Goal: Task Accomplishment & Management: Use online tool/utility

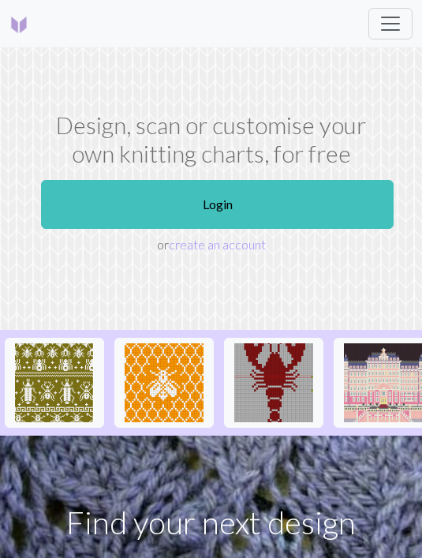
click at [272, 212] on link "Login" at bounding box center [217, 204] width 353 height 49
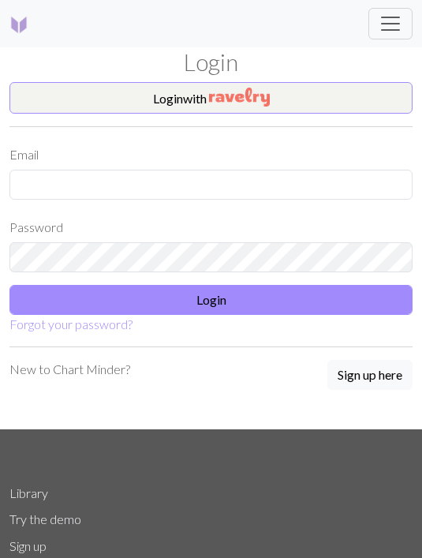
click at [294, 84] on button "Login with" at bounding box center [210, 98] width 403 height 32
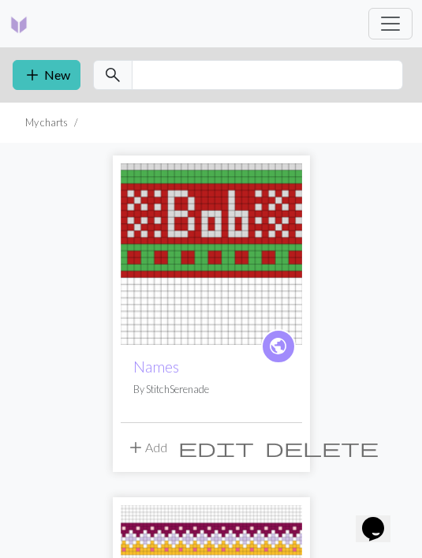
click at [45, 77] on button "add New" at bounding box center [47, 75] width 68 height 30
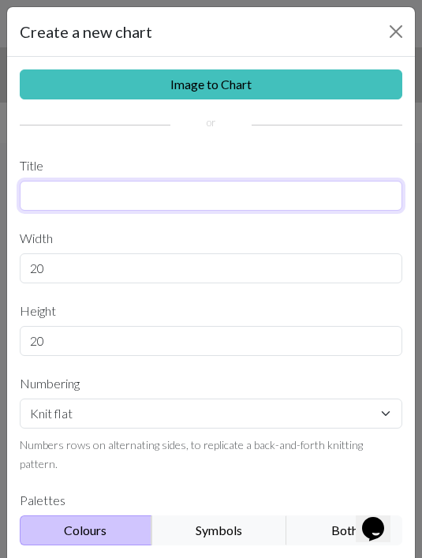
click at [313, 194] on input "text" at bounding box center [211, 196] width 383 height 30
type input "Christmas sock"
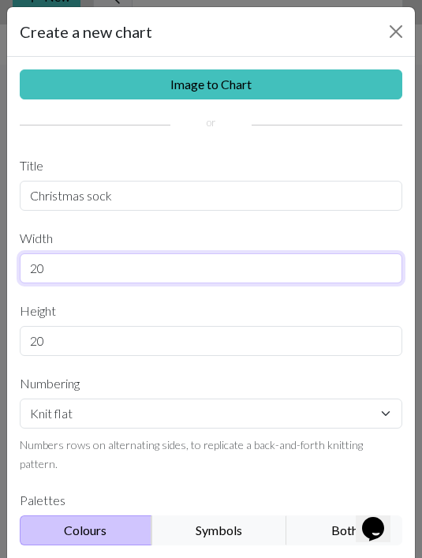
click at [152, 275] on input "20" at bounding box center [211, 268] width 383 height 30
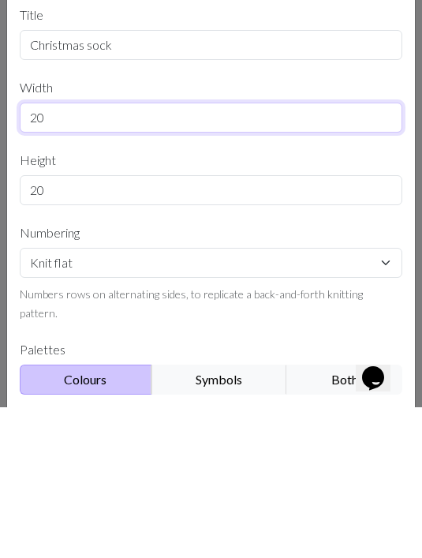
type input "2"
type input "70"
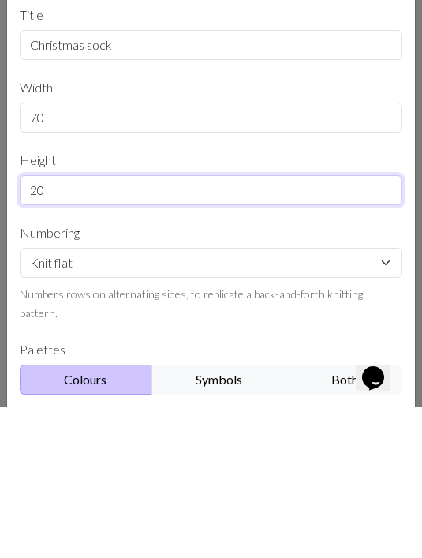
click at [197, 326] on input "20" at bounding box center [211, 341] width 383 height 30
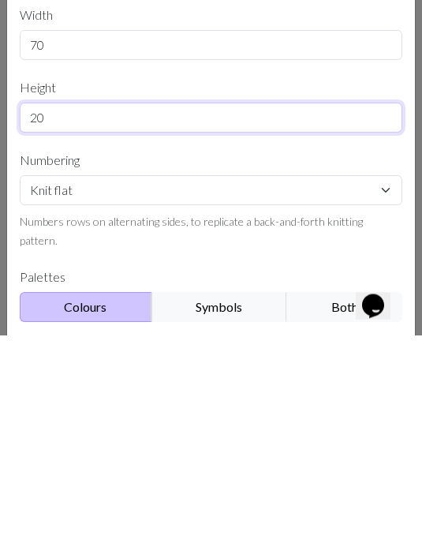
type input "2"
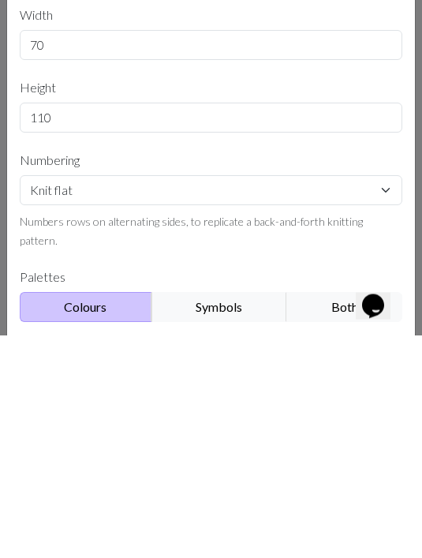
scroll to position [301, 0]
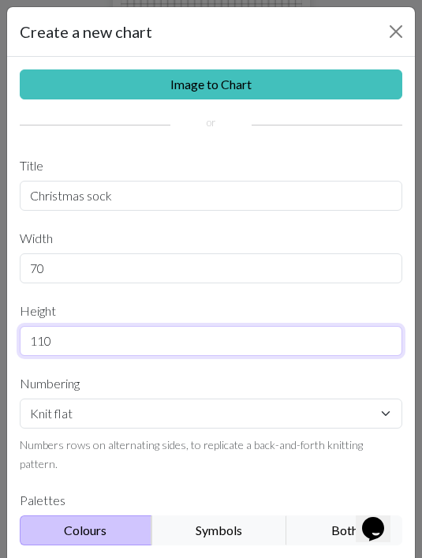
type input "110"
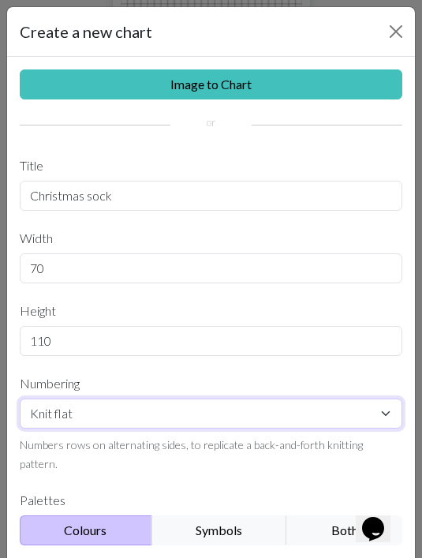
click at [221, 406] on select "Knit flat Knit in the round Lace knitting Cross stitch" at bounding box center [211, 414] width 383 height 30
select select "round"
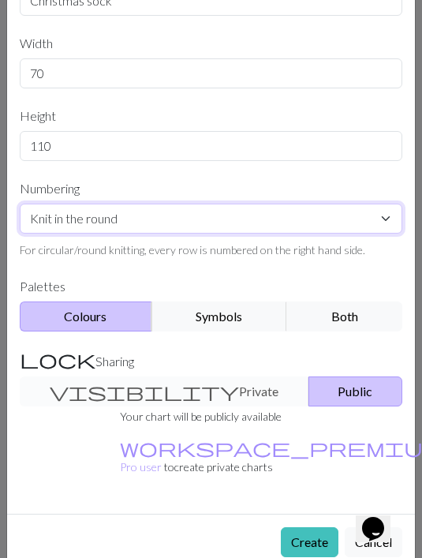
scroll to position [194, 0]
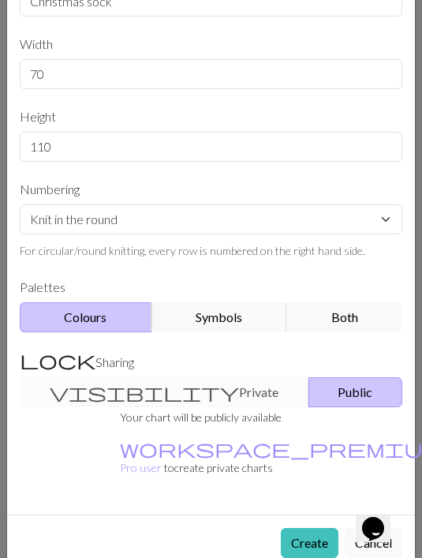
click at [309, 528] on button "Create" at bounding box center [310, 543] width 58 height 30
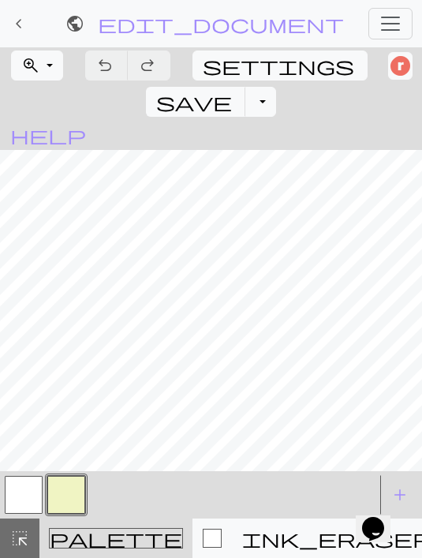
click at [52, 54] on button "zoom_in Zoom Zoom" at bounding box center [37, 66] width 52 height 30
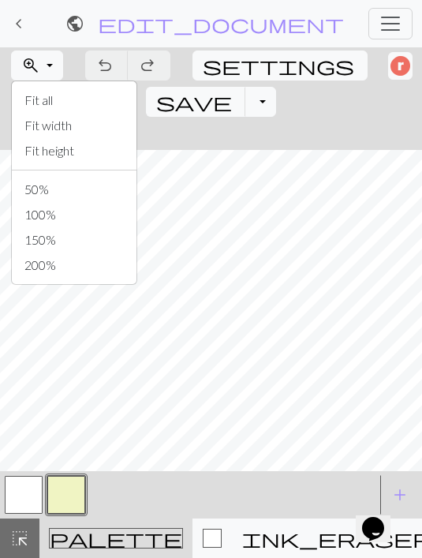
click at [88, 152] on button "Fit height" at bounding box center [74, 150] width 125 height 25
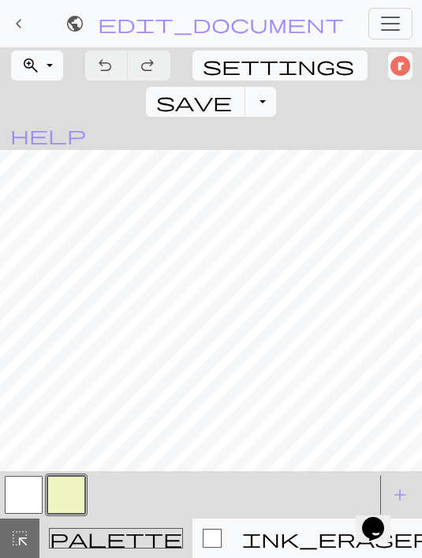
click at [71, 495] on button "button" at bounding box center [66, 495] width 38 height 38
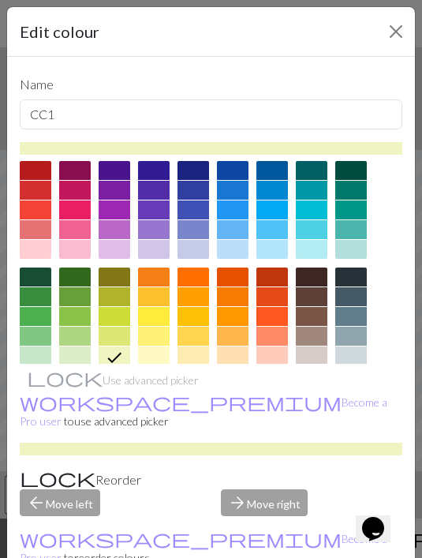
click at [81, 300] on div at bounding box center [75, 296] width 32 height 19
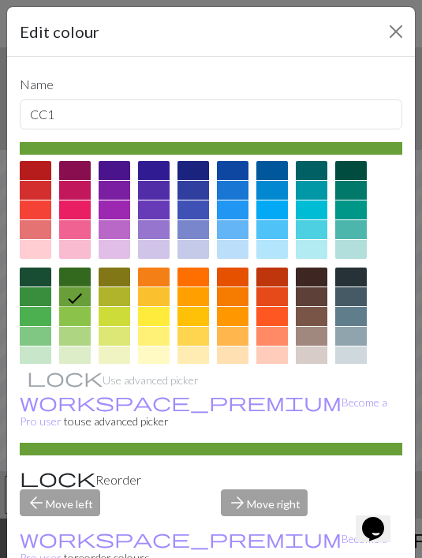
click at [77, 282] on div at bounding box center [75, 277] width 32 height 19
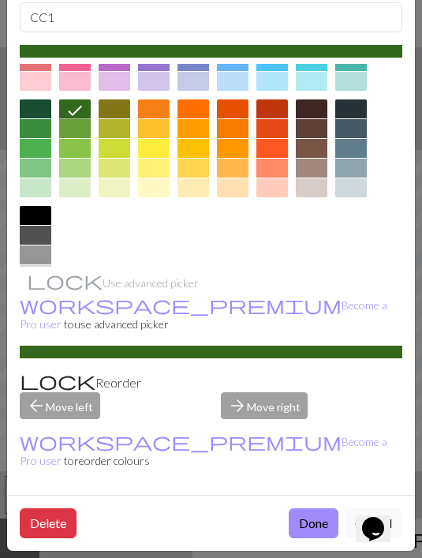
scroll to position [109, 0]
click at [308, 525] on button "Done" at bounding box center [314, 523] width 50 height 30
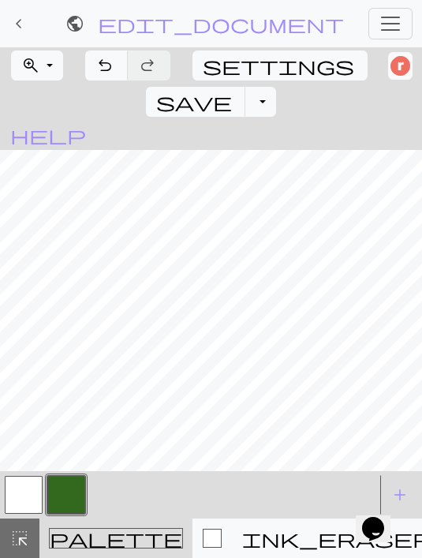
click at [24, 489] on button "button" at bounding box center [24, 495] width 38 height 38
click at [68, 491] on button "button" at bounding box center [66, 495] width 38 height 38
click at [398, 492] on span "add" at bounding box center [400, 495] width 19 height 22
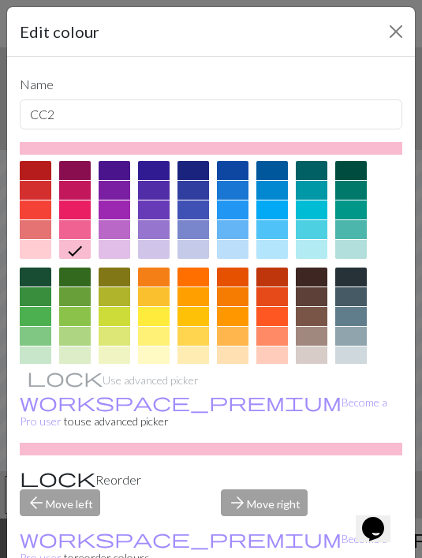
click at [36, 197] on div at bounding box center [36, 190] width 32 height 19
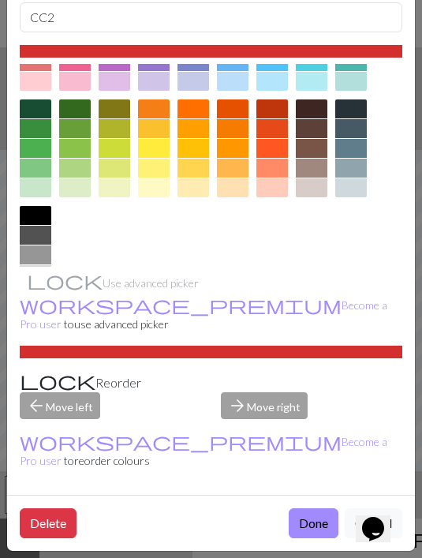
click at [321, 522] on button "Done" at bounding box center [314, 523] width 50 height 30
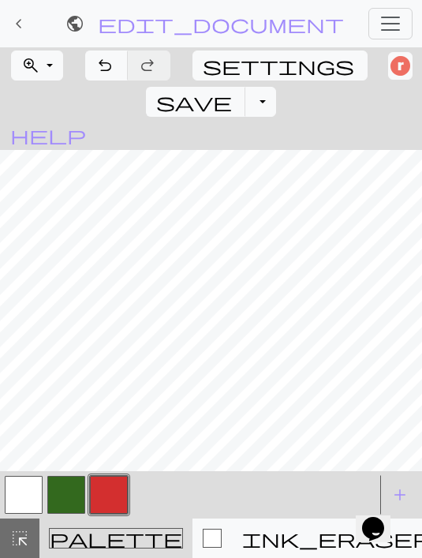
click at [74, 496] on button "button" at bounding box center [66, 495] width 38 height 38
click at [119, 494] on button "button" at bounding box center [109, 495] width 38 height 38
click at [75, 501] on button "button" at bounding box center [66, 495] width 38 height 38
click at [22, 489] on button "button" at bounding box center [24, 495] width 38 height 38
click at [121, 493] on button "button" at bounding box center [109, 495] width 38 height 38
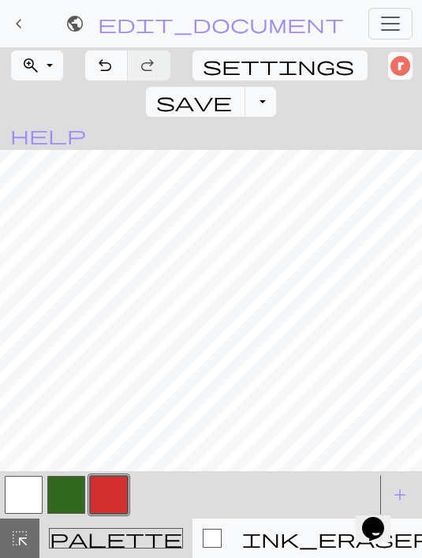
click at [73, 483] on button "button" at bounding box center [66, 495] width 38 height 38
click at [32, 501] on button "button" at bounding box center [24, 495] width 38 height 38
click at [113, 496] on button "button" at bounding box center [109, 495] width 38 height 38
click at [77, 492] on button "button" at bounding box center [66, 495] width 38 height 38
click at [36, 493] on button "button" at bounding box center [24, 495] width 38 height 38
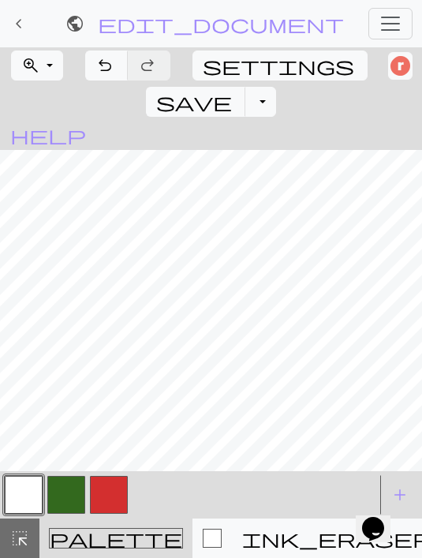
click at [75, 488] on button "button" at bounding box center [66, 495] width 38 height 38
click at [29, 503] on button "button" at bounding box center [24, 495] width 38 height 38
click at [73, 496] on button "button" at bounding box center [66, 495] width 38 height 38
click at [72, 496] on button "button" at bounding box center [66, 495] width 38 height 38
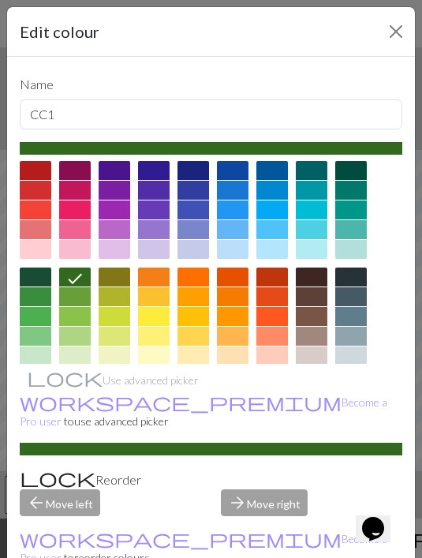
click at [394, 39] on button "Close" at bounding box center [396, 31] width 25 height 25
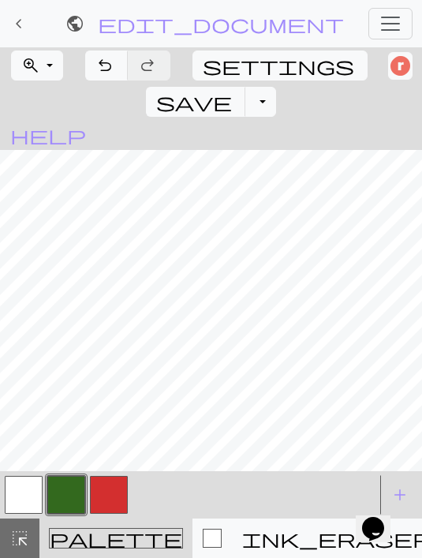
click at [26, 498] on button "button" at bounding box center [24, 495] width 38 height 38
click at [73, 489] on button "button" at bounding box center [66, 495] width 38 height 38
click at [21, 499] on button "button" at bounding box center [24, 495] width 38 height 38
click at [54, 493] on button "button" at bounding box center [66, 495] width 38 height 38
click at [395, 493] on span "add" at bounding box center [400, 495] width 19 height 22
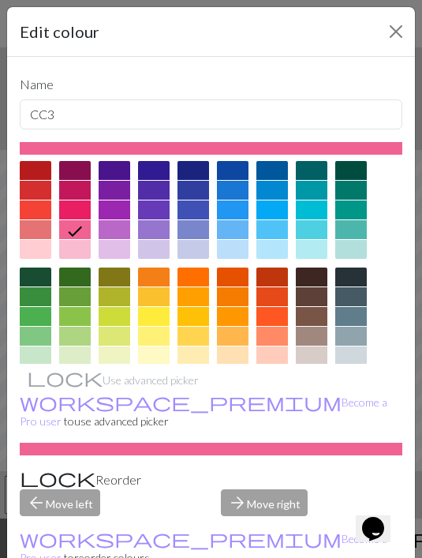
click at [154, 360] on div at bounding box center [154, 356] width 32 height 19
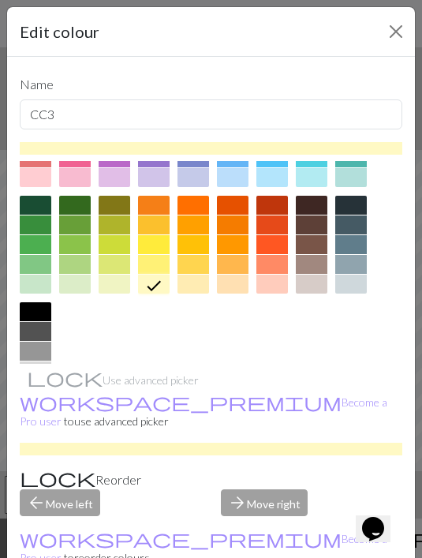
scroll to position [71, 0]
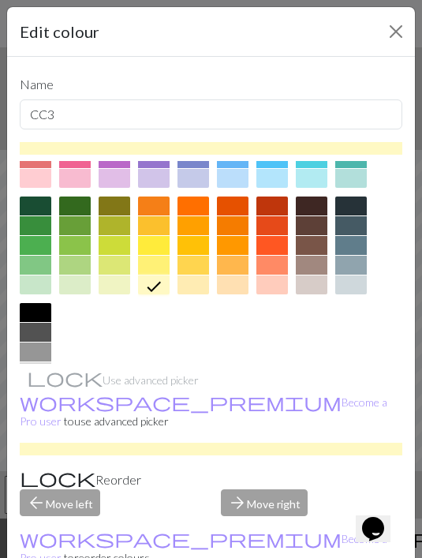
click at [199, 286] on div at bounding box center [194, 284] width 32 height 19
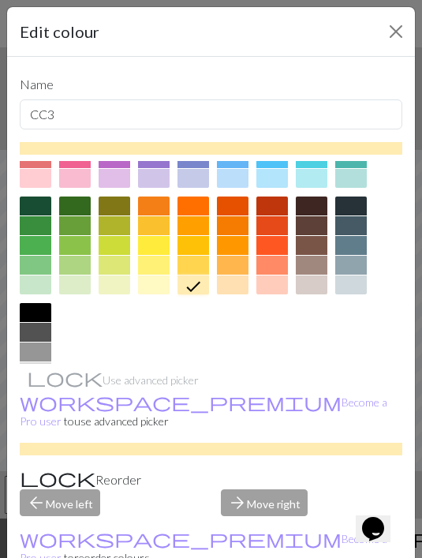
click at [47, 374] on div at bounding box center [36, 371] width 32 height 19
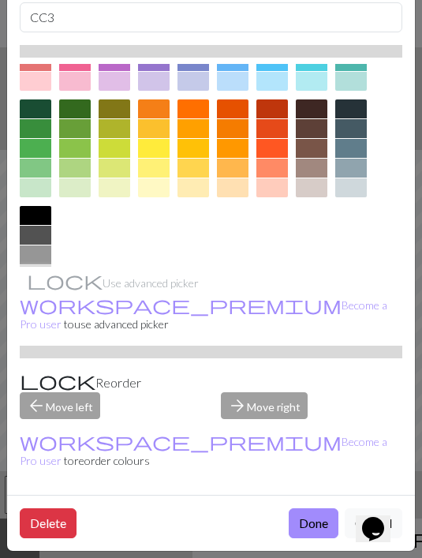
scroll to position [109, 0]
click at [324, 518] on button "Done" at bounding box center [314, 523] width 50 height 30
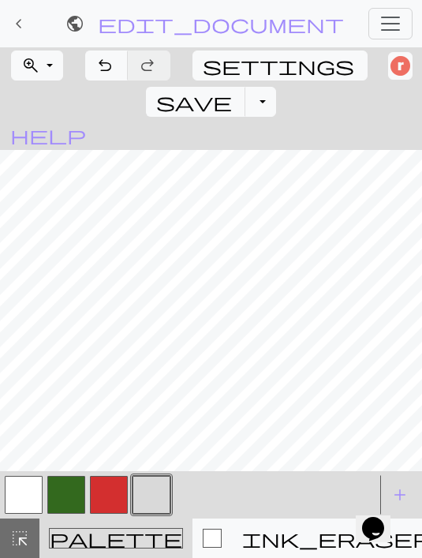
click at [146, 499] on button "button" at bounding box center [152, 495] width 38 height 38
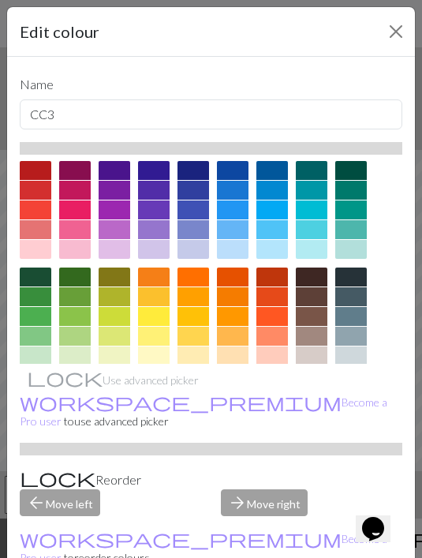
click at [185, 358] on div at bounding box center [194, 356] width 32 height 19
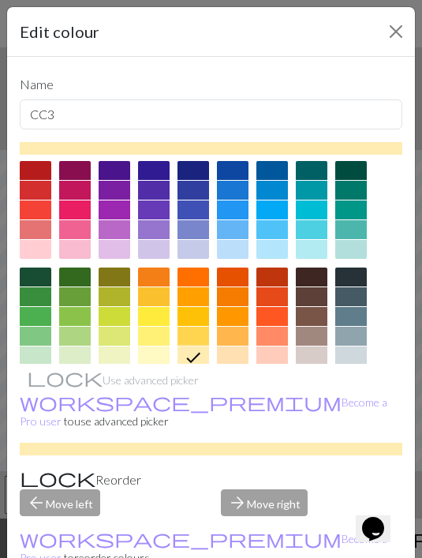
click at [152, 362] on div at bounding box center [154, 356] width 32 height 19
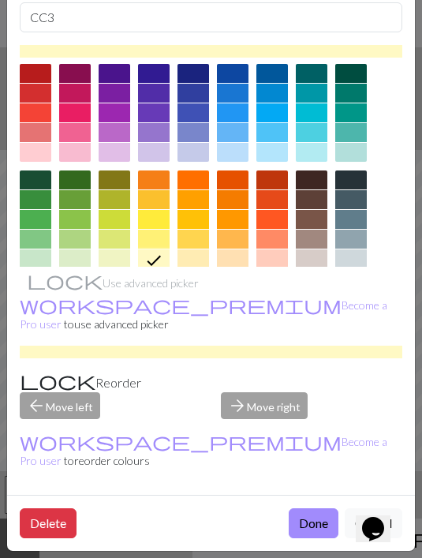
click at [311, 529] on button "Done" at bounding box center [314, 523] width 50 height 30
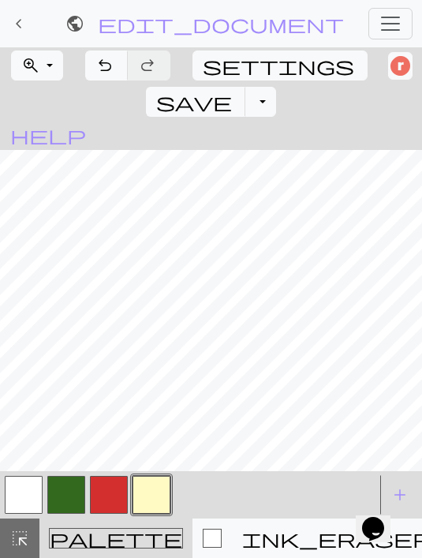
click at [149, 490] on button "button" at bounding box center [152, 495] width 38 height 38
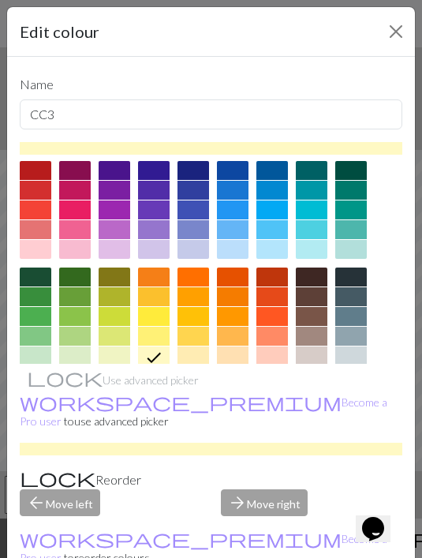
click at [395, 32] on button "Close" at bounding box center [396, 31] width 25 height 25
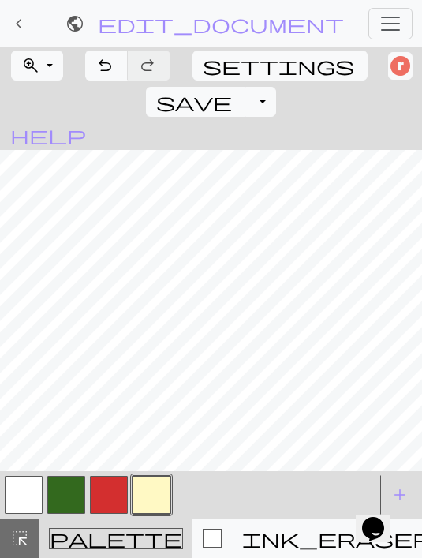
click at [107, 487] on button "button" at bounding box center [109, 495] width 38 height 38
click at [65, 493] on button "button" at bounding box center [66, 495] width 38 height 38
click at [104, 70] on span "undo" at bounding box center [105, 65] width 19 height 22
click at [110, 498] on button "button" at bounding box center [109, 495] width 38 height 38
click at [113, 489] on button "button" at bounding box center [109, 495] width 38 height 38
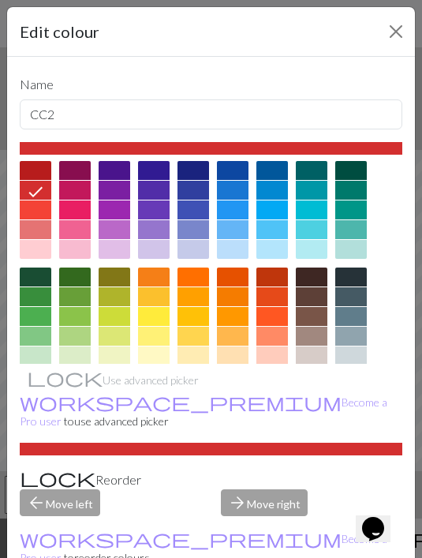
click at [399, 36] on button "Close" at bounding box center [396, 31] width 25 height 25
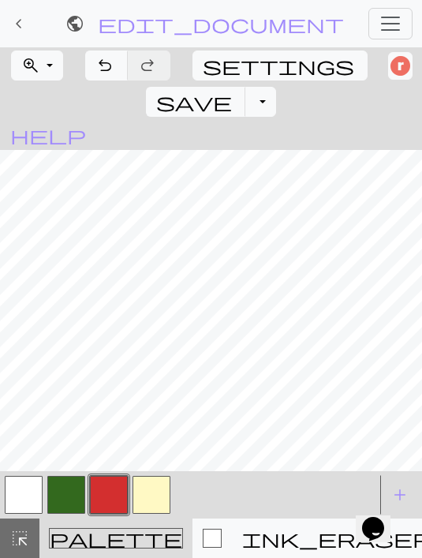
click at [138, 487] on button "button" at bounding box center [152, 495] width 38 height 38
click at [103, 493] on button "button" at bounding box center [109, 495] width 38 height 38
click at [158, 506] on button "button" at bounding box center [152, 495] width 38 height 38
click at [108, 64] on span "undo" at bounding box center [105, 65] width 19 height 22
click at [117, 69] on button "undo Undo Undo" at bounding box center [106, 66] width 43 height 30
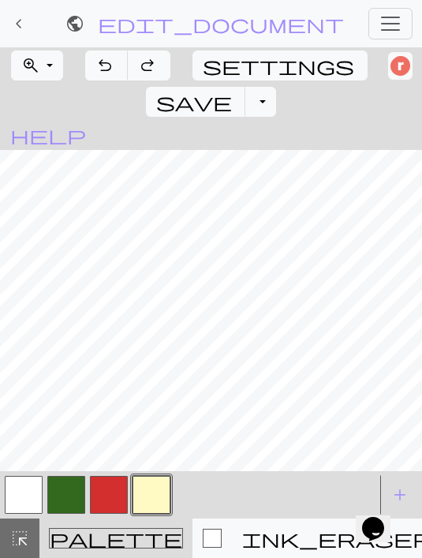
click at [103, 496] on button "button" at bounding box center [109, 495] width 38 height 38
click at [107, 67] on span "undo" at bounding box center [105, 65] width 19 height 22
click at [105, 71] on span "undo" at bounding box center [105, 65] width 19 height 22
click at [98, 63] on span "undo" at bounding box center [105, 65] width 19 height 22
click at [72, 497] on button "button" at bounding box center [66, 495] width 38 height 38
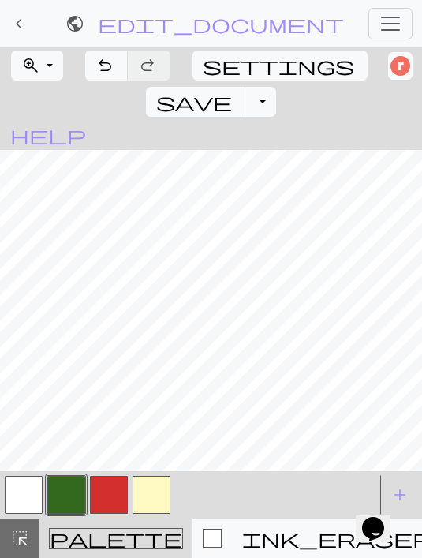
click at [28, 541] on span "highlight_alt" at bounding box center [19, 538] width 19 height 22
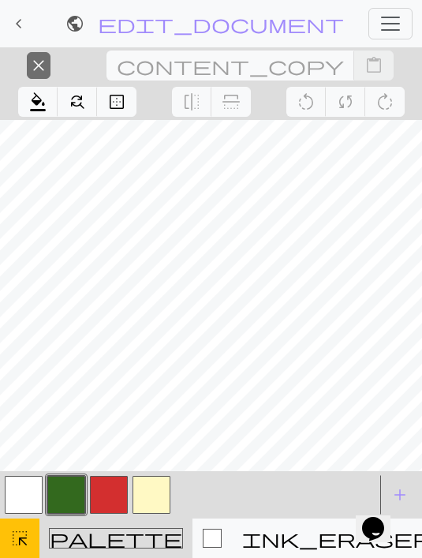
click at [26, 538] on span "highlight_alt" at bounding box center [19, 538] width 19 height 22
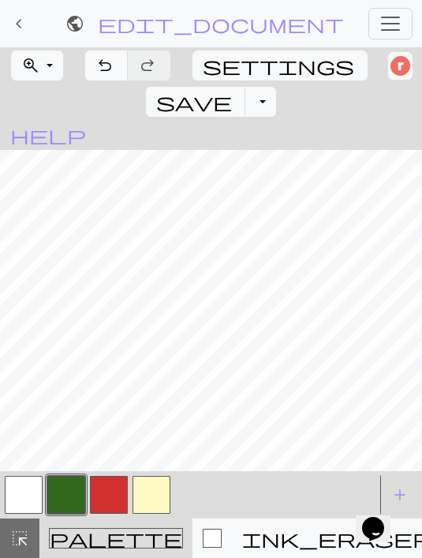
click at [24, 538] on span "highlight_alt" at bounding box center [19, 538] width 19 height 22
click at [232, 91] on span "save" at bounding box center [194, 102] width 76 height 22
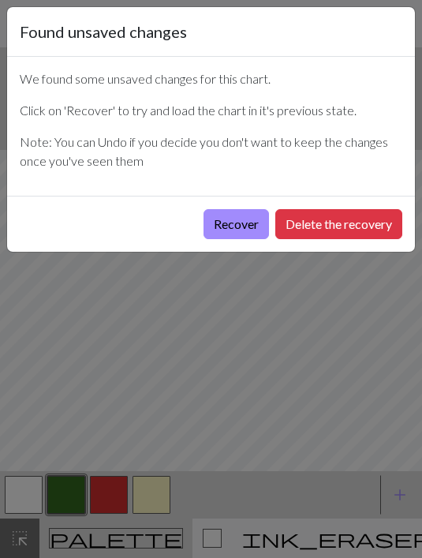
click at [242, 227] on button "Recover" at bounding box center [237, 224] width 66 height 30
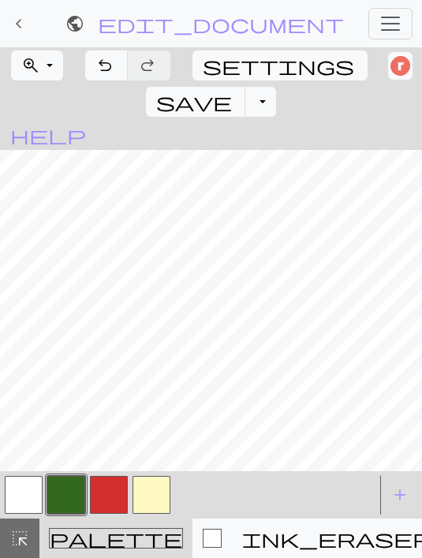
click at [45, 63] on button "zoom_in Zoom Zoom" at bounding box center [37, 66] width 52 height 30
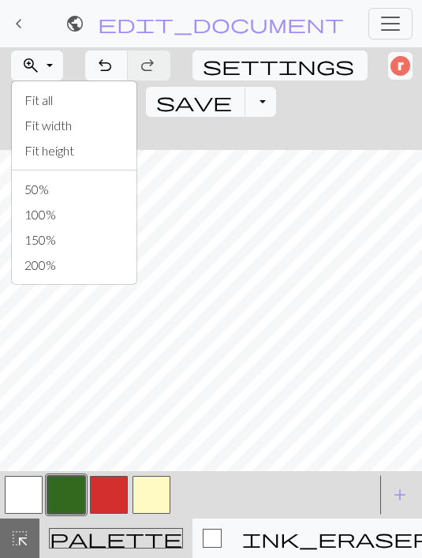
click at [70, 130] on button "Fit width" at bounding box center [74, 125] width 125 height 25
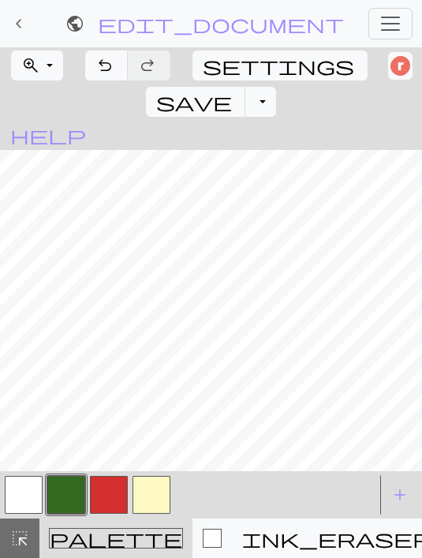
click at [27, 534] on span "highlight_alt" at bounding box center [19, 538] width 19 height 22
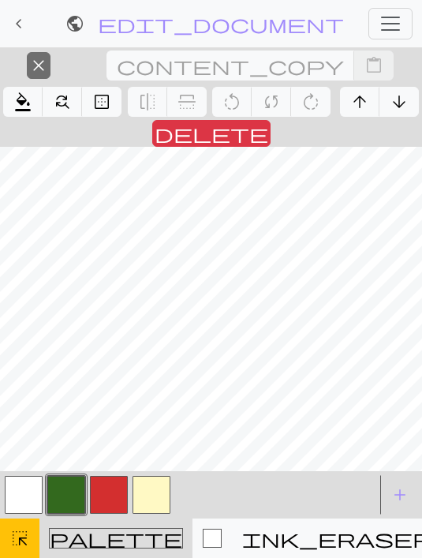
click at [350, 104] on span "arrow_upward" at bounding box center [359, 102] width 19 height 22
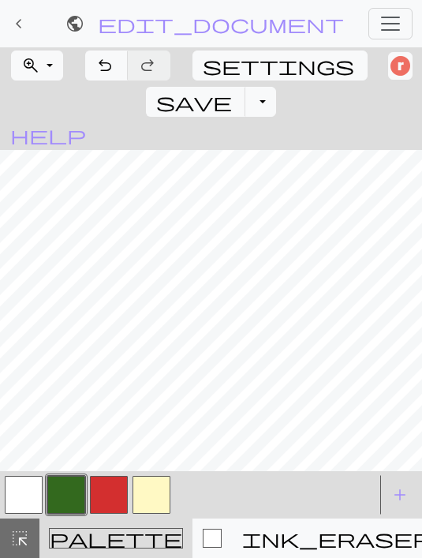
click at [67, 498] on button "button" at bounding box center [66, 495] width 38 height 38
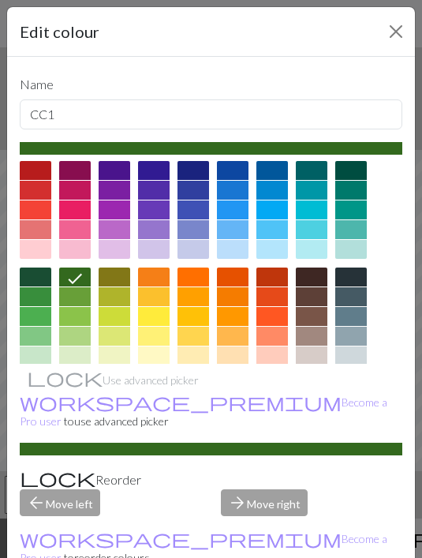
click at [389, 27] on button "Close" at bounding box center [396, 31] width 25 height 25
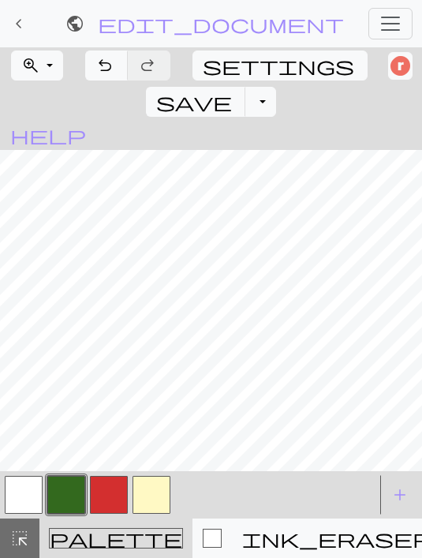
click at [24, 484] on button "button" at bounding box center [24, 495] width 38 height 38
click at [66, 488] on button "button" at bounding box center [66, 495] width 38 height 38
click at [29, 496] on button "button" at bounding box center [24, 495] width 38 height 38
click at [92, 64] on button "undo Undo Undo" at bounding box center [106, 66] width 43 height 30
click at [92, 63] on button "undo Undo Undo" at bounding box center [106, 66] width 43 height 30
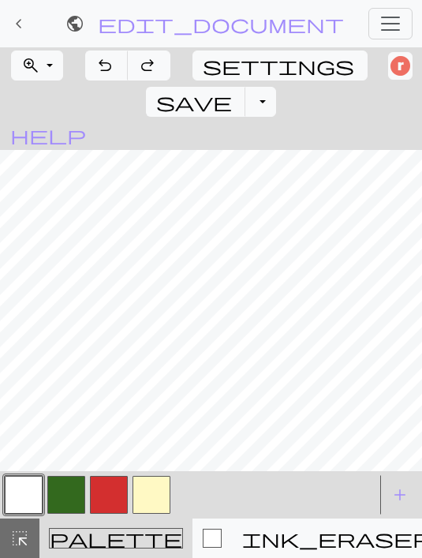
click at [96, 65] on span "undo" at bounding box center [105, 65] width 19 height 22
click at [99, 67] on span "undo" at bounding box center [105, 65] width 19 height 22
click at [99, 66] on span "undo" at bounding box center [105, 65] width 19 height 22
click at [100, 68] on span "undo" at bounding box center [105, 65] width 19 height 22
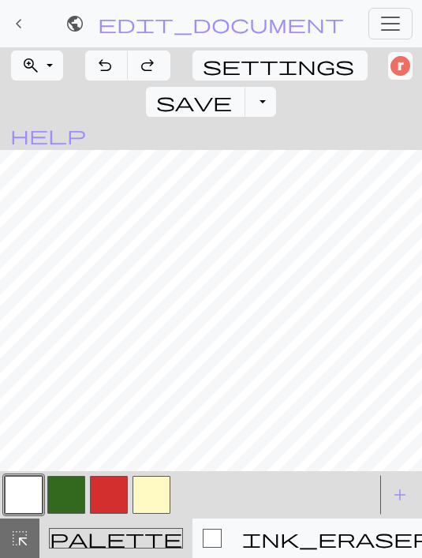
click at [100, 68] on span "undo" at bounding box center [105, 65] width 19 height 22
click at [101, 68] on span "undo" at bounding box center [105, 65] width 19 height 22
click at [101, 67] on span "undo" at bounding box center [105, 65] width 19 height 22
click at [103, 68] on span "undo" at bounding box center [105, 65] width 19 height 22
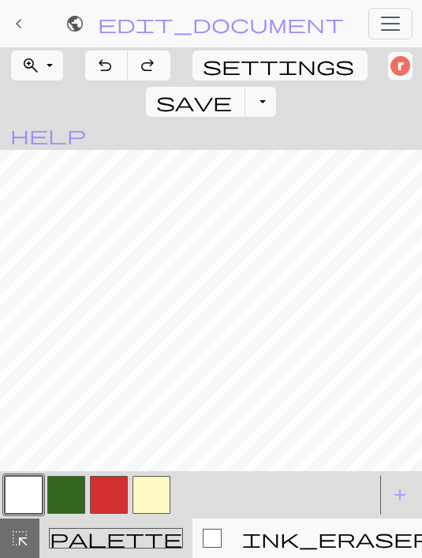
click at [104, 67] on span "undo" at bounding box center [105, 65] width 19 height 22
click at [104, 66] on span "undo" at bounding box center [105, 65] width 19 height 22
click at [103, 68] on span "undo" at bounding box center [105, 65] width 19 height 22
click at [103, 67] on span "undo" at bounding box center [105, 65] width 19 height 22
click at [100, 71] on span "undo" at bounding box center [105, 65] width 19 height 22
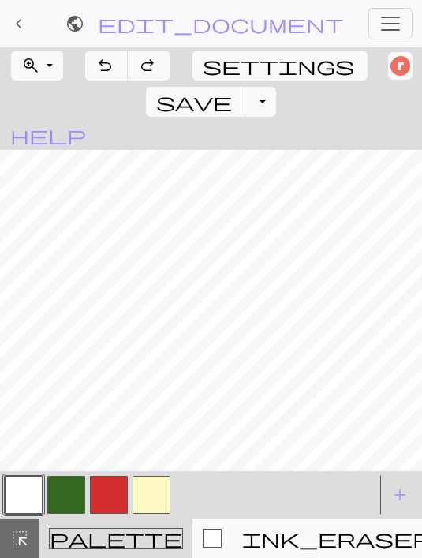
click at [99, 71] on span "undo" at bounding box center [105, 65] width 19 height 22
click at [111, 66] on span "undo" at bounding box center [105, 65] width 19 height 22
click at [74, 489] on button "button" at bounding box center [66, 495] width 38 height 38
click at [36, 491] on button "button" at bounding box center [24, 495] width 38 height 38
click at [154, 492] on button "button" at bounding box center [152, 495] width 38 height 38
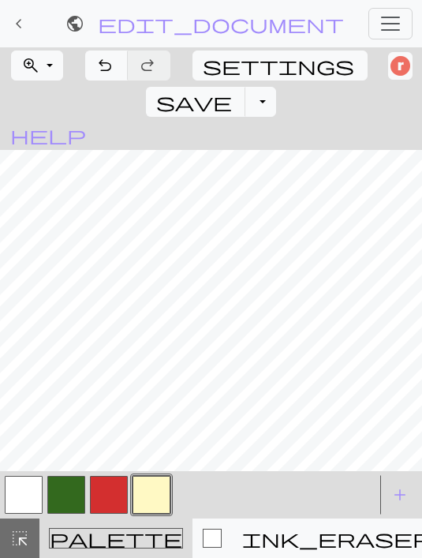
click at [90, 68] on button "undo Undo Undo" at bounding box center [106, 66] width 43 height 30
click at [105, 71] on span "undo" at bounding box center [105, 65] width 19 height 22
click at [103, 66] on span "undo" at bounding box center [105, 65] width 19 height 22
click at [114, 54] on button "undo Undo Undo" at bounding box center [106, 66] width 43 height 30
click at [111, 73] on span "undo" at bounding box center [105, 65] width 19 height 22
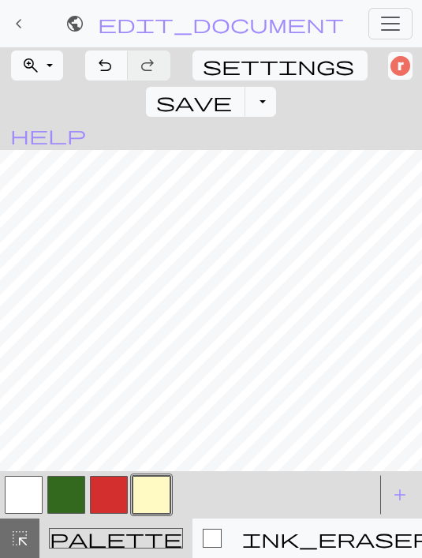
click at [28, 493] on button "button" at bounding box center [24, 495] width 38 height 38
click at [73, 485] on button "button" at bounding box center [66, 495] width 38 height 38
click at [143, 495] on button "button" at bounding box center [152, 495] width 38 height 38
click at [116, 57] on button "undo Undo Undo" at bounding box center [106, 66] width 43 height 30
click at [110, 69] on span "undo" at bounding box center [105, 65] width 19 height 22
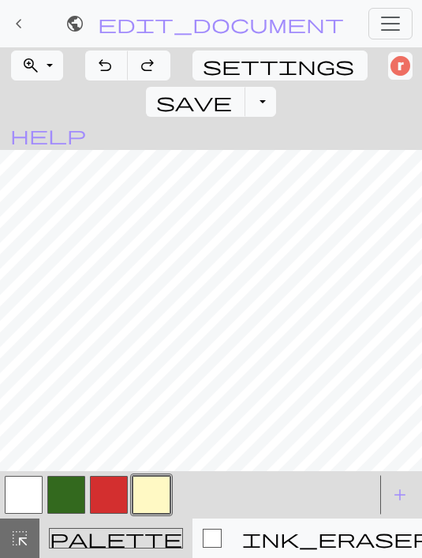
click at [116, 68] on button "undo Undo Undo" at bounding box center [106, 66] width 43 height 30
click at [115, 68] on button "undo Undo Undo" at bounding box center [106, 66] width 43 height 30
click at [109, 71] on span "undo" at bounding box center [105, 65] width 19 height 22
click at [94, 70] on button "undo Undo Undo" at bounding box center [106, 66] width 43 height 30
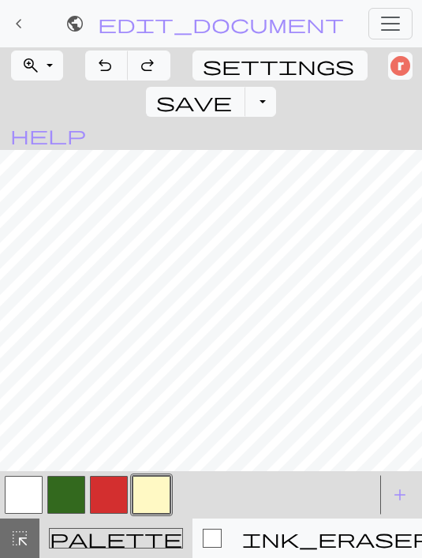
click at [94, 69] on button "undo Undo Undo" at bounding box center [106, 66] width 43 height 30
click at [105, 63] on span "undo" at bounding box center [105, 65] width 19 height 22
click at [106, 63] on span "undo" at bounding box center [105, 65] width 19 height 22
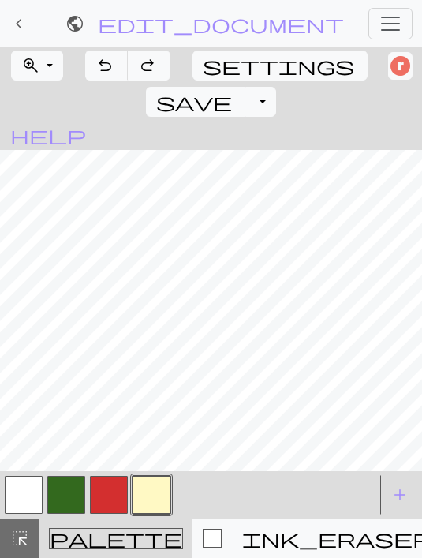
click at [104, 66] on span "undo" at bounding box center [105, 65] width 19 height 22
click at [103, 66] on span "undo" at bounding box center [105, 65] width 19 height 22
click at [102, 69] on span "undo" at bounding box center [105, 65] width 19 height 22
click at [60, 62] on button "zoom_in Zoom Zoom" at bounding box center [37, 66] width 52 height 30
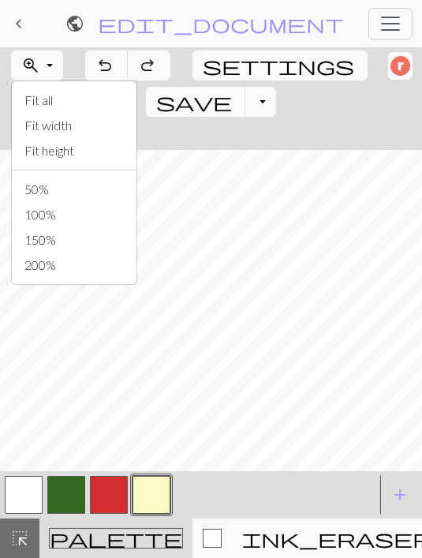
click at [88, 133] on button "Fit width" at bounding box center [74, 125] width 125 height 25
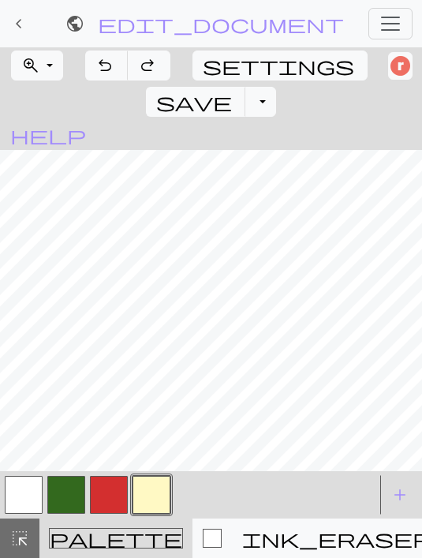
click at [43, 69] on button "zoom_in Zoom Zoom" at bounding box center [37, 66] width 52 height 30
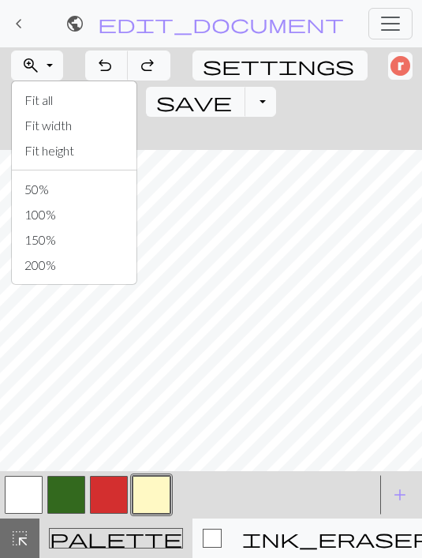
click at [66, 149] on button "Fit height" at bounding box center [74, 150] width 125 height 25
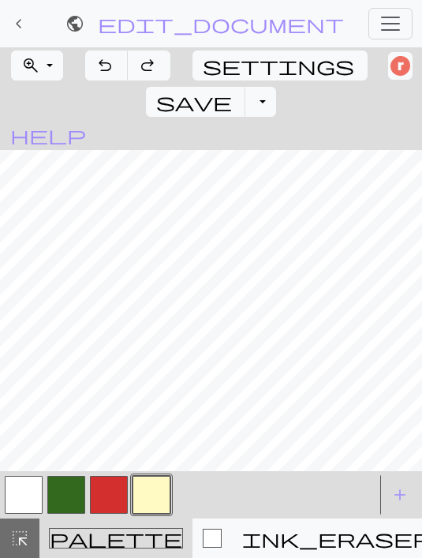
click at [58, 68] on button "zoom_in Zoom Zoom" at bounding box center [37, 66] width 52 height 30
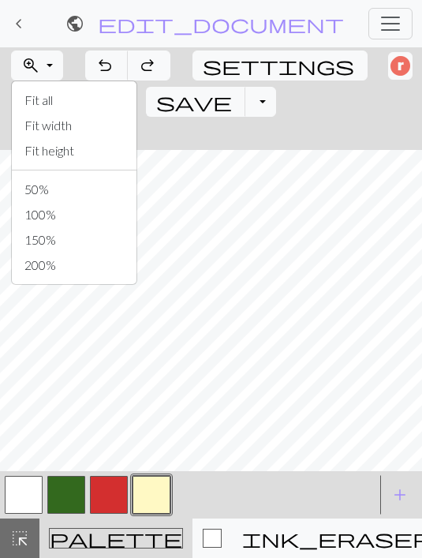
click at [55, 190] on button "50%" at bounding box center [74, 189] width 125 height 25
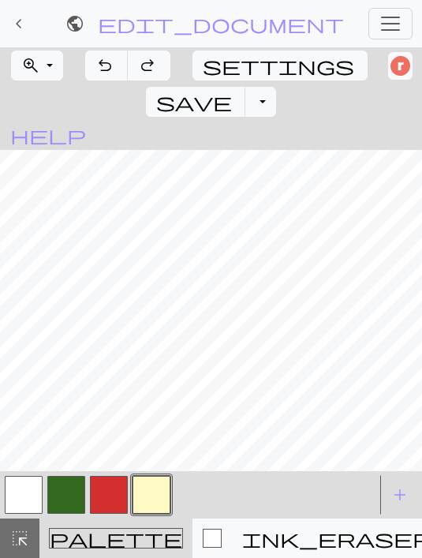
click at [232, 91] on span "save" at bounding box center [194, 102] width 76 height 22
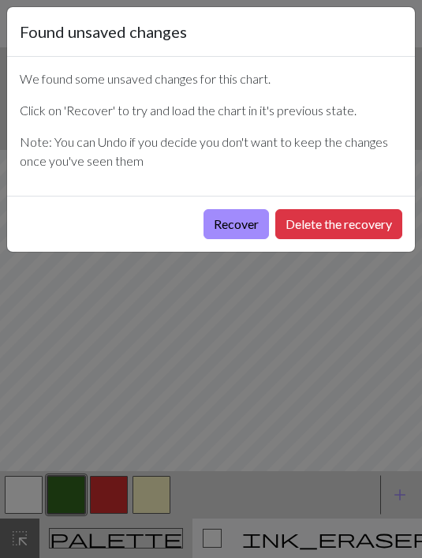
click at [244, 236] on button "Recover" at bounding box center [237, 224] width 66 height 30
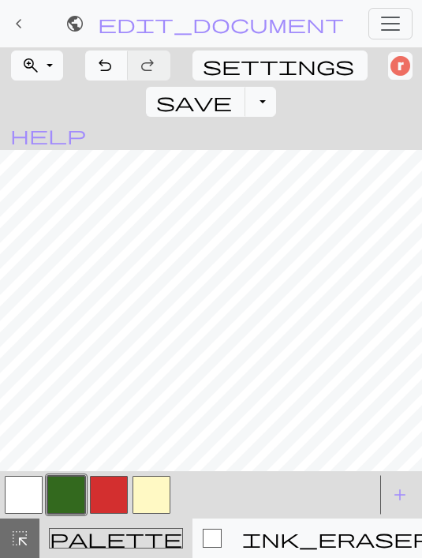
click at [52, 67] on button "zoom_in Zoom Zoom" at bounding box center [37, 66] width 52 height 30
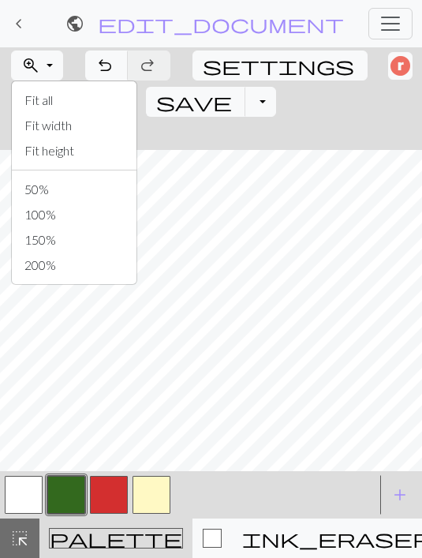
click at [58, 125] on button "Fit width" at bounding box center [74, 125] width 125 height 25
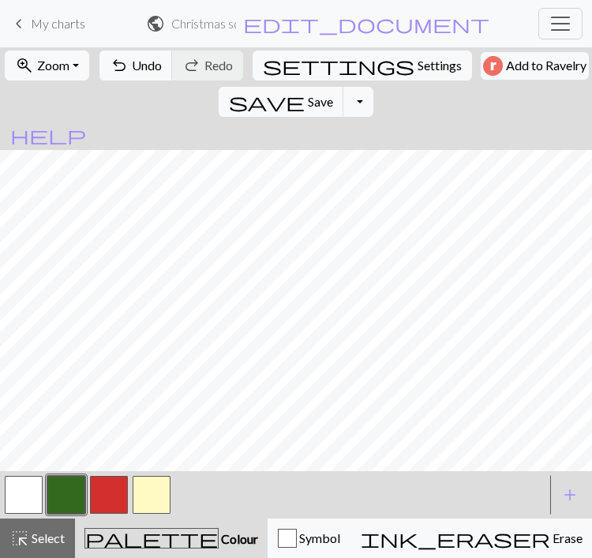
click at [77, 60] on button "zoom_in Zoom Zoom" at bounding box center [47, 66] width 84 height 30
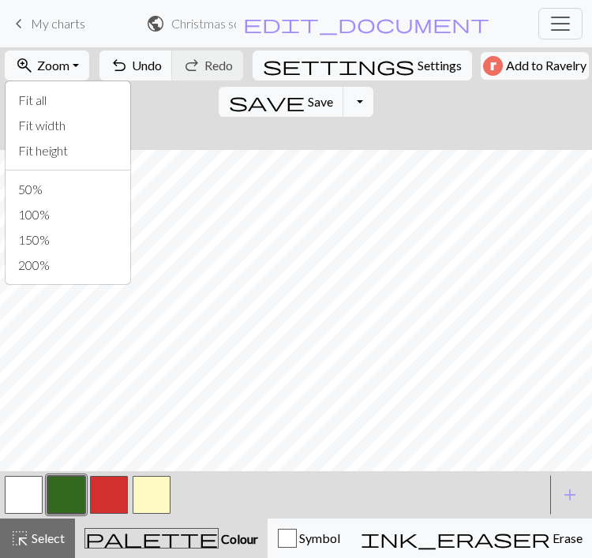
click at [95, 126] on button "Fit width" at bounding box center [68, 125] width 125 height 25
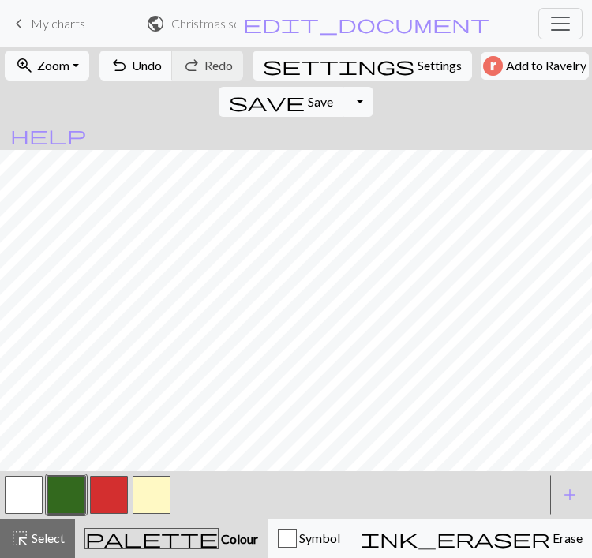
click at [126, 481] on button "button" at bounding box center [109, 495] width 38 height 38
click at [153, 497] on button "button" at bounding box center [152, 495] width 38 height 38
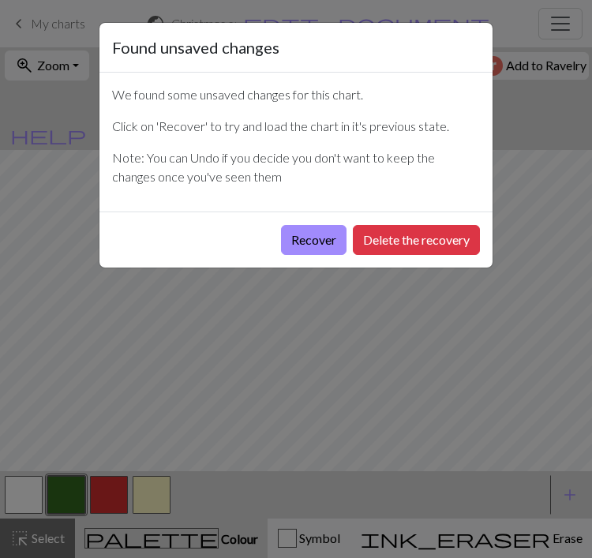
click at [312, 235] on button "Recover" at bounding box center [314, 240] width 66 height 30
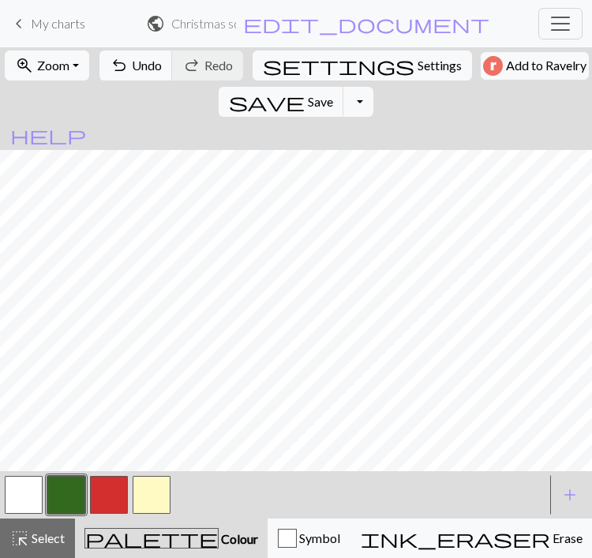
click at [53, 62] on span "Zoom" at bounding box center [53, 65] width 32 height 15
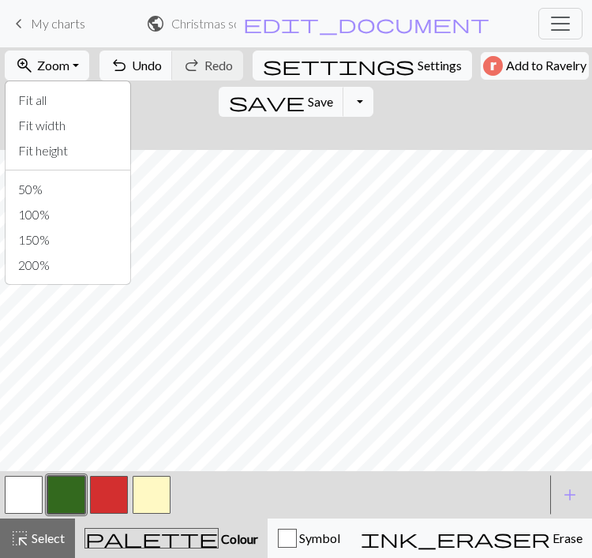
click at [93, 129] on button "Fit width" at bounding box center [68, 125] width 125 height 25
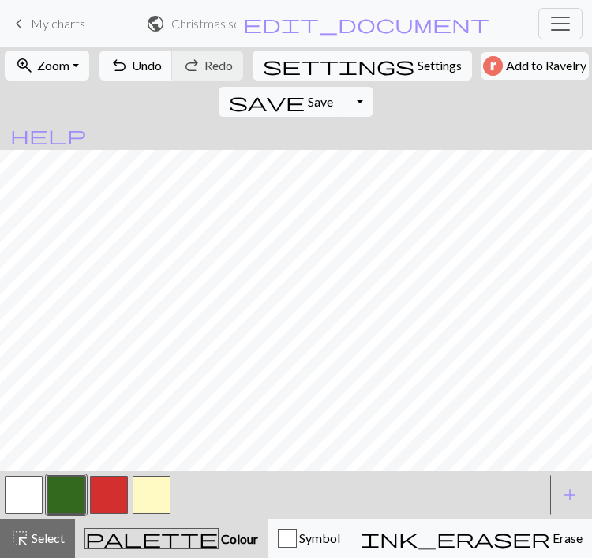
scroll to position [6, 205]
click at [145, 507] on button "button" at bounding box center [152, 495] width 38 height 38
click at [116, 501] on button "button" at bounding box center [109, 495] width 38 height 38
click at [143, 71] on span "Undo" at bounding box center [147, 65] width 30 height 15
click at [76, 494] on button "button" at bounding box center [66, 495] width 38 height 38
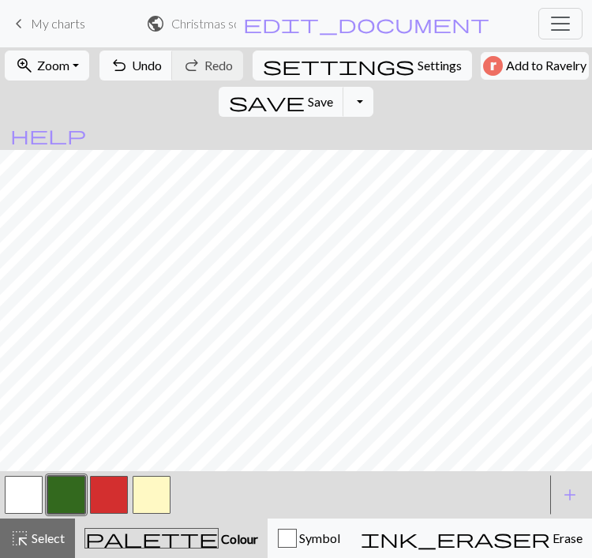
click at [151, 494] on button "button" at bounding box center [152, 495] width 38 height 38
click at [65, 500] on button "button" at bounding box center [66, 495] width 38 height 38
click at [157, 64] on button "undo Undo Undo" at bounding box center [135, 66] width 73 height 30
click at [159, 482] on button "button" at bounding box center [152, 495] width 38 height 38
click at [63, 490] on button "button" at bounding box center [66, 495] width 38 height 38
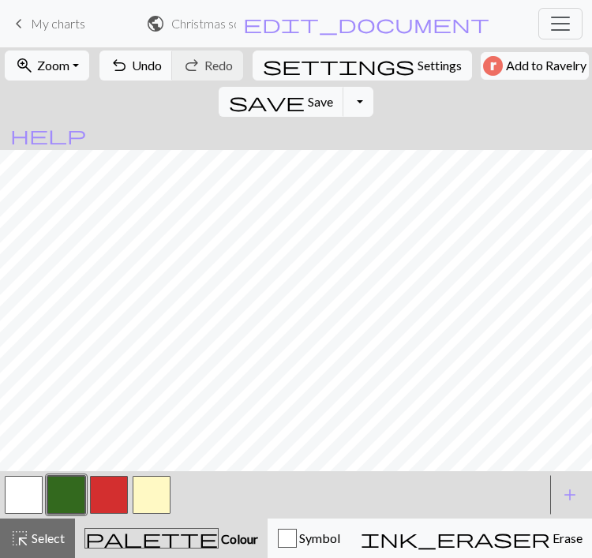
click at [144, 75] on button "undo Undo Undo" at bounding box center [135, 66] width 73 height 30
click at [132, 70] on span "Undo" at bounding box center [147, 65] width 30 height 15
click at [122, 481] on button "button" at bounding box center [109, 495] width 38 height 38
click at [62, 483] on button "button" at bounding box center [66, 495] width 38 height 38
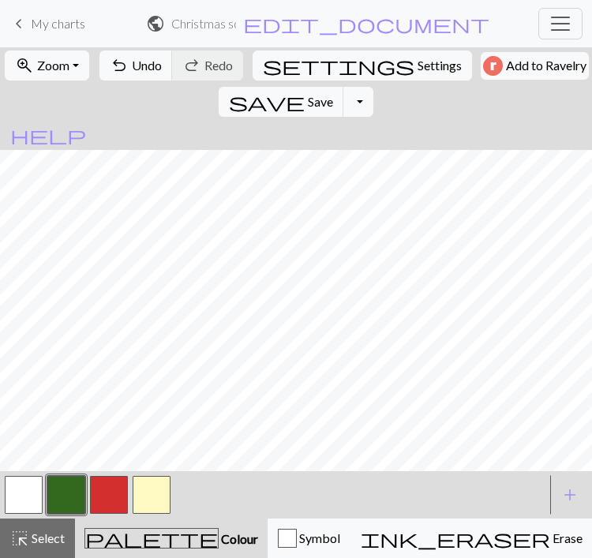
click at [108, 485] on button "button" at bounding box center [109, 495] width 38 height 38
click at [60, 493] on button "button" at bounding box center [66, 495] width 38 height 38
click at [107, 498] on button "button" at bounding box center [109, 495] width 38 height 38
click at [151, 493] on button "button" at bounding box center [152, 495] width 38 height 38
click at [135, 79] on button "undo Undo Undo" at bounding box center [135, 66] width 73 height 30
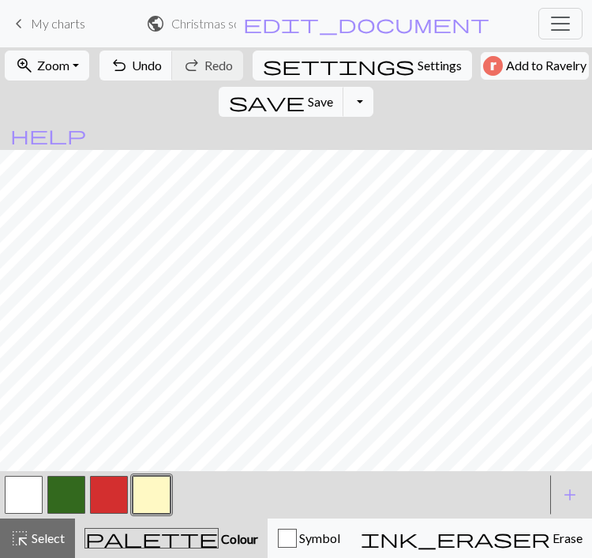
click at [143, 66] on span "Undo" at bounding box center [147, 65] width 30 height 15
click at [112, 69] on span "undo" at bounding box center [119, 65] width 19 height 22
click at [132, 68] on span "Undo" at bounding box center [147, 65] width 30 height 15
click at [132, 67] on span "Undo" at bounding box center [147, 65] width 30 height 15
click at [110, 71] on span "undo" at bounding box center [119, 65] width 19 height 22
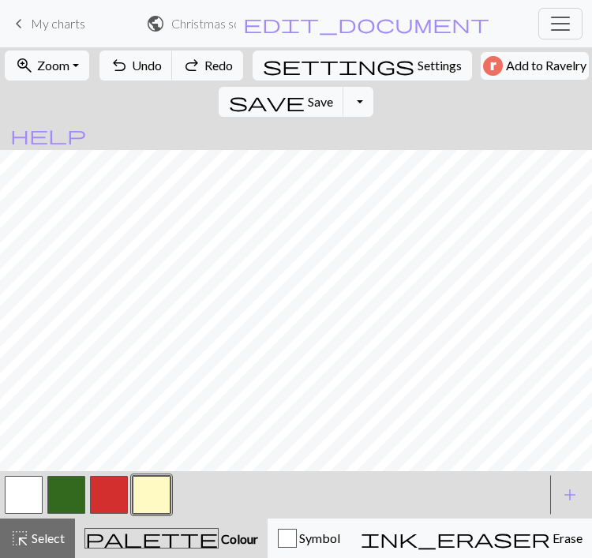
click at [141, 69] on span "Undo" at bounding box center [147, 65] width 30 height 15
click at [154, 67] on span "Undo" at bounding box center [147, 65] width 30 height 15
click at [153, 67] on span "Undo" at bounding box center [147, 65] width 30 height 15
click at [140, 60] on span "Undo" at bounding box center [147, 65] width 30 height 15
click at [140, 59] on span "Undo" at bounding box center [147, 65] width 30 height 15
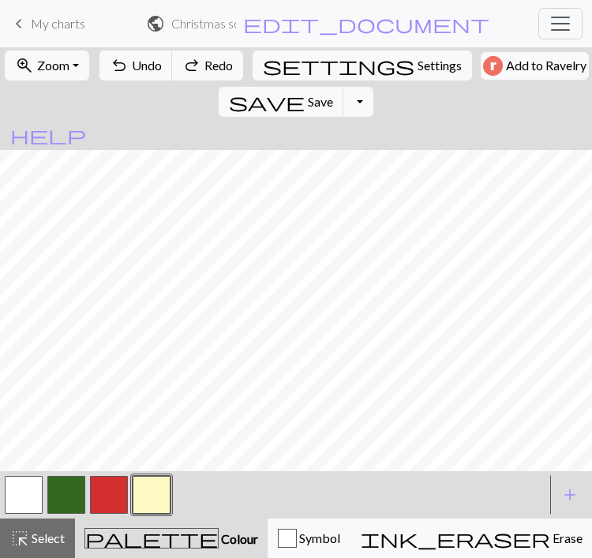
click at [132, 67] on span "Undo" at bounding box center [147, 65] width 30 height 15
click at [132, 66] on span "Undo" at bounding box center [147, 65] width 30 height 15
click at [134, 66] on span "Undo" at bounding box center [147, 65] width 30 height 15
click at [133, 66] on span "Undo" at bounding box center [147, 65] width 30 height 15
click at [132, 58] on span "Undo" at bounding box center [147, 65] width 30 height 15
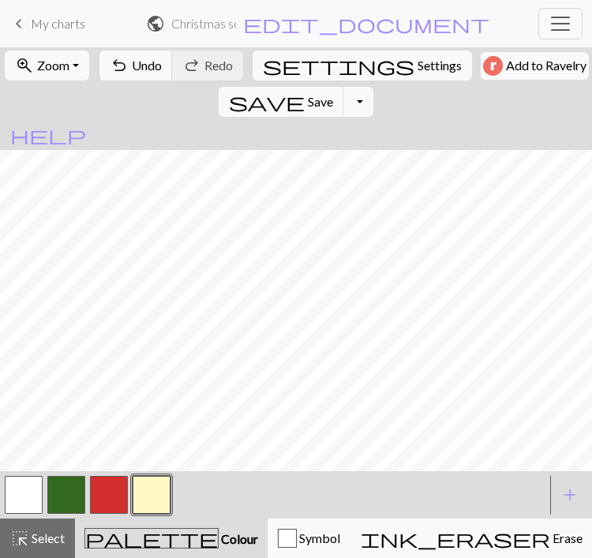
click at [122, 62] on span "undo" at bounding box center [119, 65] width 19 height 22
click at [125, 63] on button "undo Undo Undo" at bounding box center [135, 66] width 73 height 30
click at [125, 62] on button "undo Undo Undo" at bounding box center [135, 66] width 73 height 30
click at [114, 65] on span "undo" at bounding box center [119, 65] width 19 height 22
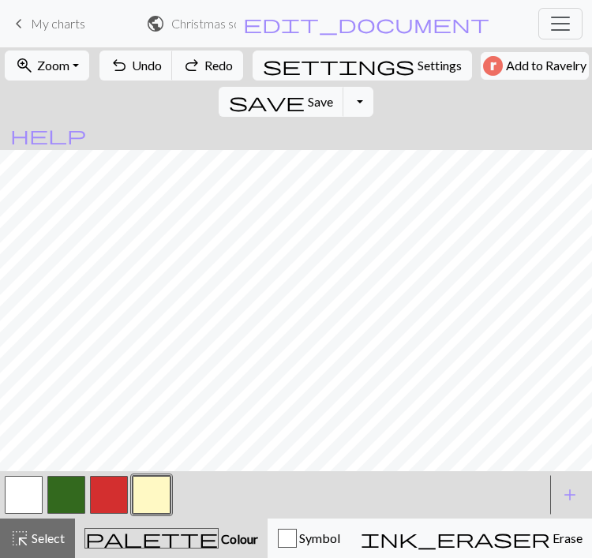
click at [122, 64] on span "undo" at bounding box center [119, 65] width 19 height 22
click at [148, 63] on span "Undo" at bounding box center [147, 65] width 30 height 15
click at [154, 70] on span "Undo" at bounding box center [147, 65] width 30 height 15
click at [140, 64] on span "Undo" at bounding box center [147, 65] width 30 height 15
click at [121, 58] on span "undo" at bounding box center [119, 65] width 19 height 22
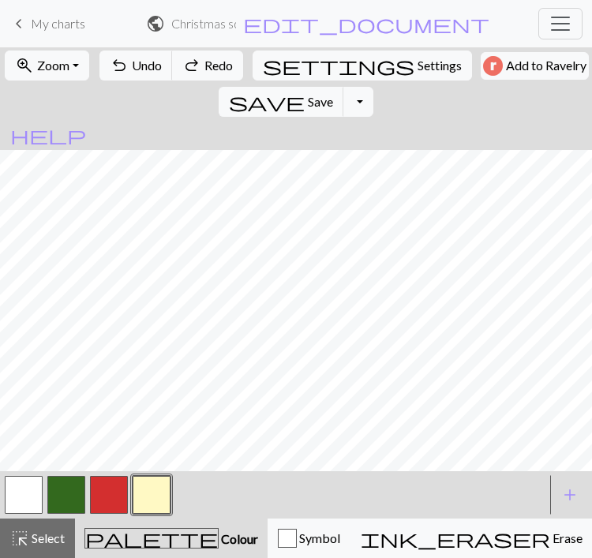
click at [121, 58] on span "undo" at bounding box center [119, 65] width 19 height 22
click at [121, 61] on span "undo" at bounding box center [119, 65] width 19 height 22
click at [120, 60] on span "undo" at bounding box center [119, 65] width 19 height 22
click at [124, 65] on button "undo Undo Undo" at bounding box center [135, 66] width 73 height 30
click at [123, 65] on span "undo" at bounding box center [119, 65] width 19 height 22
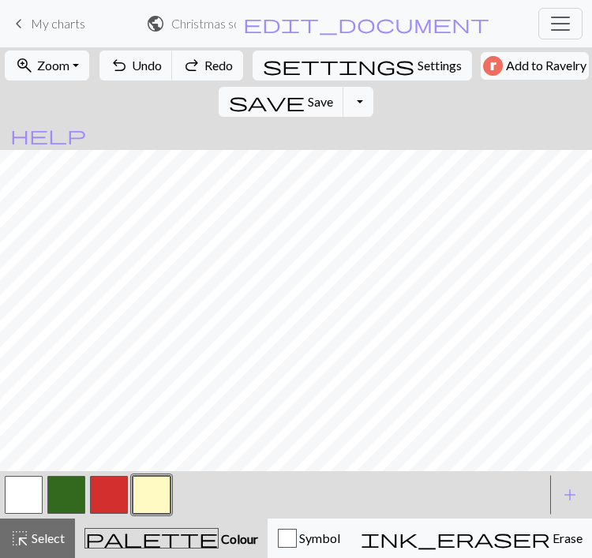
click at [124, 65] on button "undo Undo Undo" at bounding box center [135, 66] width 73 height 30
click at [123, 65] on span "undo" at bounding box center [119, 65] width 19 height 22
click at [132, 68] on span "Undo" at bounding box center [147, 65] width 30 height 15
click at [132, 67] on span "Undo" at bounding box center [147, 65] width 30 height 15
click at [132, 66] on span "Undo" at bounding box center [147, 65] width 30 height 15
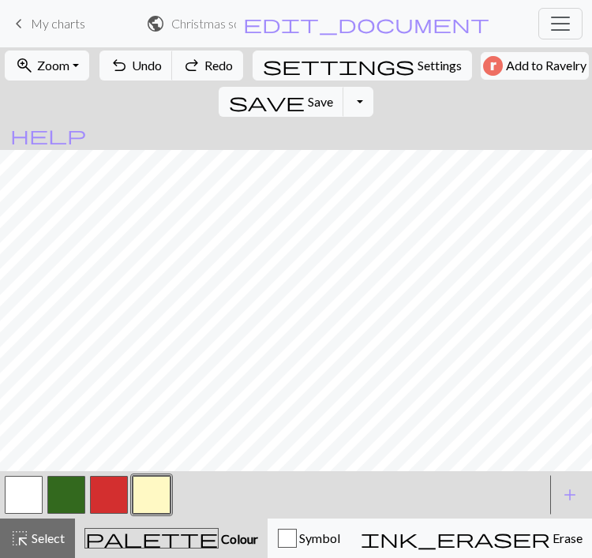
click at [132, 65] on span "Undo" at bounding box center [147, 65] width 30 height 15
click at [132, 64] on span "Undo" at bounding box center [147, 65] width 30 height 15
click at [132, 63] on span "Undo" at bounding box center [147, 65] width 30 height 15
click at [132, 68] on span "Undo" at bounding box center [147, 65] width 30 height 15
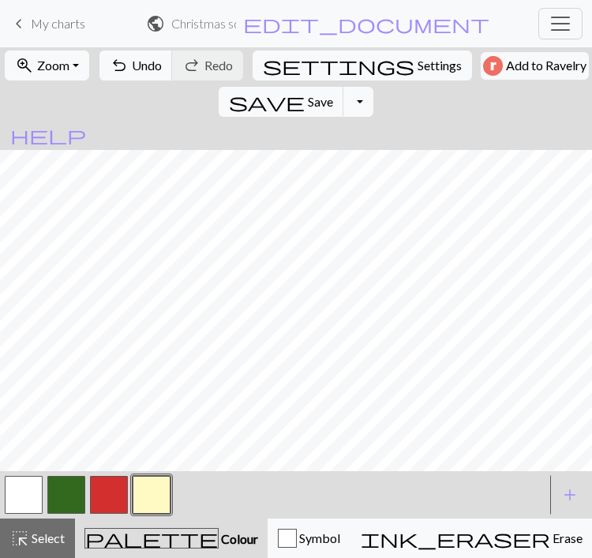
click at [51, 519] on button "highlight_alt Select Select" at bounding box center [37, 538] width 75 height 39
click at [74, 494] on button "button" at bounding box center [66, 495] width 38 height 38
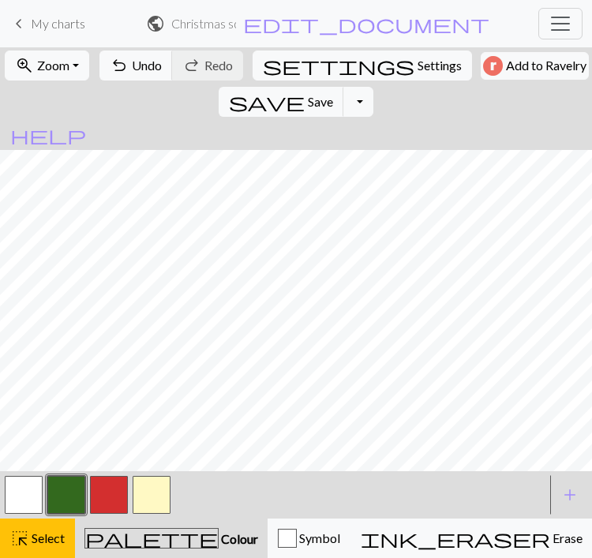
click at [58, 533] on span "Select" at bounding box center [47, 537] width 36 height 15
click at [152, 486] on button "button" at bounding box center [152, 495] width 38 height 38
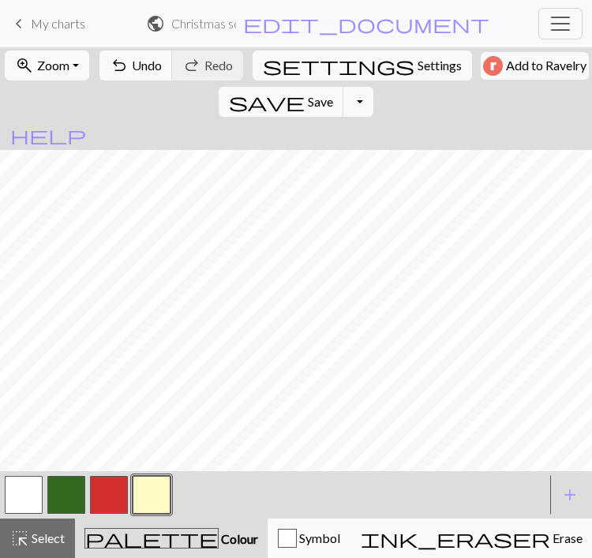
click at [81, 497] on button "button" at bounding box center [66, 495] width 38 height 38
click at [133, 62] on span "Undo" at bounding box center [147, 65] width 30 height 15
click at [140, 67] on span "Undo" at bounding box center [147, 65] width 30 height 15
click at [151, 498] on button "button" at bounding box center [152, 495] width 38 height 38
click at [65, 497] on button "button" at bounding box center [66, 495] width 38 height 38
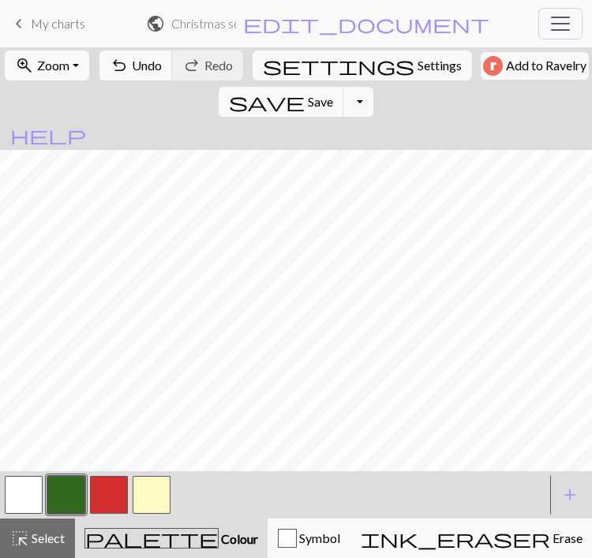
click at [154, 485] on button "button" at bounding box center [152, 495] width 38 height 38
click at [110, 70] on span "undo" at bounding box center [119, 65] width 19 height 22
click at [114, 62] on span "undo" at bounding box center [119, 65] width 19 height 22
click at [114, 63] on span "undo" at bounding box center [119, 65] width 19 height 22
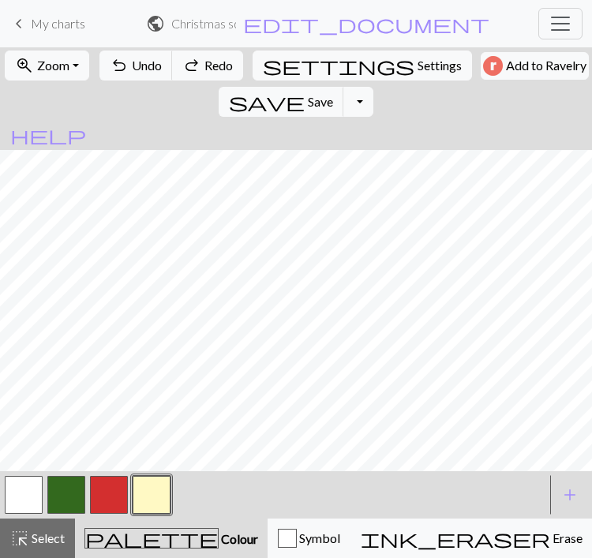
click at [122, 65] on span "undo" at bounding box center [119, 65] width 19 height 22
click at [119, 66] on span "undo" at bounding box center [119, 65] width 19 height 22
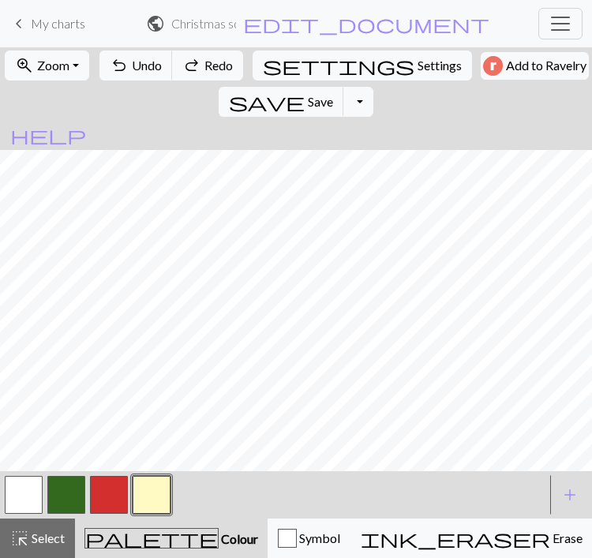
click at [118, 66] on span "undo" at bounding box center [119, 65] width 19 height 22
click at [120, 68] on span "undo" at bounding box center [119, 65] width 19 height 22
click at [112, 62] on span "undo" at bounding box center [119, 65] width 19 height 22
click at [66, 493] on button "button" at bounding box center [66, 495] width 38 height 38
click at [148, 502] on button "button" at bounding box center [152, 495] width 38 height 38
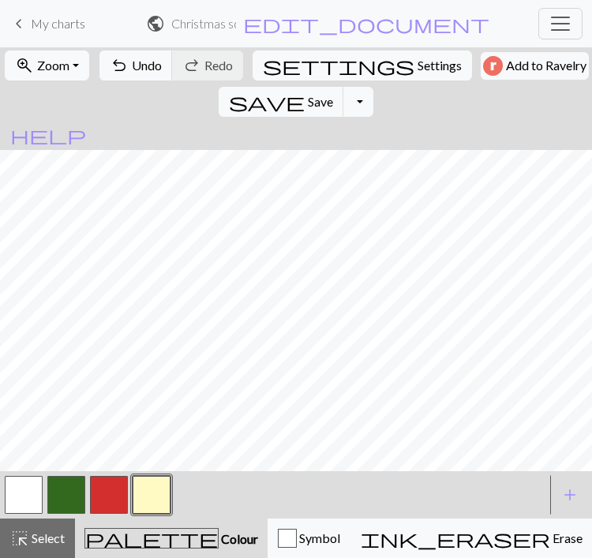
click at [103, 71] on button "undo Undo Undo" at bounding box center [135, 66] width 73 height 30
click at [102, 70] on button "undo Undo Undo" at bounding box center [135, 66] width 73 height 30
click at [124, 77] on button "undo Undo Undo" at bounding box center [135, 66] width 73 height 30
click at [103, 66] on button "undo Undo Undo" at bounding box center [135, 66] width 73 height 30
click at [305, 91] on span "save" at bounding box center [267, 102] width 76 height 22
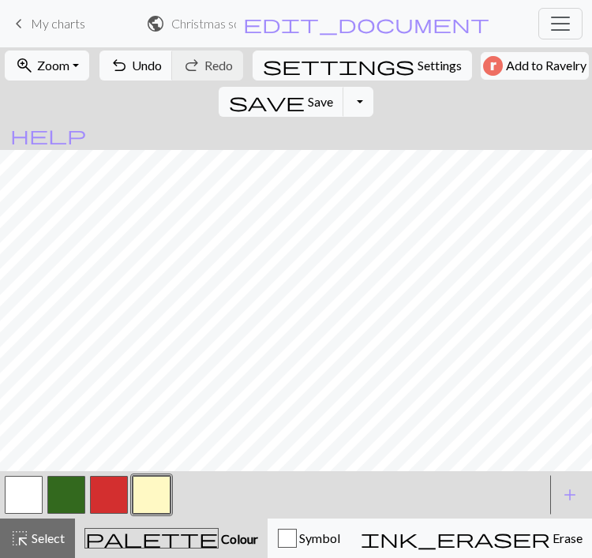
click at [132, 59] on span "Undo" at bounding box center [147, 65] width 30 height 15
click at [76, 482] on button "button" at bounding box center [66, 495] width 38 height 38
click at [155, 494] on button "button" at bounding box center [152, 495] width 38 height 38
click at [139, 72] on span "Undo" at bounding box center [147, 65] width 30 height 15
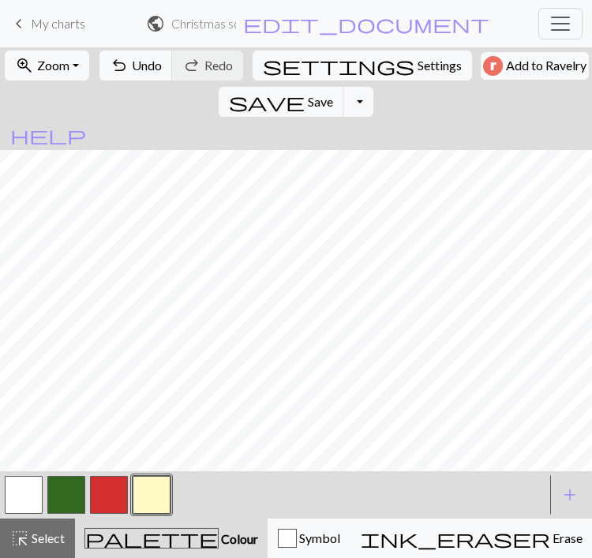
click at [57, 493] on button "button" at bounding box center [66, 495] width 38 height 38
click at [152, 485] on button "button" at bounding box center [152, 495] width 38 height 38
click at [115, 60] on span "undo" at bounding box center [119, 65] width 19 height 22
click at [61, 491] on button "button" at bounding box center [66, 495] width 38 height 38
click at [153, 493] on button "button" at bounding box center [152, 495] width 38 height 38
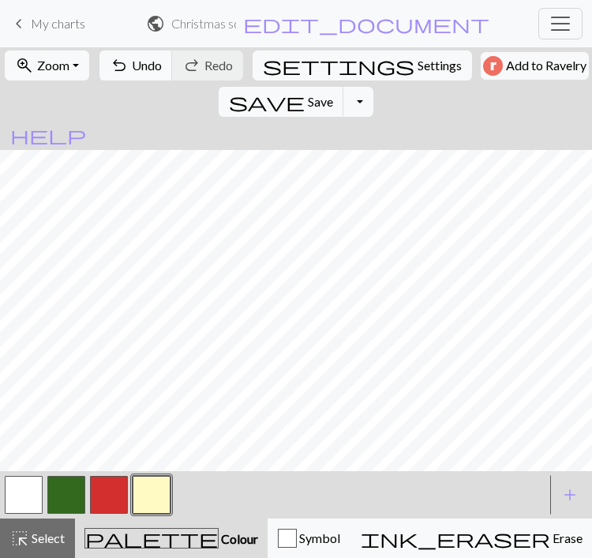
click at [83, 489] on button "button" at bounding box center [66, 495] width 38 height 38
click at [167, 491] on button "button" at bounding box center [152, 495] width 38 height 38
click at [132, 66] on span "Undo" at bounding box center [147, 65] width 30 height 15
click at [125, 66] on button "undo Undo Undo" at bounding box center [135, 66] width 73 height 30
click at [80, 498] on button "button" at bounding box center [66, 495] width 38 height 38
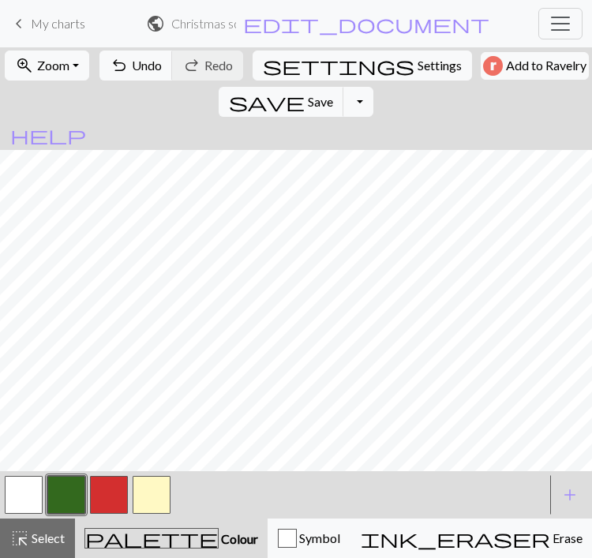
click at [152, 493] on button "button" at bounding box center [152, 495] width 38 height 38
click at [30, 506] on button "button" at bounding box center [24, 495] width 38 height 38
click at [120, 495] on button "button" at bounding box center [109, 495] width 38 height 38
click at [58, 537] on span "Select" at bounding box center [47, 537] width 36 height 15
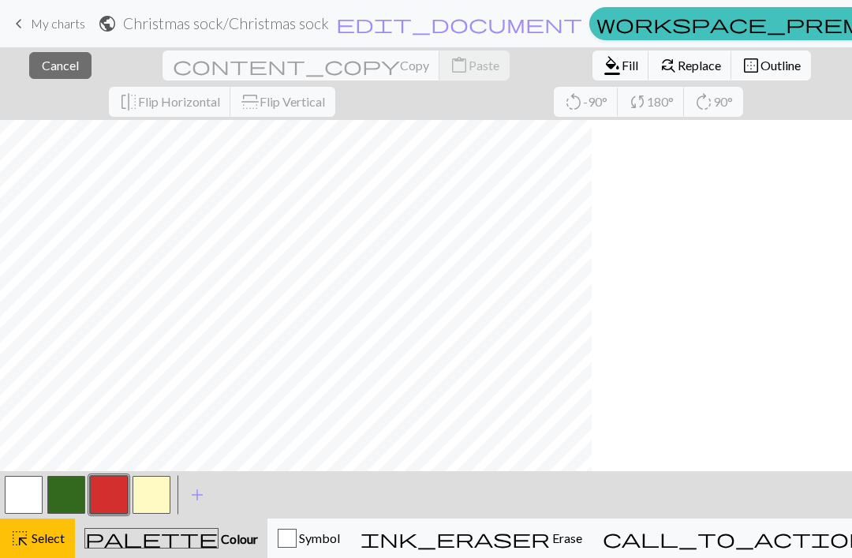
scroll to position [3, 0]
click at [56, 519] on button "highlight_alt Select Select" at bounding box center [37, 538] width 75 height 39
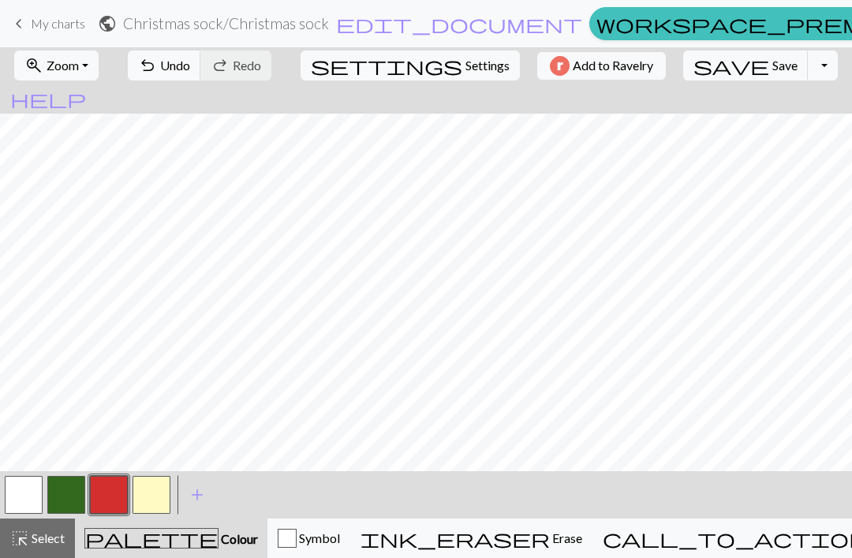
click at [98, 68] on button "zoom_in Zoom Zoom" at bounding box center [56, 66] width 84 height 30
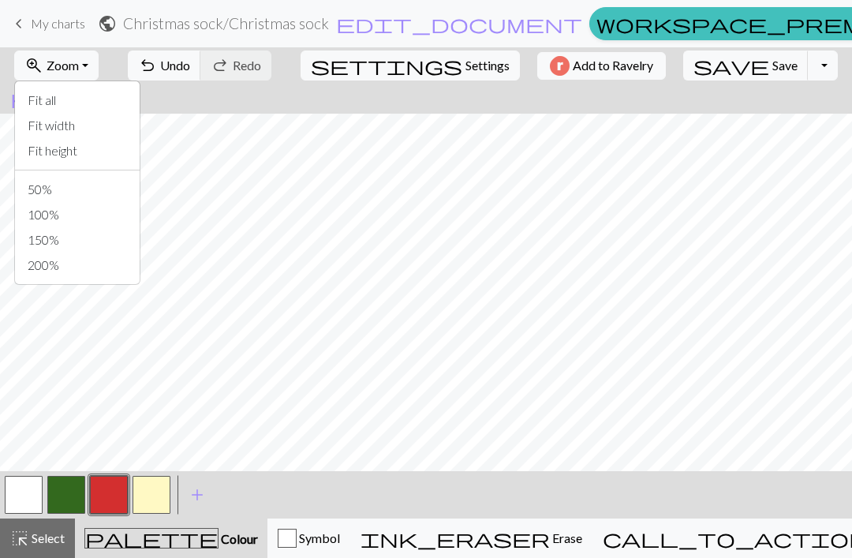
click at [104, 107] on button "Fit all" at bounding box center [77, 100] width 125 height 25
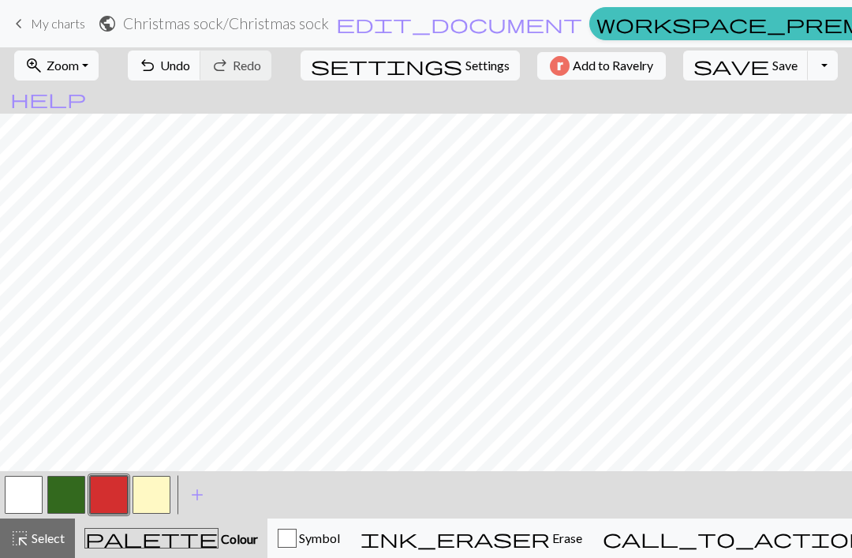
click at [58, 545] on span "Select" at bounding box center [47, 537] width 36 height 15
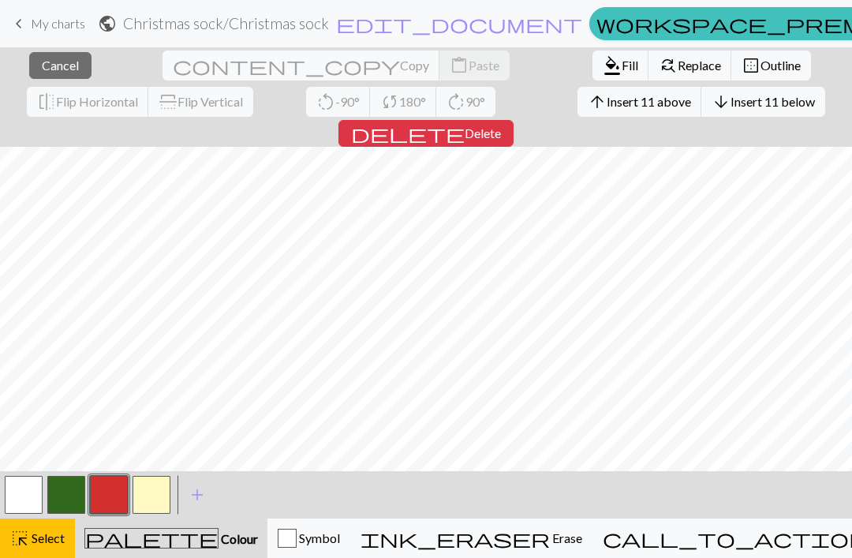
click at [591, 96] on span "Insert 11 above" at bounding box center [649, 101] width 84 height 15
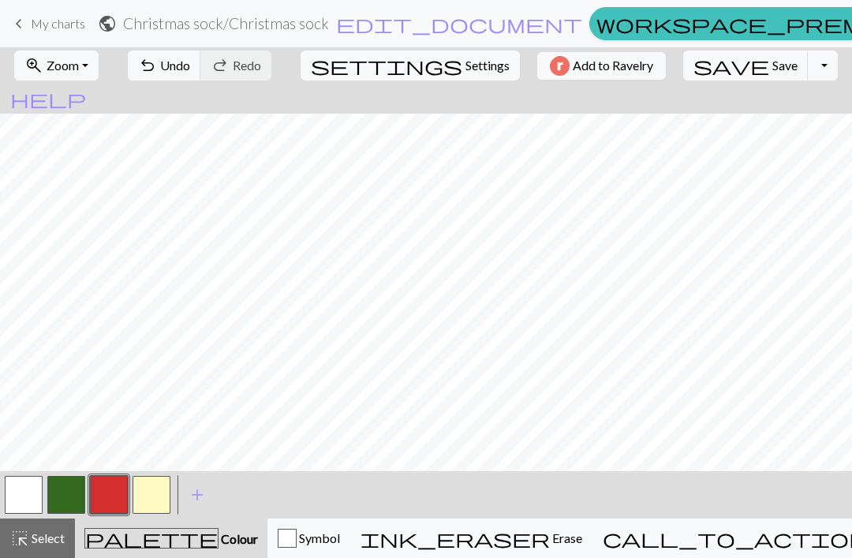
click at [123, 493] on button "button" at bounding box center [109, 495] width 38 height 38
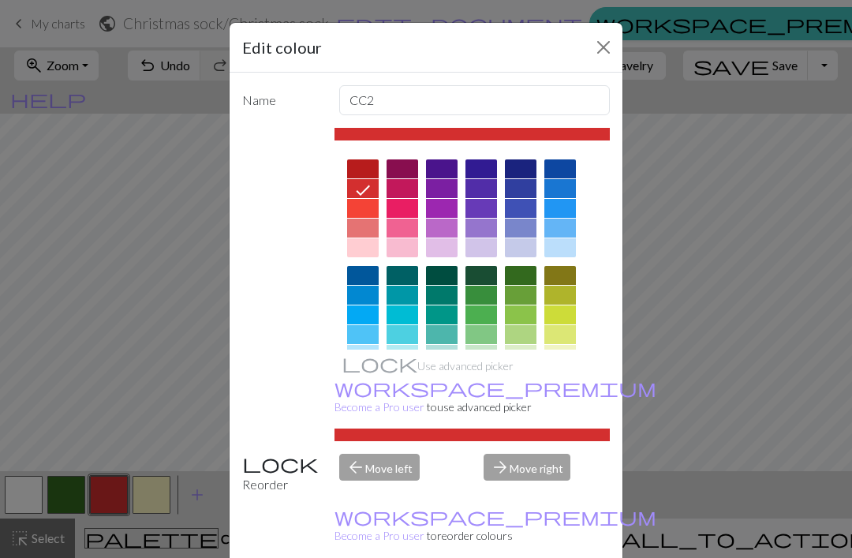
click at [591, 42] on button "Close" at bounding box center [603, 47] width 25 height 25
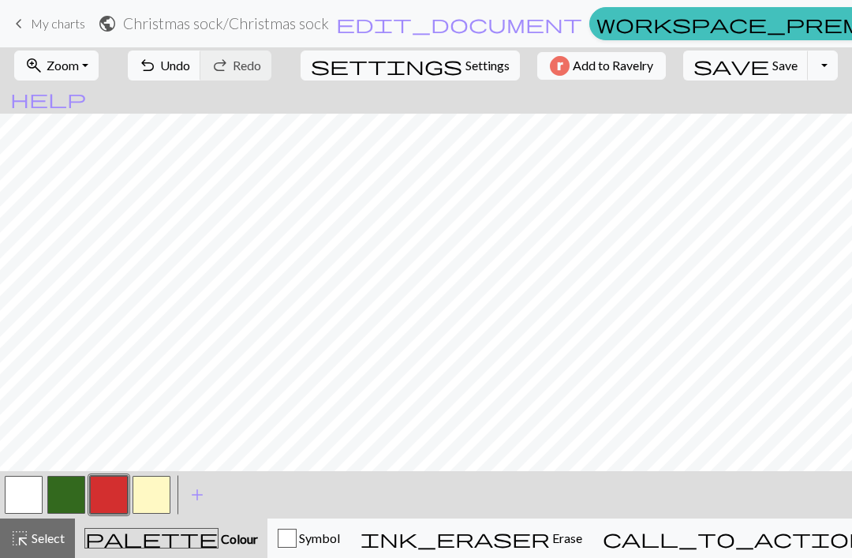
click at [591, 78] on button "save Save Save" at bounding box center [746, 66] width 125 height 30
click at [159, 496] on button "button" at bounding box center [152, 495] width 38 height 38
click at [115, 504] on button "button" at bounding box center [109, 495] width 38 height 38
click at [155, 493] on button "button" at bounding box center [152, 495] width 38 height 38
click at [190, 66] on span "Undo" at bounding box center [175, 65] width 30 height 15
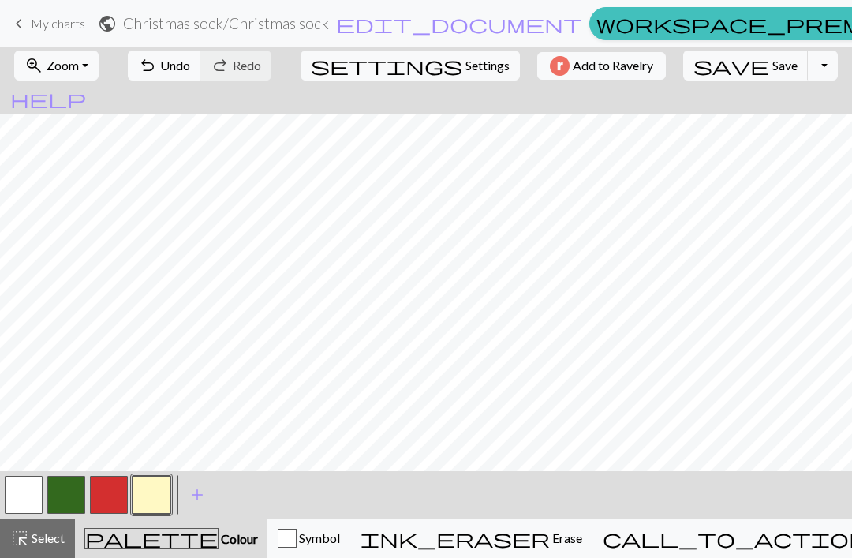
click at [104, 497] on button "button" at bounding box center [109, 495] width 38 height 38
click at [146, 494] on button "button" at bounding box center [152, 495] width 38 height 38
click at [190, 61] on span "Undo" at bounding box center [175, 65] width 30 height 15
click at [190, 58] on span "Undo" at bounding box center [175, 65] width 30 height 15
click at [190, 64] on span "Undo" at bounding box center [175, 65] width 30 height 15
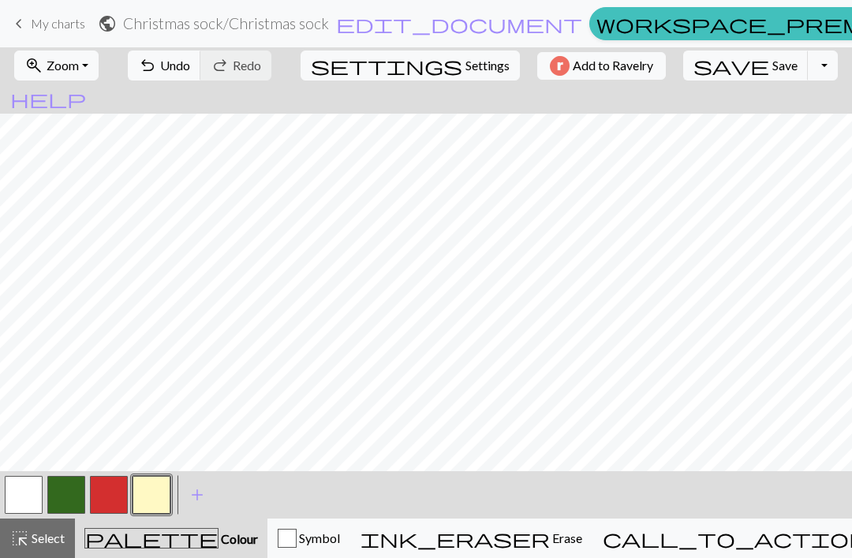
click at [79, 68] on span "Zoom" at bounding box center [63, 65] width 32 height 15
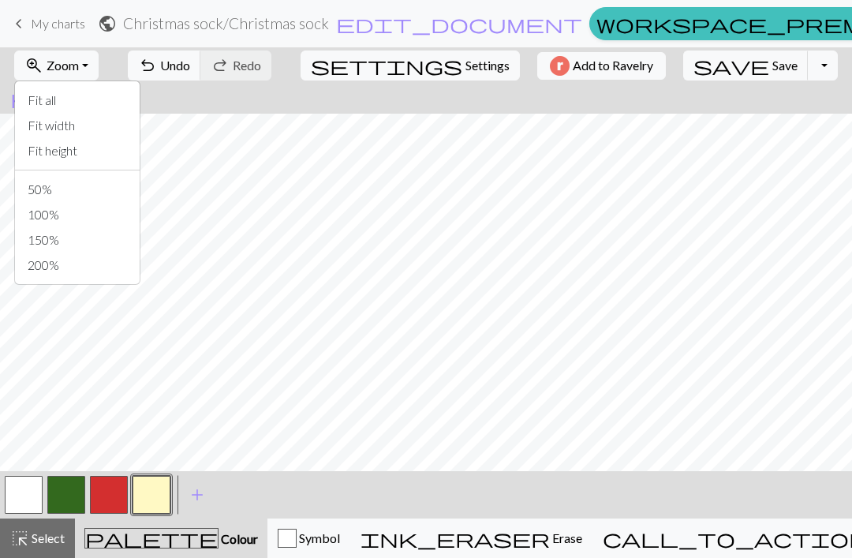
click at [48, 111] on button "Fit all" at bounding box center [77, 100] width 125 height 25
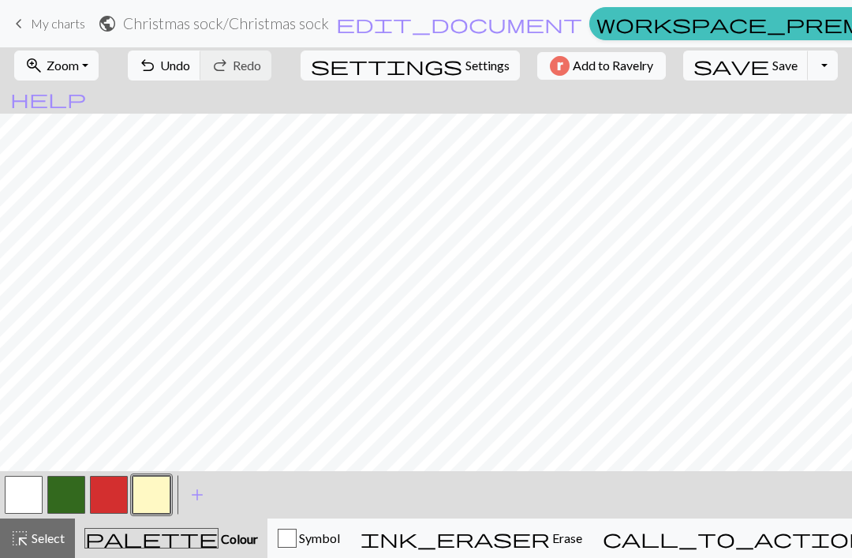
click at [591, 78] on button "save Save Save" at bounding box center [746, 66] width 125 height 30
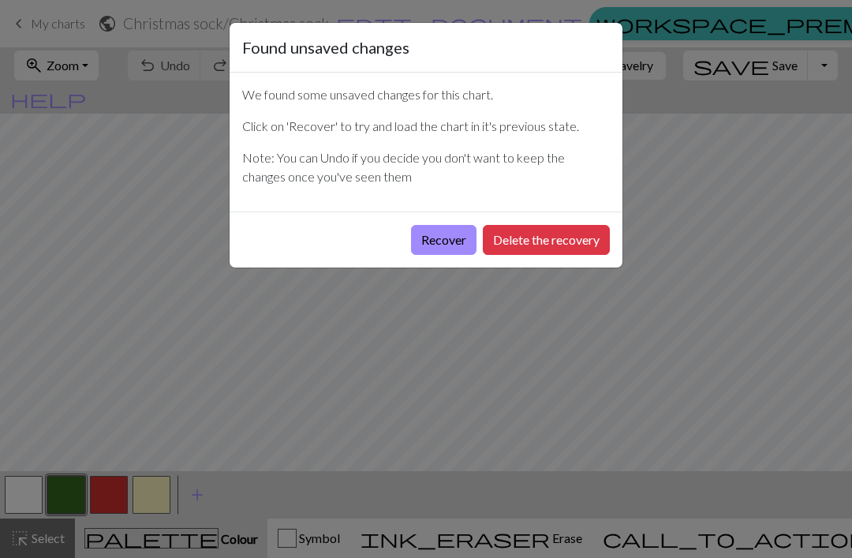
click at [454, 252] on button "Recover" at bounding box center [444, 240] width 66 height 30
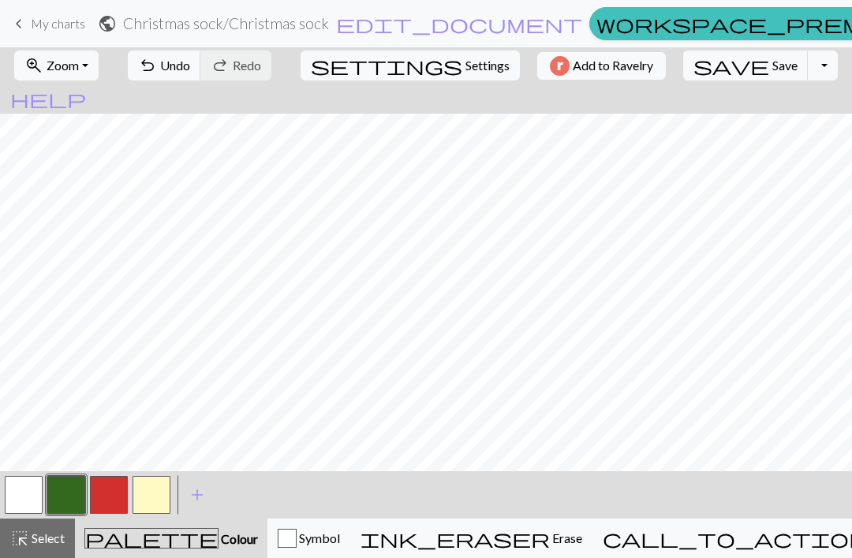
click at [43, 64] on span "zoom_in" at bounding box center [33, 65] width 19 height 22
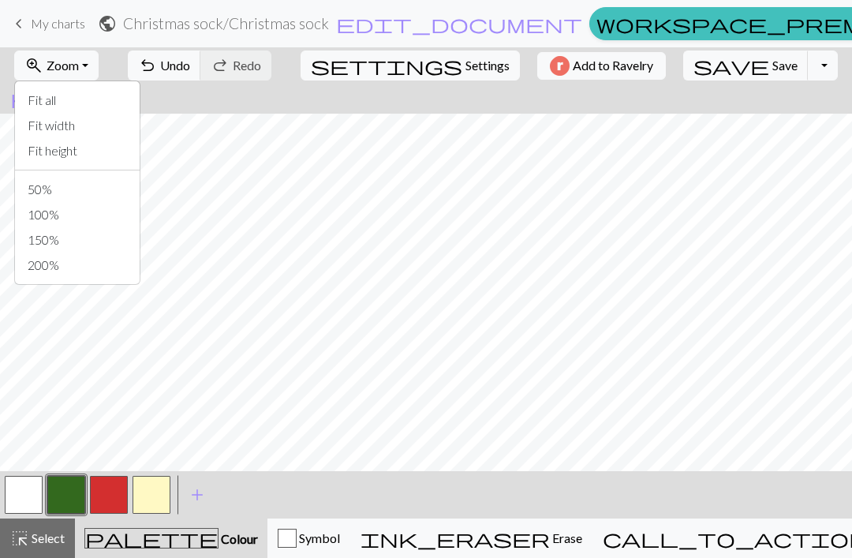
click at [47, 100] on button "Fit all" at bounding box center [77, 100] width 125 height 25
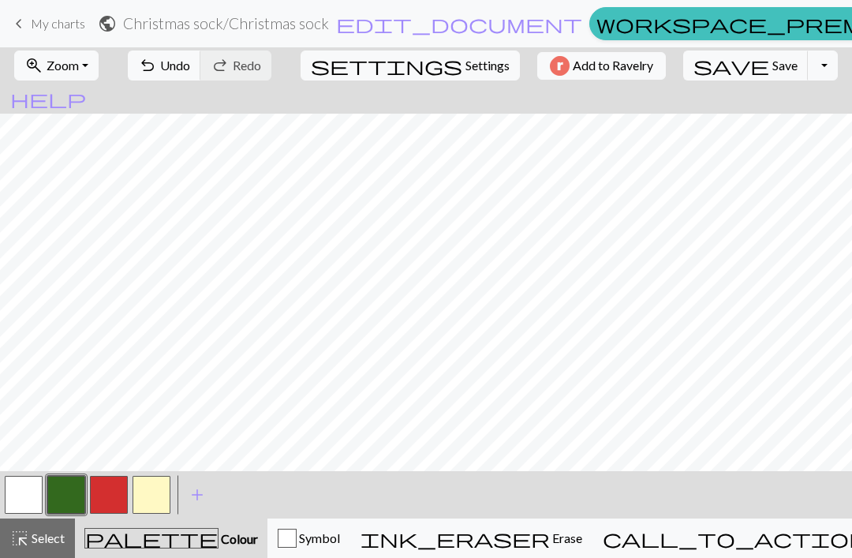
click at [71, 64] on span "Zoom" at bounding box center [63, 65] width 32 height 15
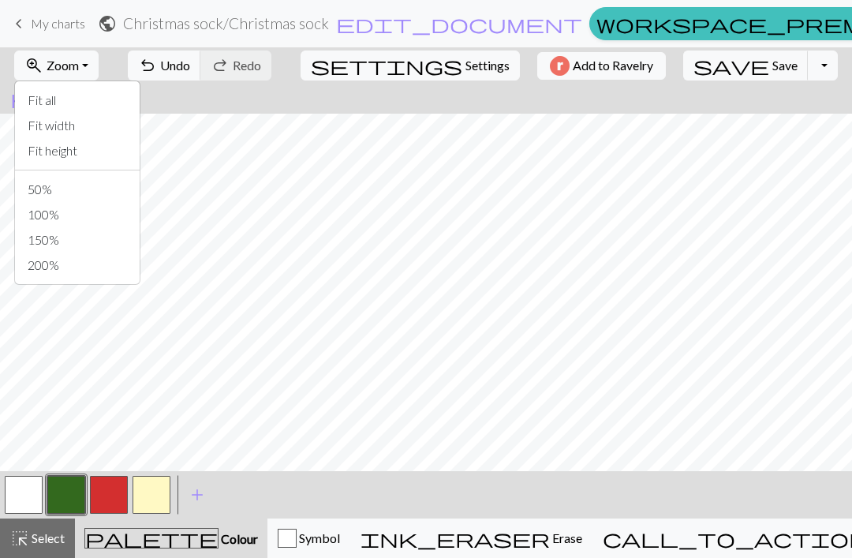
click at [48, 104] on button "Fit all" at bounding box center [77, 100] width 125 height 25
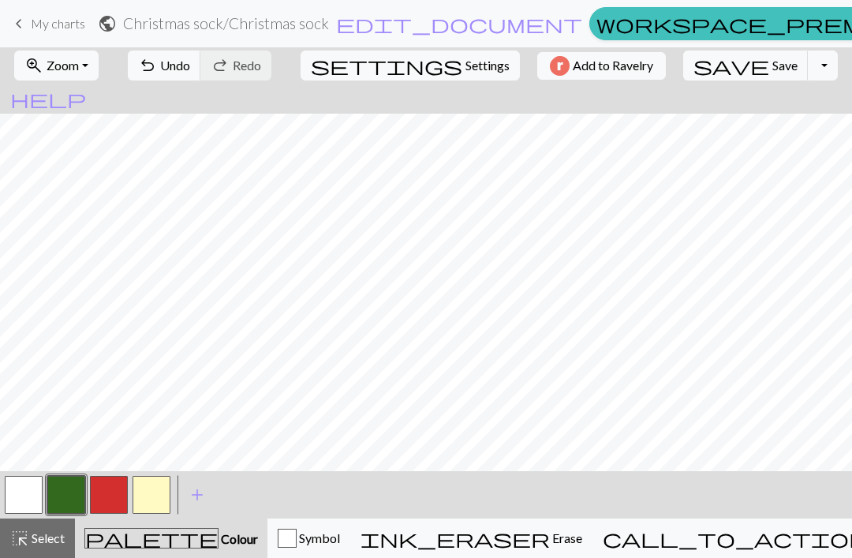
click at [43, 68] on span "zoom_in" at bounding box center [33, 65] width 19 height 22
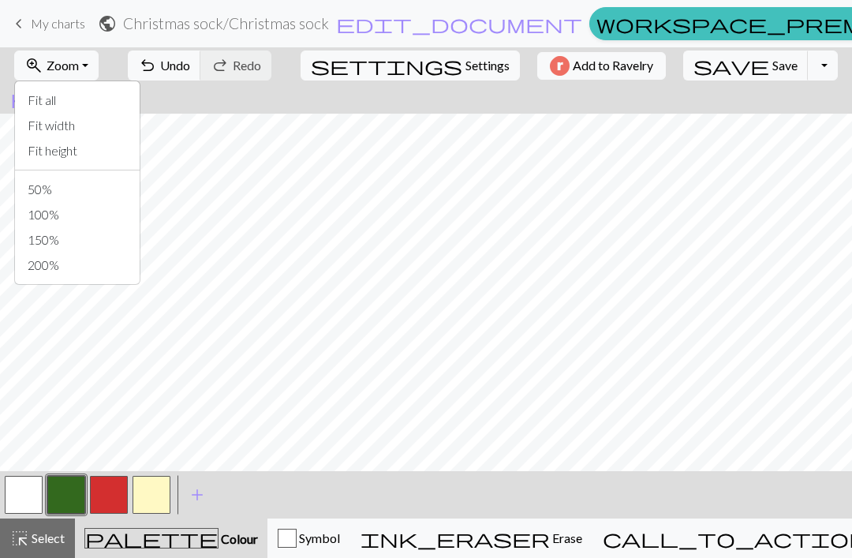
click at [47, 152] on button "Fit height" at bounding box center [77, 150] width 125 height 25
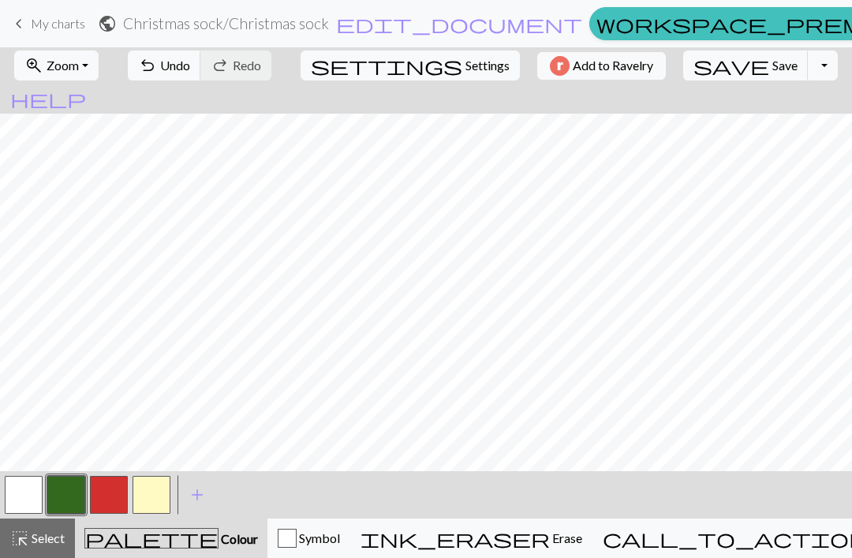
click at [43, 65] on span "zoom_in" at bounding box center [33, 65] width 19 height 22
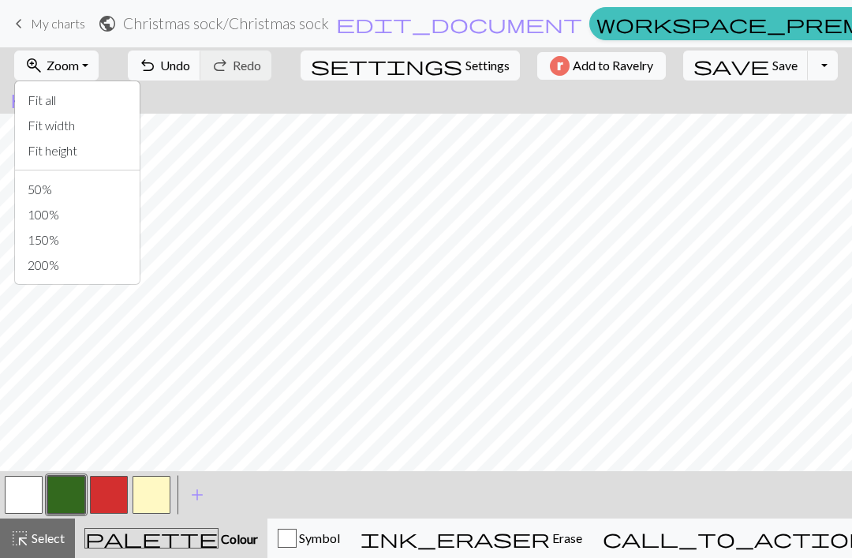
click at [49, 187] on button "50%" at bounding box center [77, 189] width 125 height 25
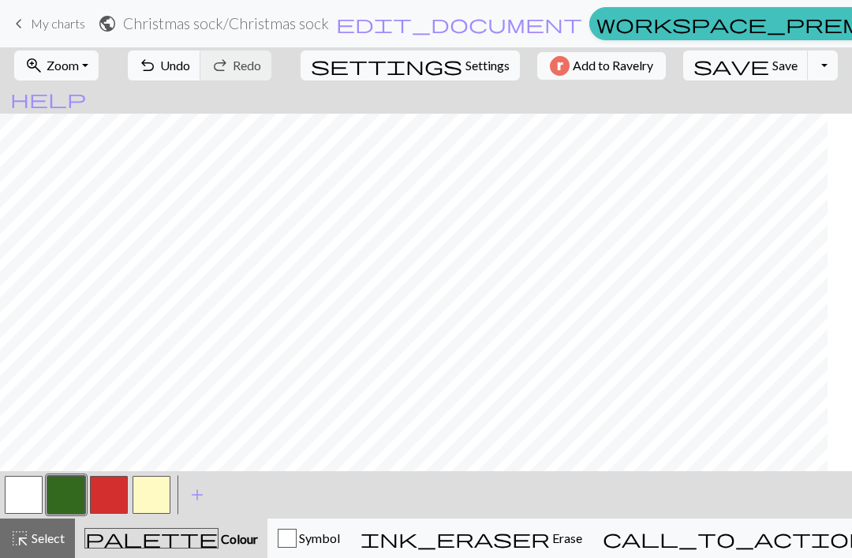
scroll to position [0, 102]
click at [79, 63] on span "Zoom" at bounding box center [63, 65] width 32 height 15
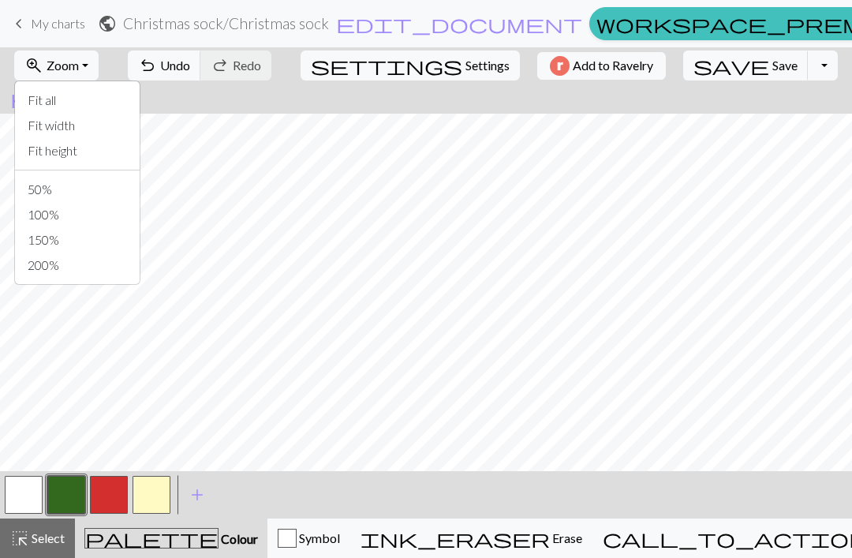
click at [66, 156] on button "Fit height" at bounding box center [77, 150] width 125 height 25
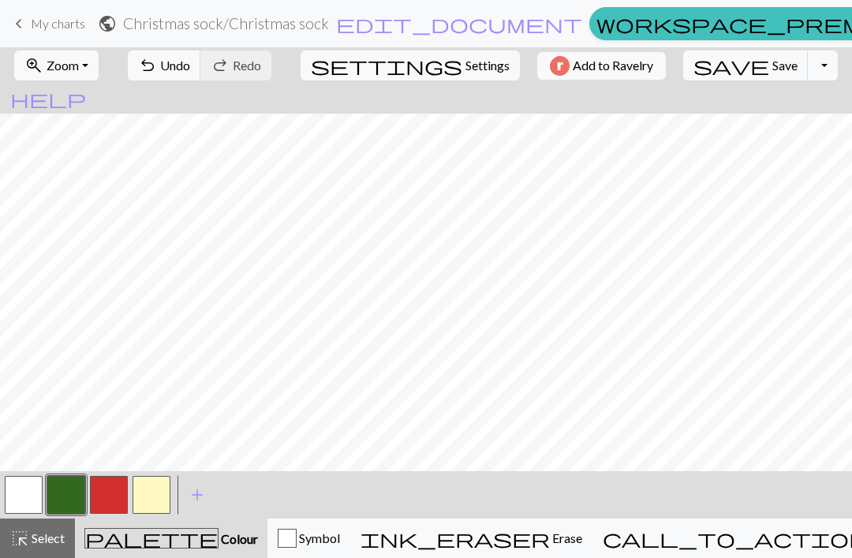
scroll to position [0, 0]
click at [75, 66] on span "Zoom" at bounding box center [63, 65] width 32 height 15
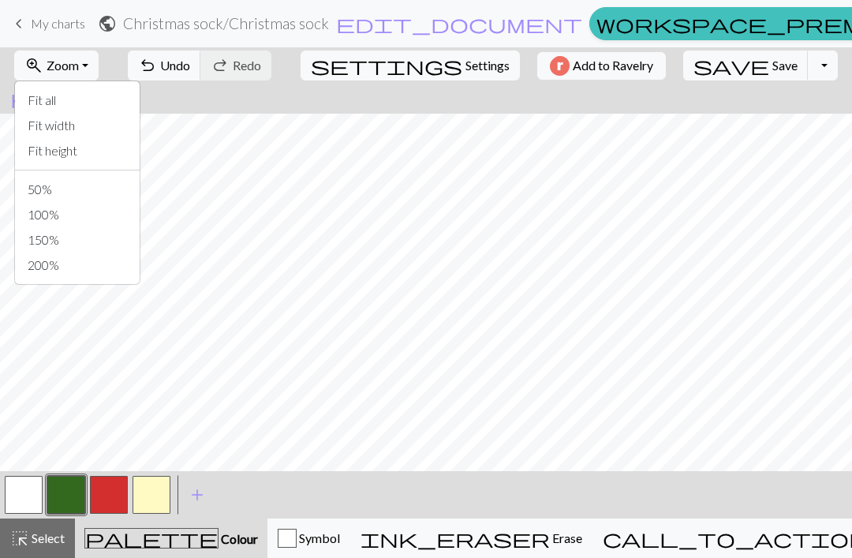
click at [46, 194] on button "50%" at bounding box center [77, 189] width 125 height 25
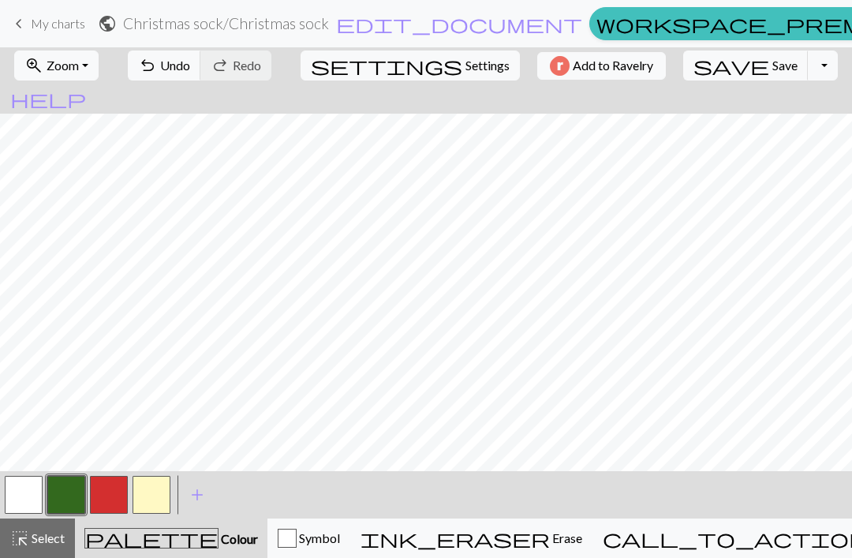
click at [43, 66] on span "zoom_in" at bounding box center [33, 65] width 19 height 22
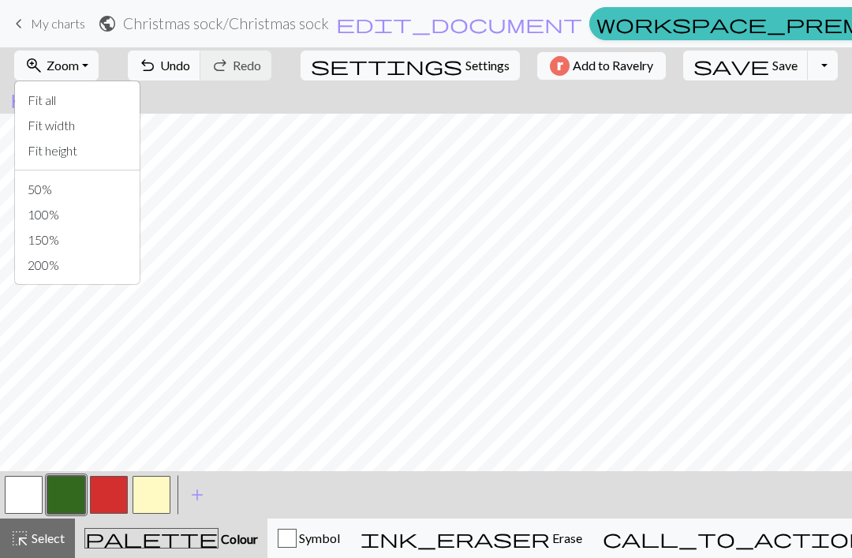
click at [60, 226] on button "100%" at bounding box center [77, 214] width 125 height 25
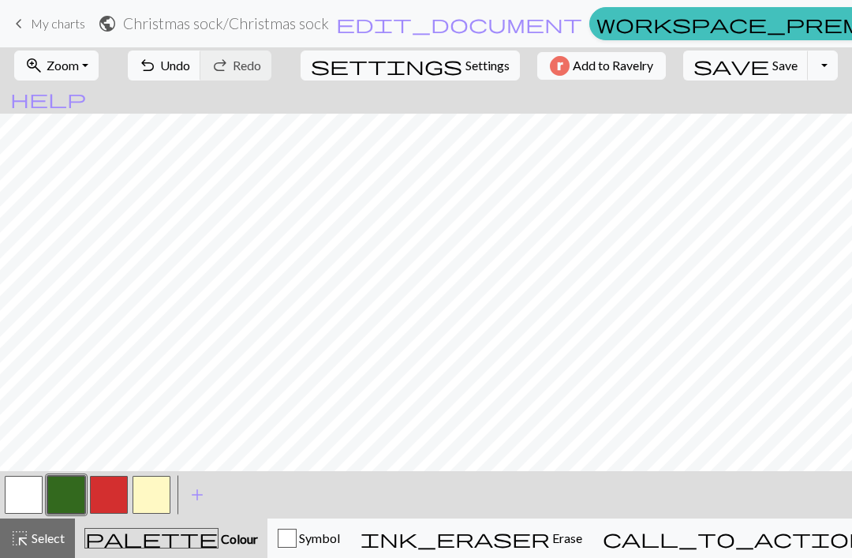
click at [43, 70] on span "zoom_in" at bounding box center [33, 65] width 19 height 22
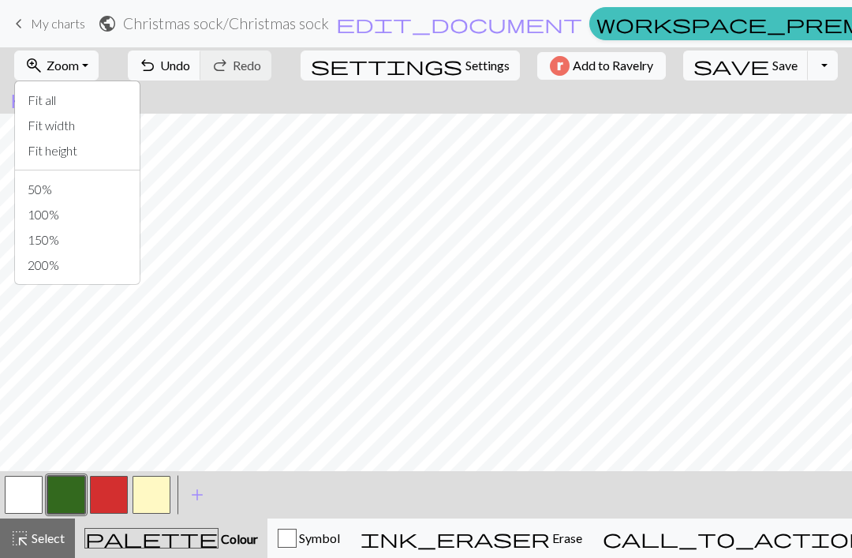
click at [55, 97] on button "Fit all" at bounding box center [77, 100] width 125 height 25
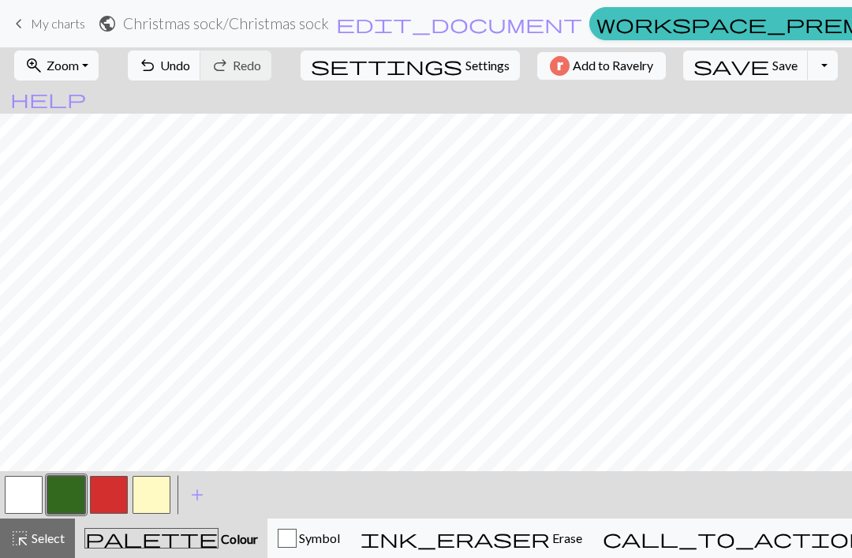
click at [63, 68] on span "Zoom" at bounding box center [63, 65] width 32 height 15
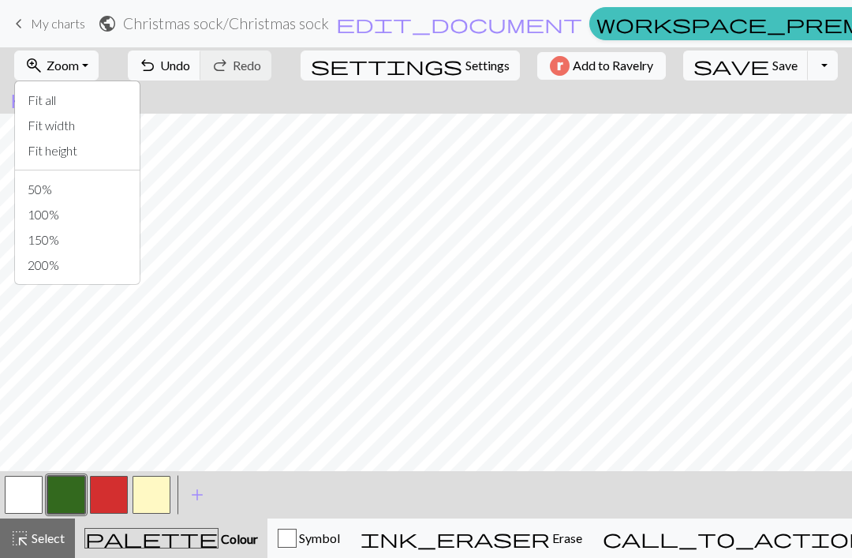
click at [59, 158] on button "Fit height" at bounding box center [77, 150] width 125 height 25
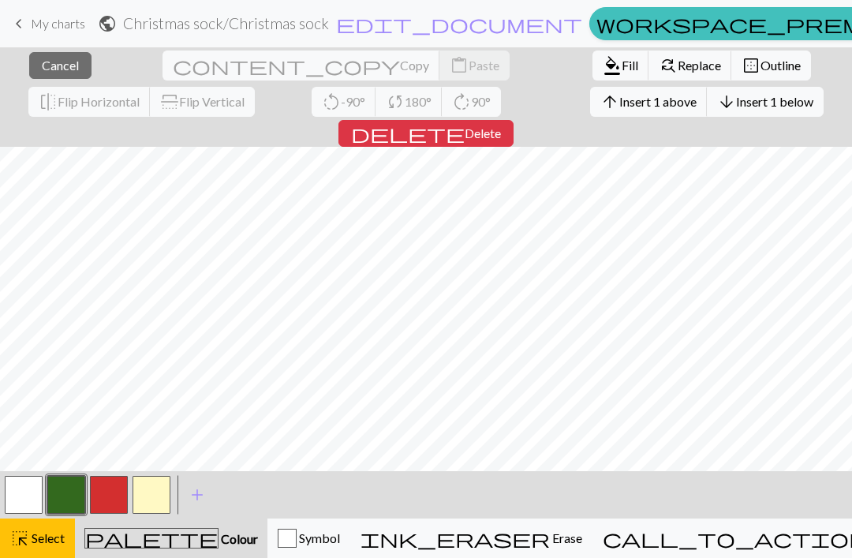
click at [42, 66] on span "Cancel" at bounding box center [60, 65] width 37 height 15
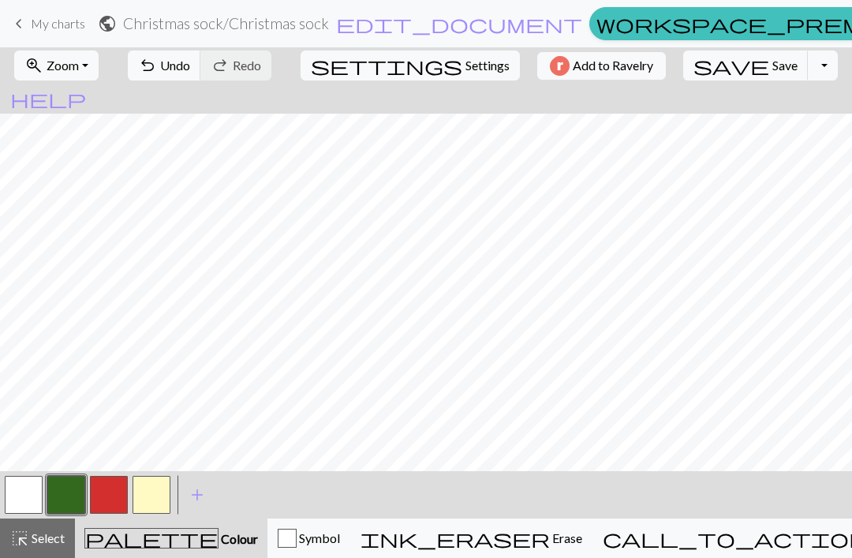
scroll to position [173, 0]
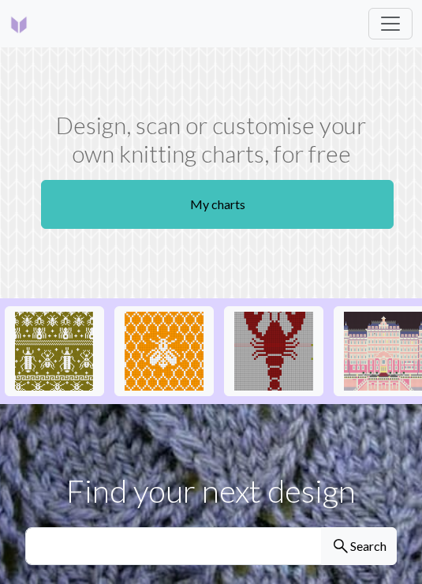
click at [388, 31] on span "Toggle navigation" at bounding box center [391, 24] width 24 height 24
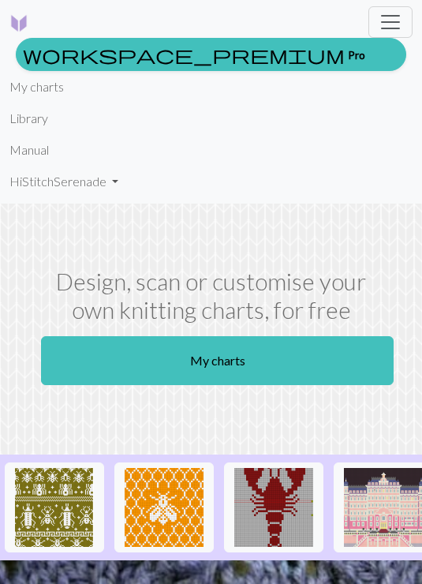
click at [184, 359] on link "My charts" at bounding box center [217, 360] width 353 height 49
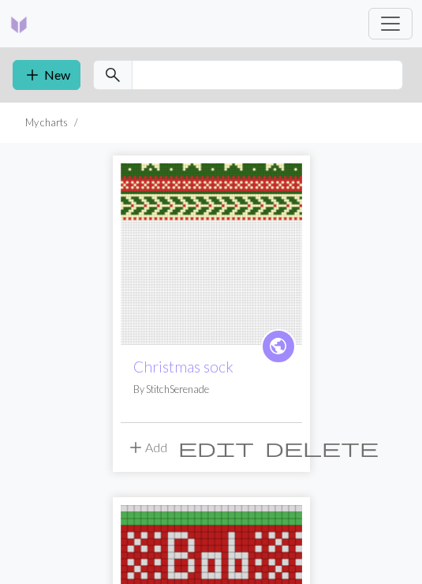
click at [48, 78] on button "add New" at bounding box center [47, 75] width 68 height 30
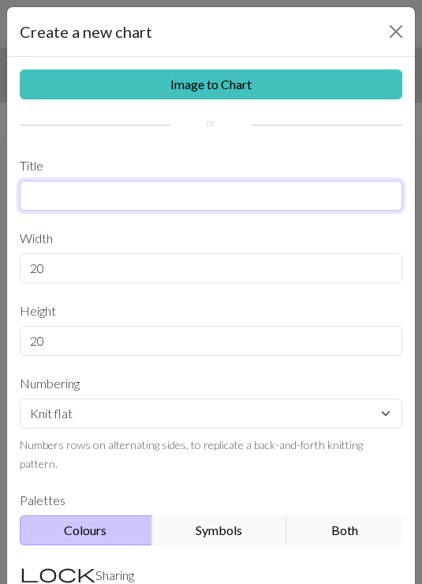
click at [197, 182] on input "text" at bounding box center [211, 196] width 383 height 30
type input "Name"
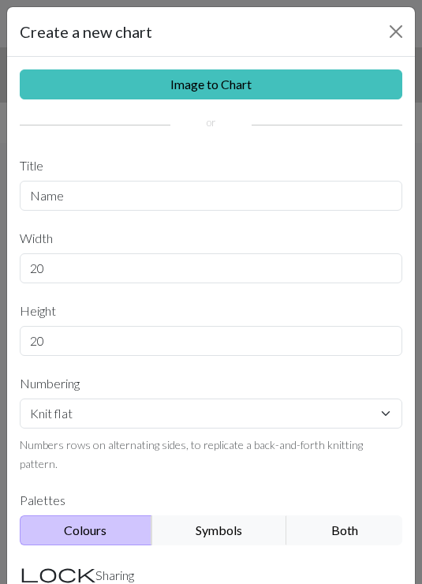
click at [268, 227] on label "Width" at bounding box center [211, 238] width 402 height 30
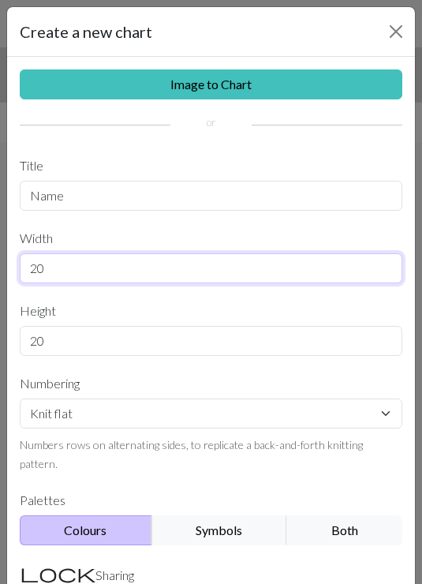
click at [165, 268] on input "20" at bounding box center [211, 268] width 383 height 30
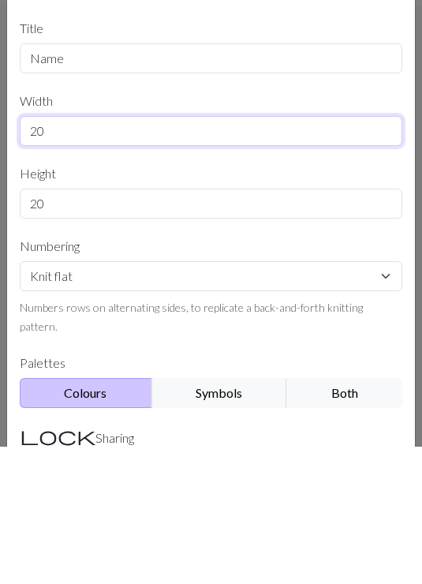
type input "2"
type input "U"
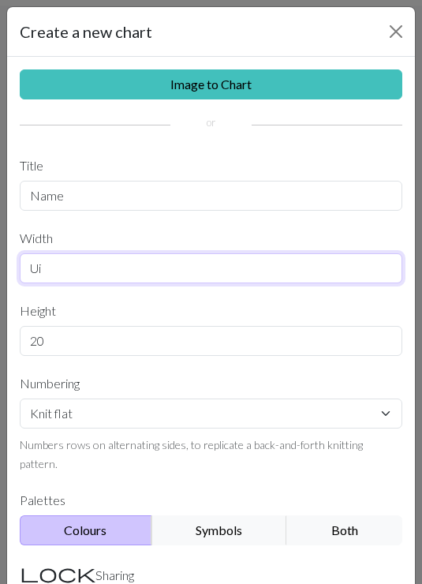
click at [138, 277] on input "Ui" at bounding box center [211, 268] width 383 height 30
type input "U"
type input "78"
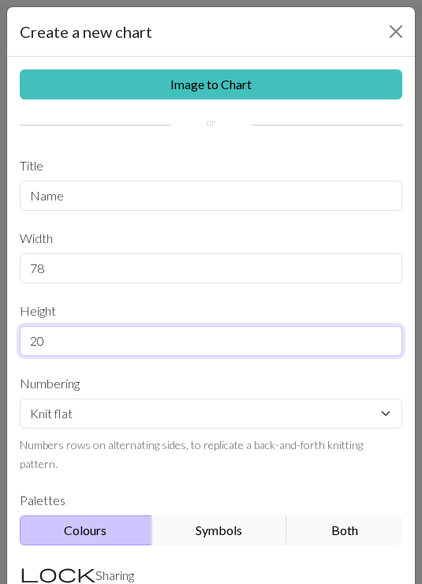
click at [144, 335] on input "20" at bounding box center [211, 341] width 383 height 30
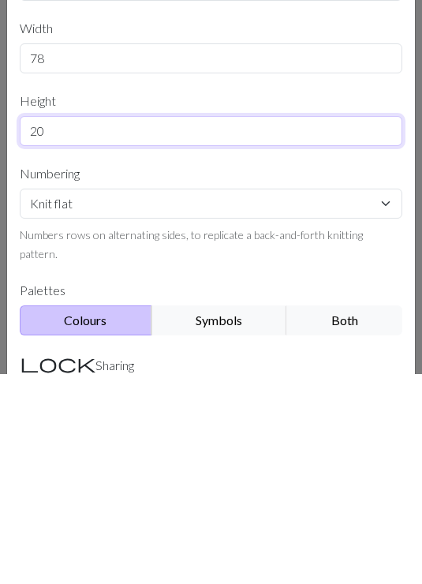
type input "2"
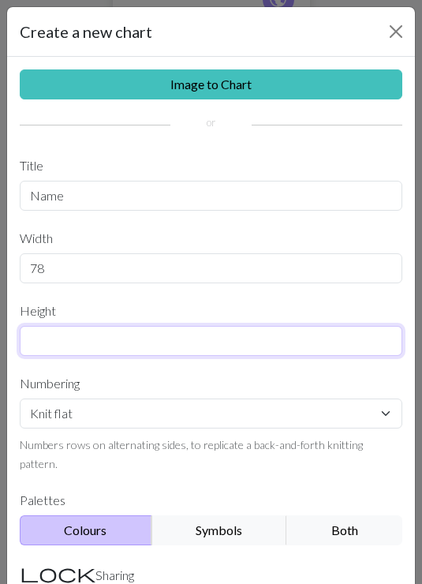
click at [117, 348] on input "text" at bounding box center [211, 341] width 383 height 30
click at [137, 350] on input "text" at bounding box center [211, 341] width 383 height 30
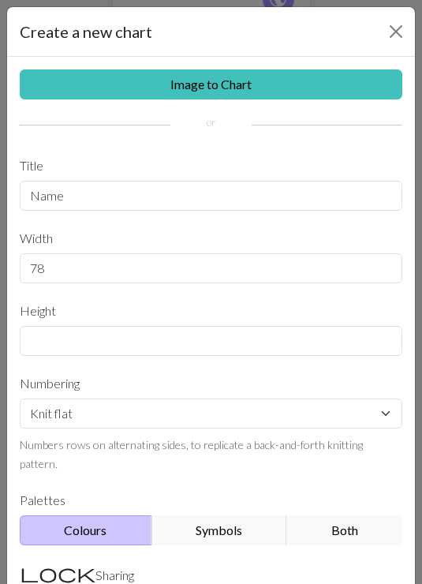
click at [170, 163] on label "Title" at bounding box center [211, 166] width 402 height 30
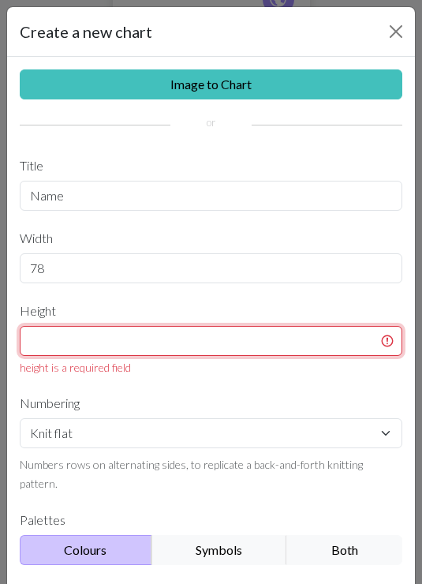
click at [98, 346] on input "text" at bounding box center [211, 341] width 383 height 30
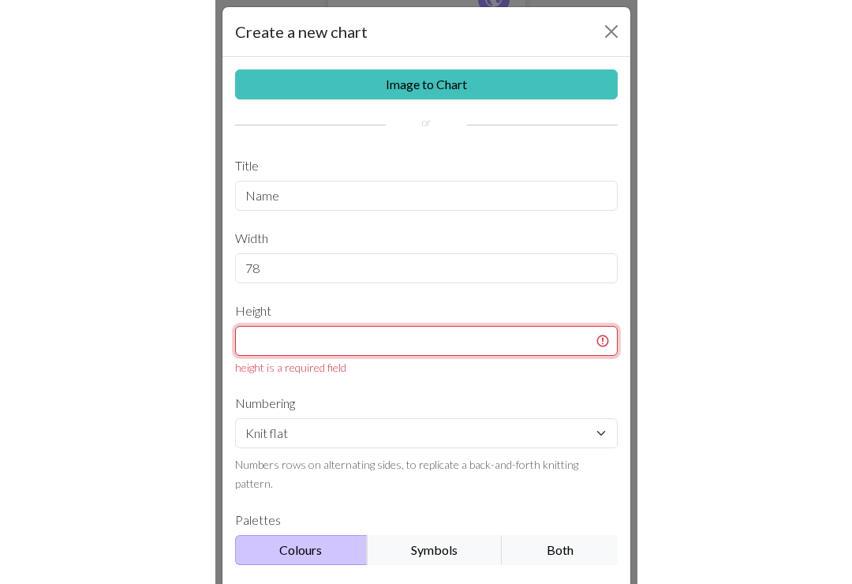
scroll to position [305, 0]
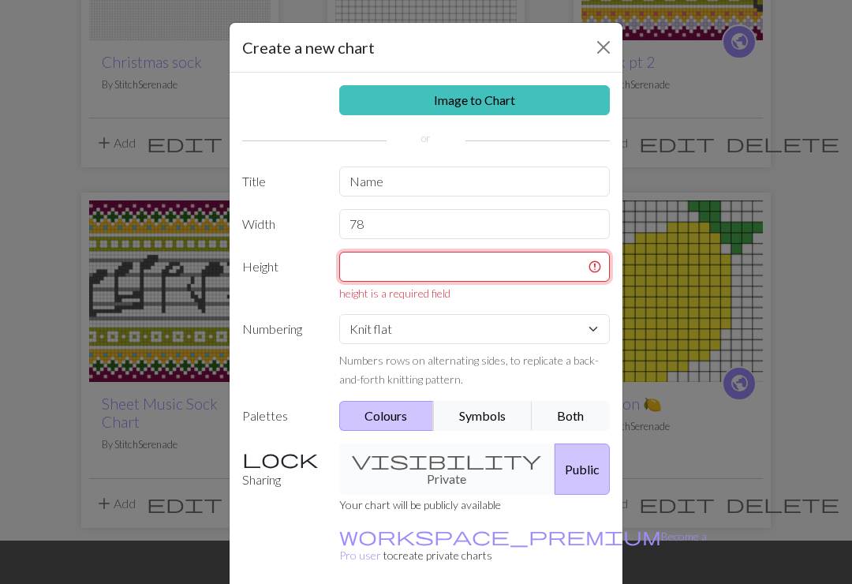
click at [421, 269] on input "text" at bounding box center [475, 267] width 272 height 30
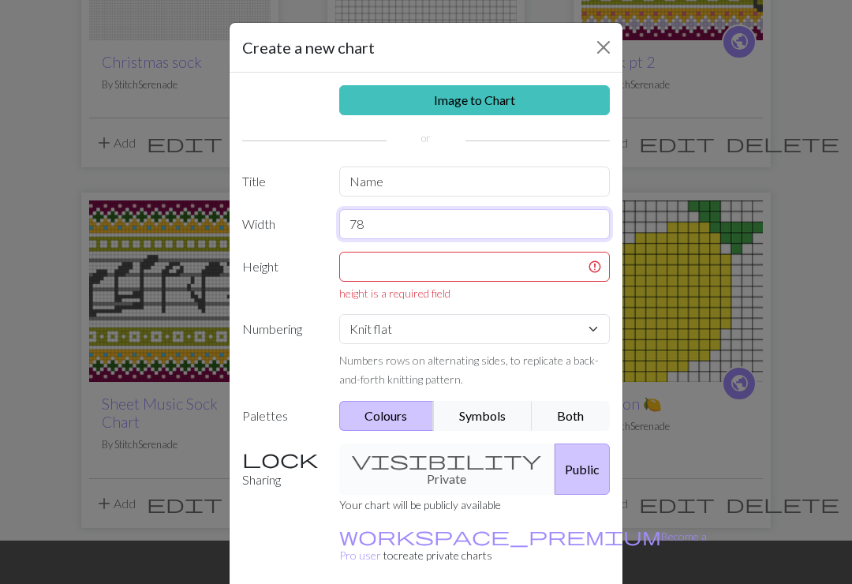
click at [421, 221] on input "78" at bounding box center [475, 224] width 272 height 30
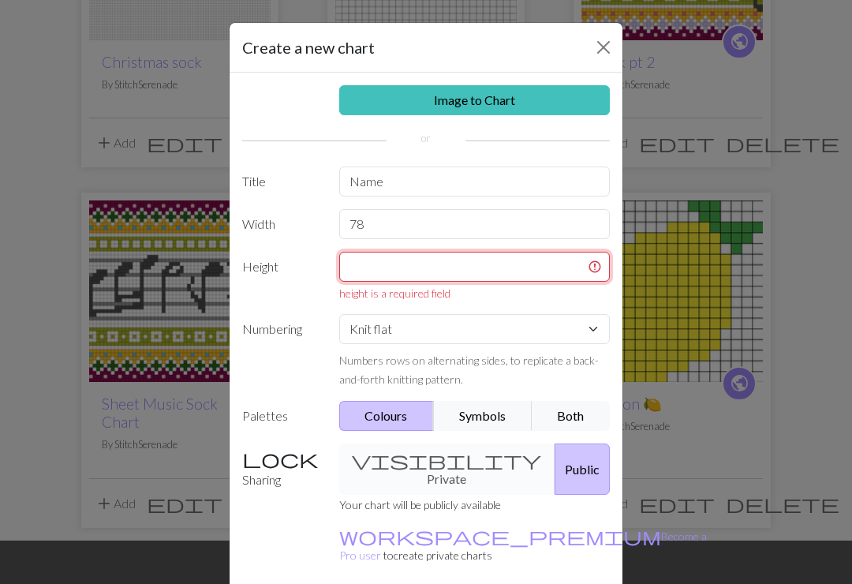
click at [421, 265] on input "text" at bounding box center [475, 267] width 272 height 30
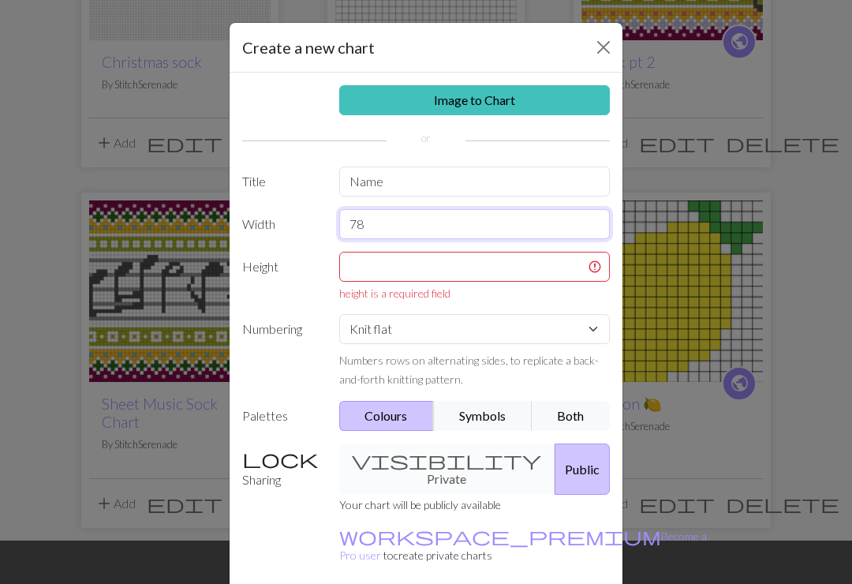
click at [421, 209] on input "78" at bounding box center [475, 224] width 272 height 30
click at [421, 43] on button "Close" at bounding box center [603, 47] width 25 height 25
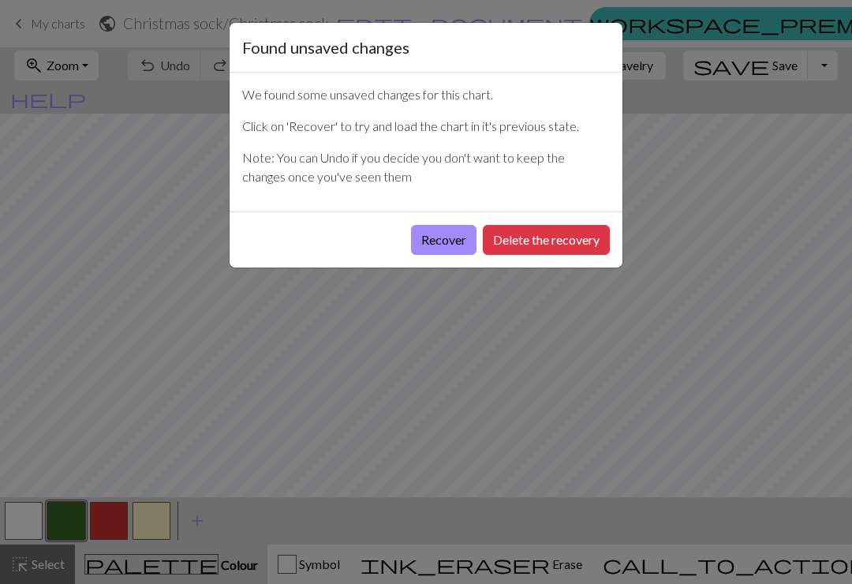
click at [421, 245] on button "Recover" at bounding box center [444, 240] width 66 height 30
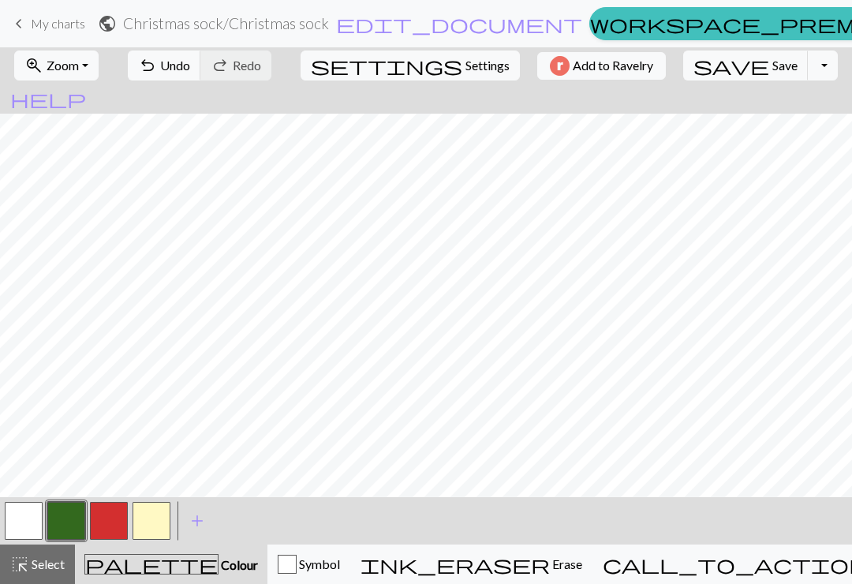
click at [50, 20] on span "My charts" at bounding box center [58, 23] width 54 height 15
click at [28, 27] on link "keyboard_arrow_left My charts" at bounding box center [47, 23] width 76 height 27
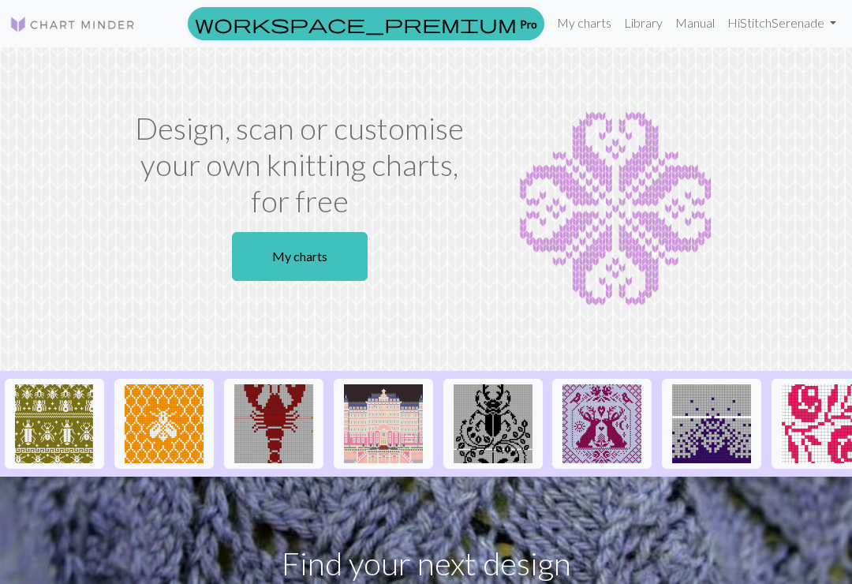
click at [346, 238] on link "My charts" at bounding box center [300, 256] width 136 height 49
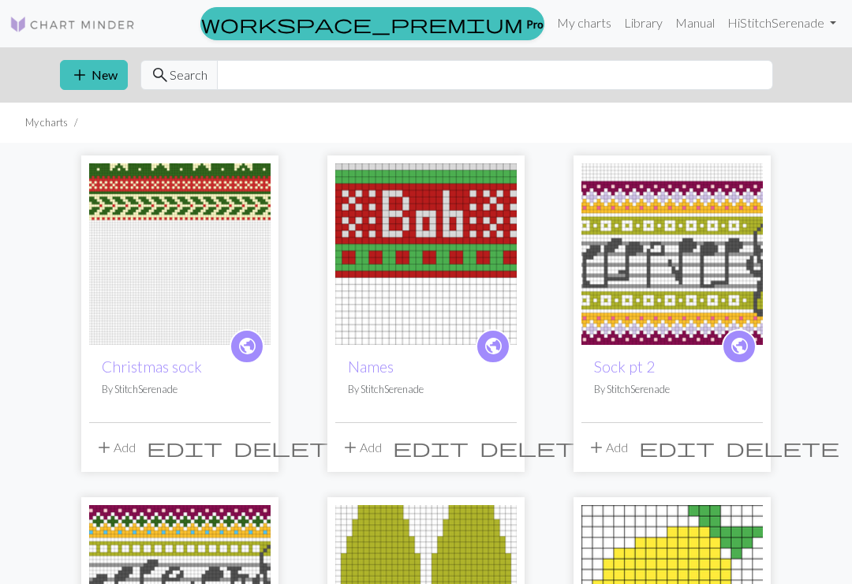
click at [84, 69] on span "add" at bounding box center [79, 75] width 19 height 22
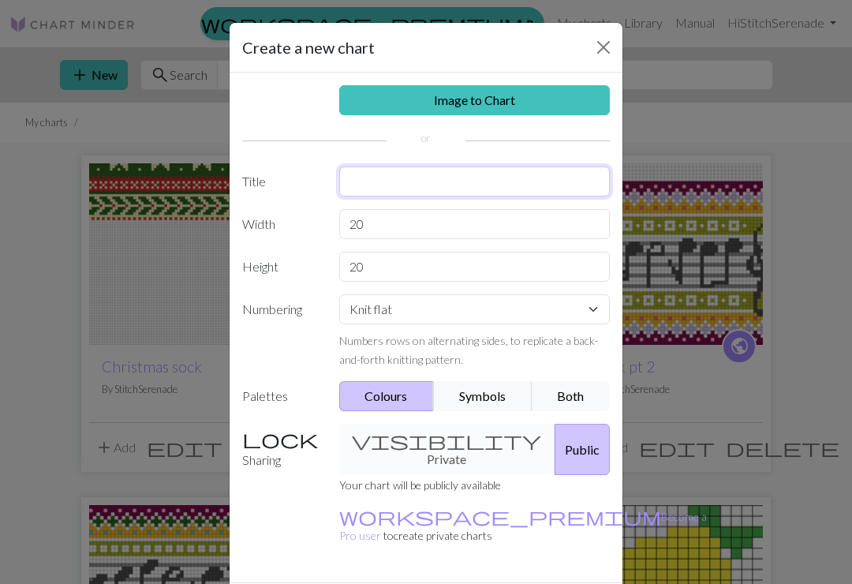
click at [474, 183] on input "text" at bounding box center [475, 182] width 272 height 30
type input "Names"
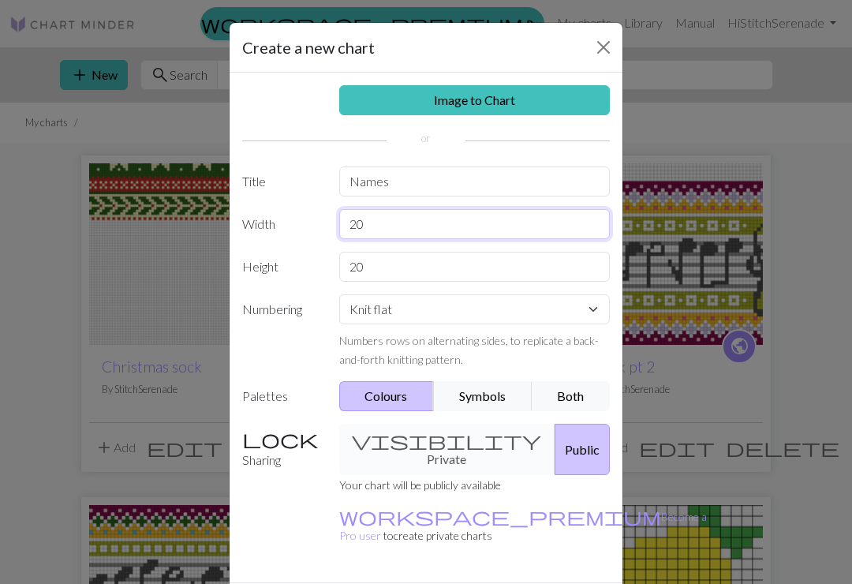
click at [509, 213] on input "20" at bounding box center [475, 224] width 272 height 30
click at [551, 209] on input "20" at bounding box center [475, 224] width 272 height 30
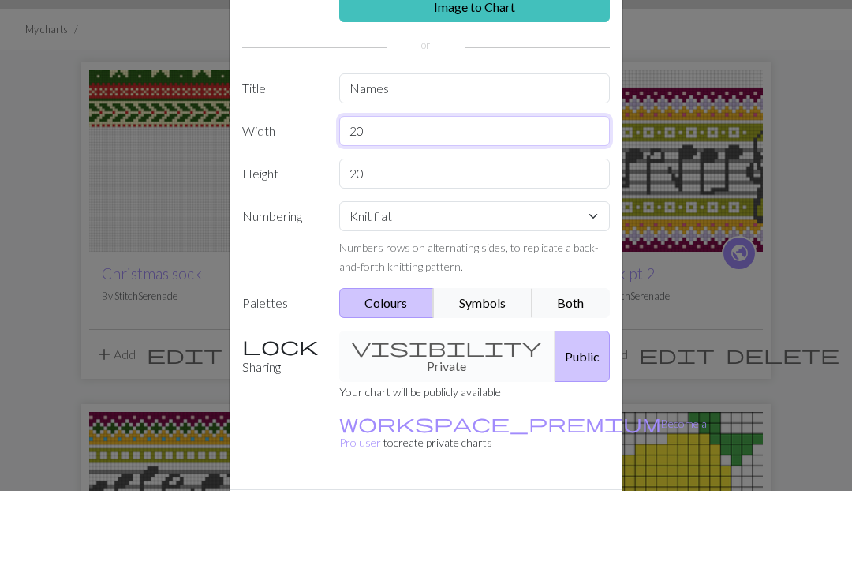
type input "2"
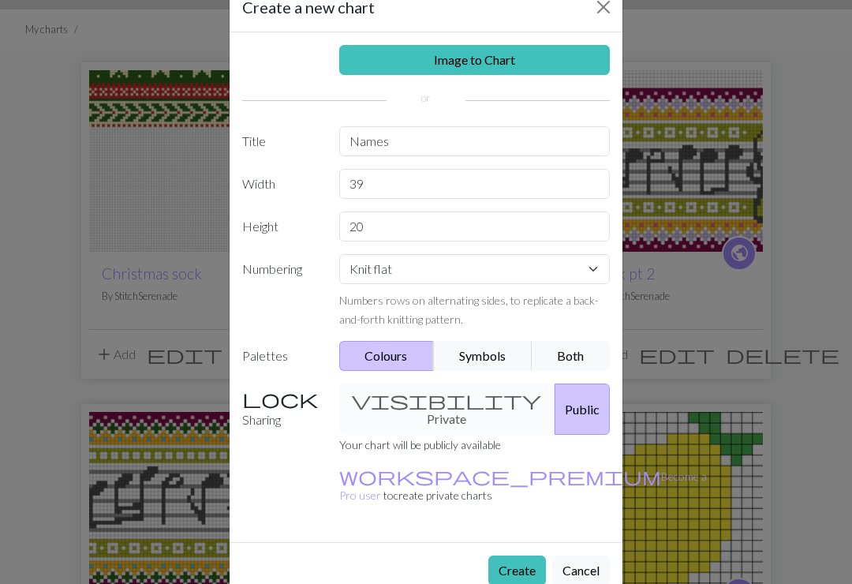
scroll to position [39, 0]
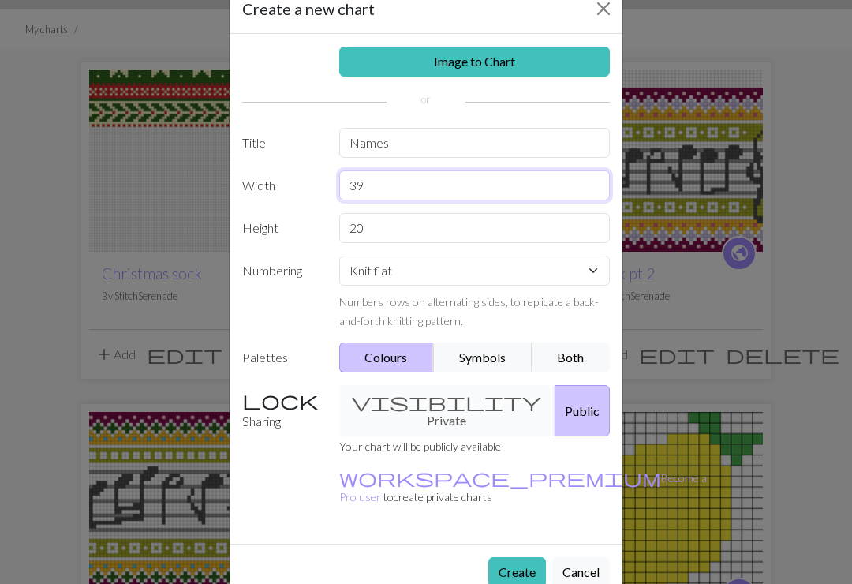
type input "39"
click at [515, 557] on button "Create" at bounding box center [518, 572] width 58 height 30
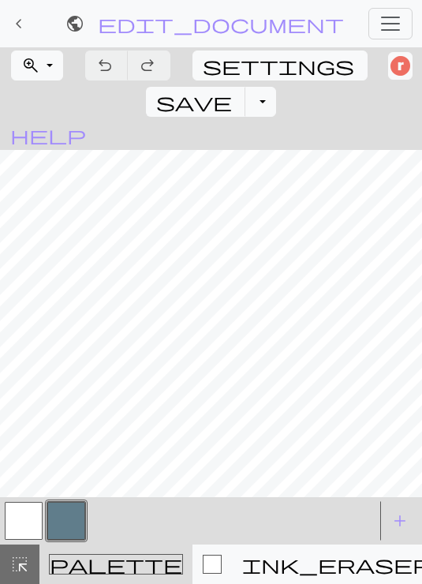
click at [66, 521] on button "button" at bounding box center [66, 521] width 38 height 38
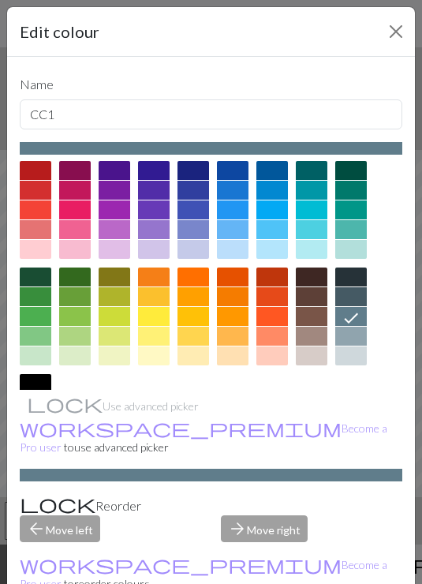
click at [38, 167] on div at bounding box center [36, 170] width 32 height 19
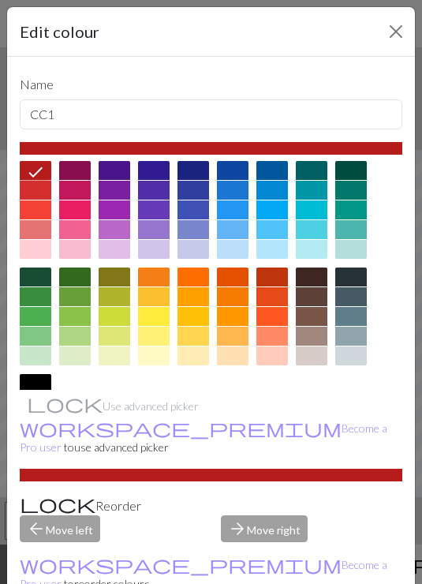
click at [39, 192] on div at bounding box center [36, 190] width 32 height 19
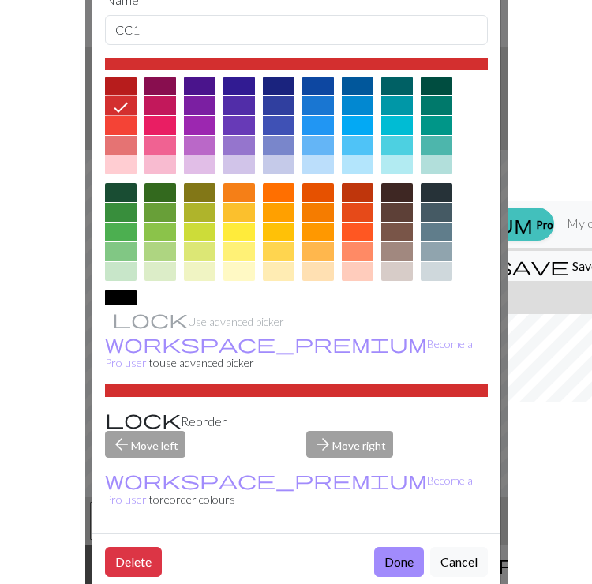
scroll to position [83, 0]
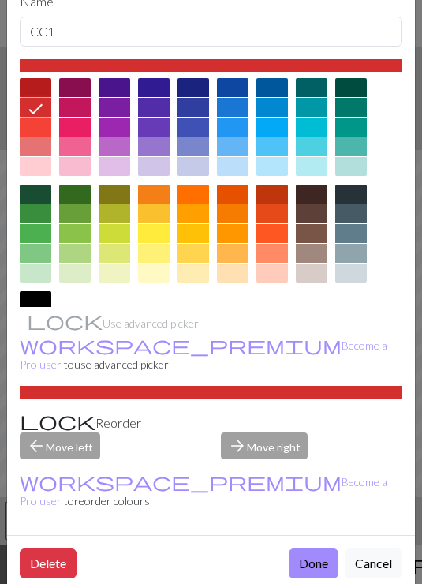
click at [316, 549] on button "Done" at bounding box center [314, 564] width 50 height 30
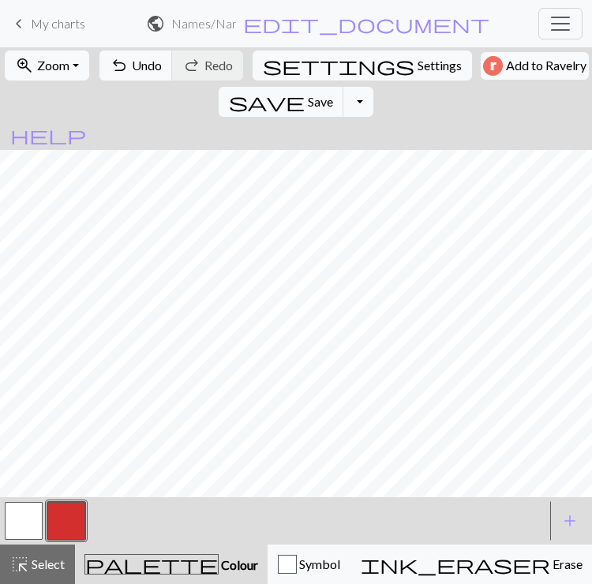
click at [53, 54] on button "zoom_in Zoom Zoom" at bounding box center [47, 66] width 84 height 30
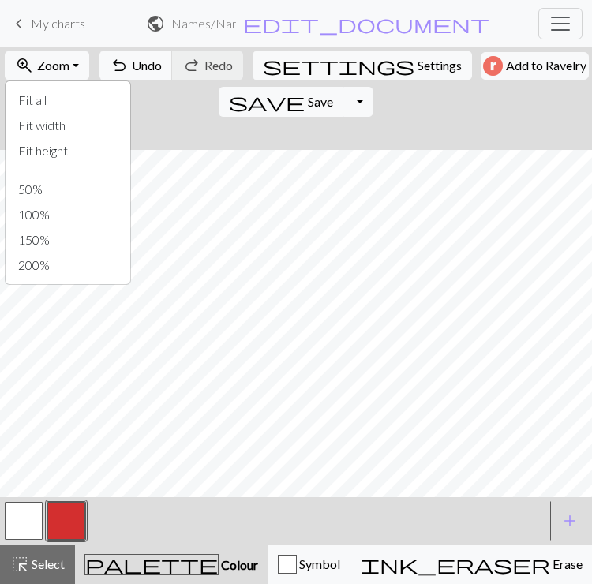
click at [18, 120] on button "Fit width" at bounding box center [68, 125] width 125 height 25
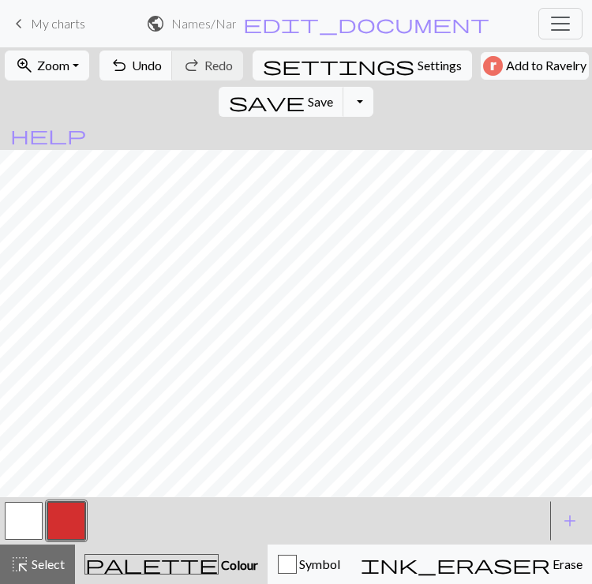
click at [68, 515] on button "button" at bounding box center [66, 521] width 38 height 38
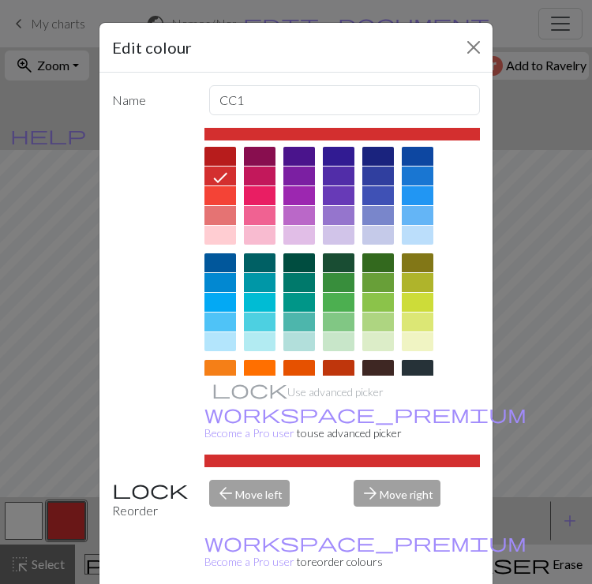
click at [471, 54] on button "Close" at bounding box center [473, 47] width 25 height 25
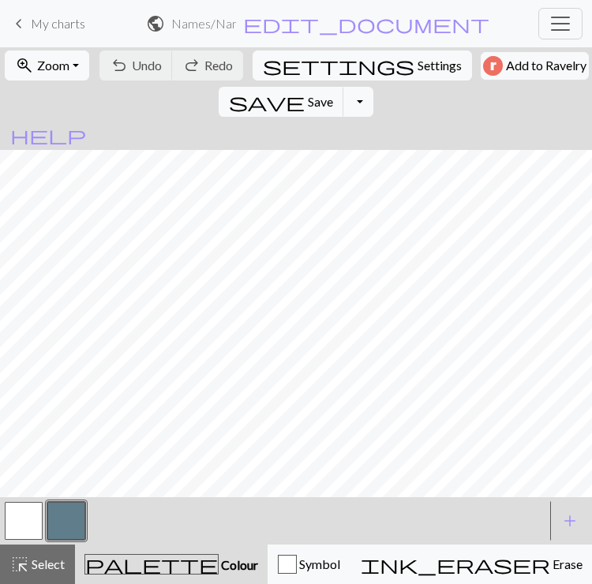
click at [71, 513] on button "button" at bounding box center [66, 521] width 38 height 38
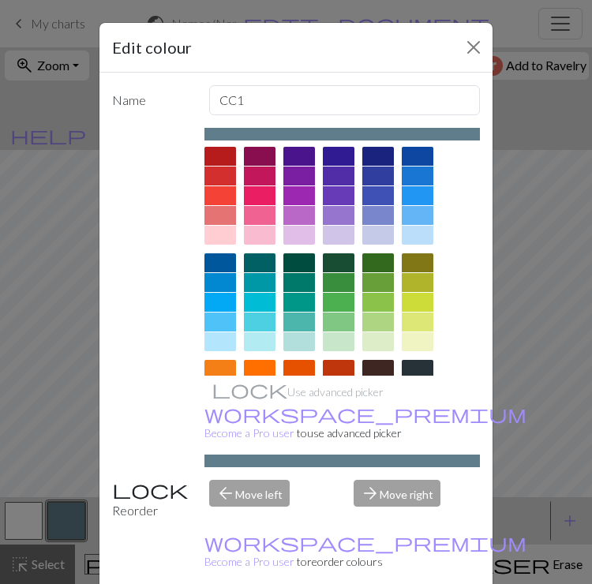
click at [216, 178] on div at bounding box center [220, 176] width 32 height 19
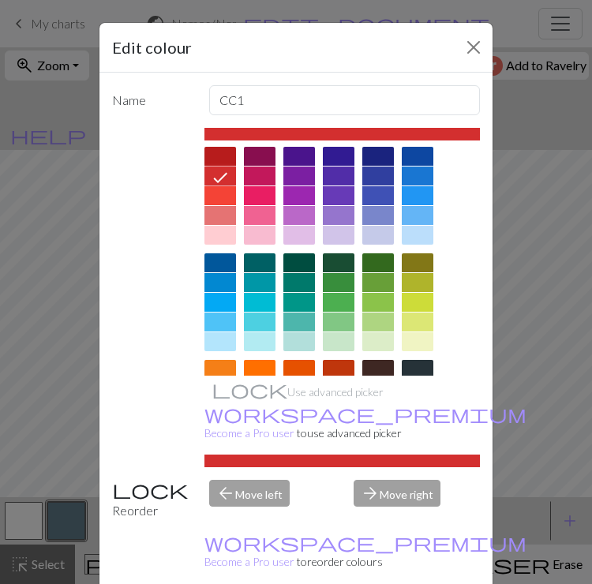
click at [472, 53] on button "Close" at bounding box center [473, 47] width 25 height 25
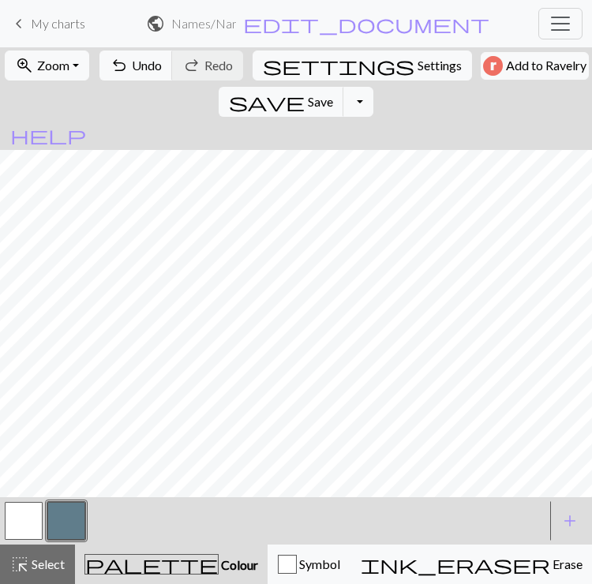
click at [62, 502] on button "button" at bounding box center [66, 521] width 38 height 38
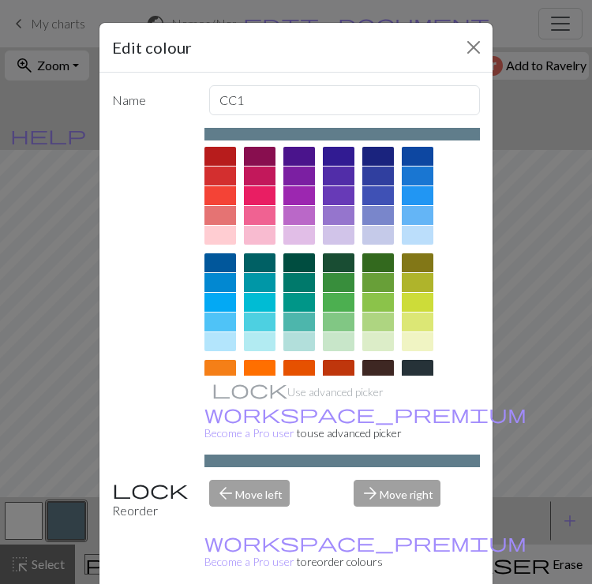
click at [212, 182] on div at bounding box center [220, 176] width 32 height 19
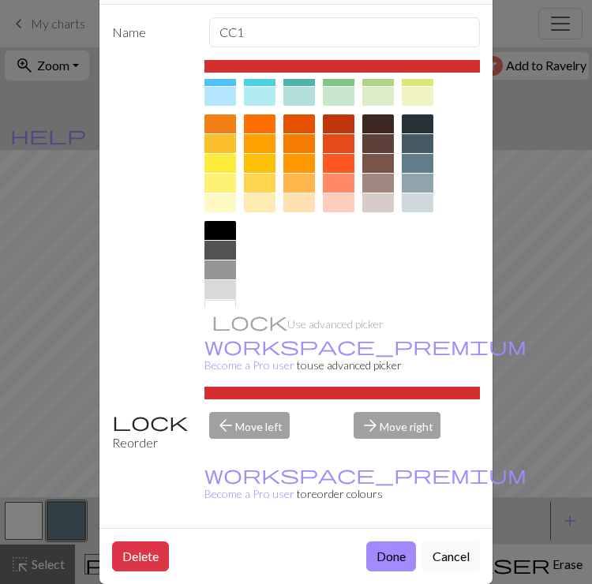
scroll to position [65, 0]
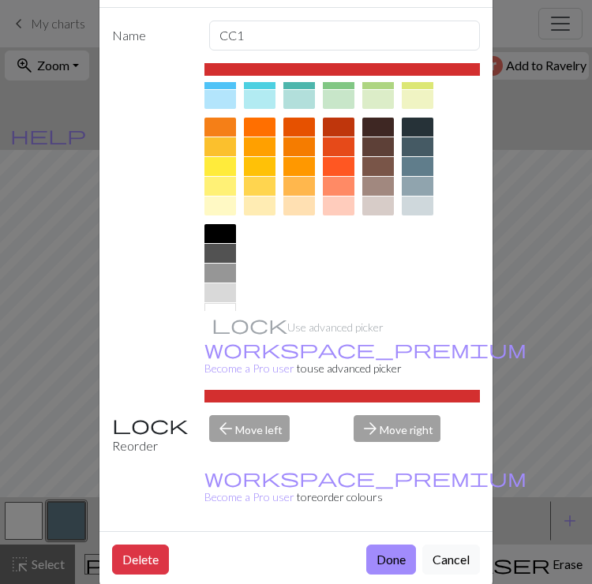
click at [387, 545] on button "Done" at bounding box center [391, 560] width 50 height 30
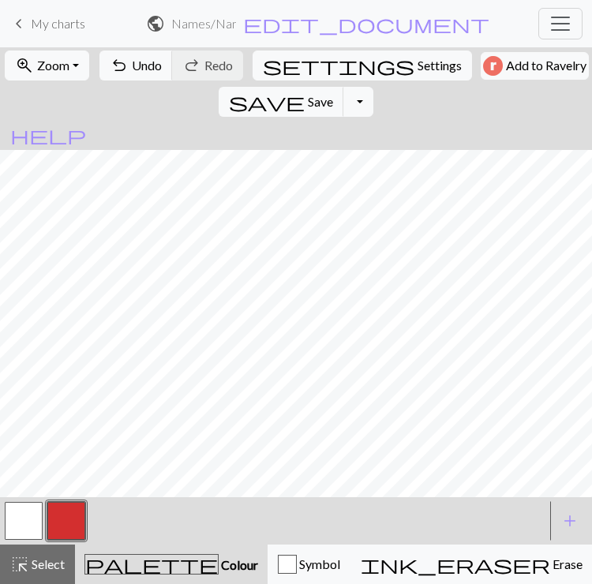
click at [24, 511] on button "button" at bounding box center [24, 521] width 38 height 38
click at [140, 67] on span "Undo" at bounding box center [147, 65] width 30 height 15
click at [133, 70] on span "Undo" at bounding box center [147, 65] width 30 height 15
click at [133, 69] on span "Undo" at bounding box center [147, 65] width 30 height 15
click at [132, 70] on span "Undo" at bounding box center [147, 65] width 30 height 15
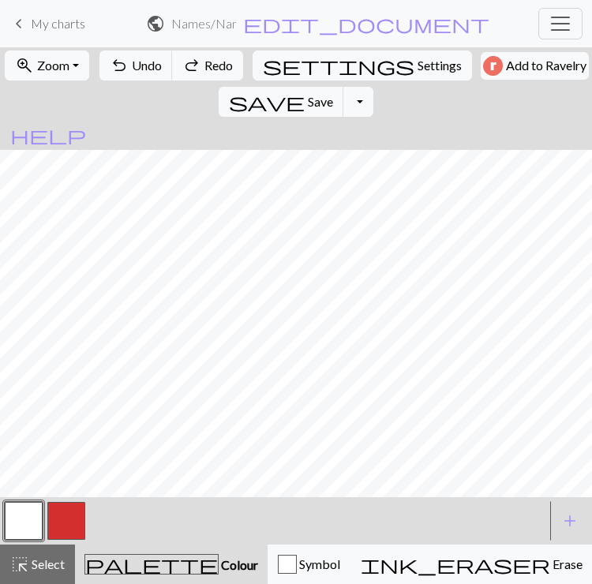
click at [207, 67] on span "Redo" at bounding box center [218, 65] width 28 height 15
click at [114, 62] on span "undo" at bounding box center [119, 65] width 19 height 22
click at [125, 66] on button "undo Undo Undo" at bounding box center [135, 66] width 73 height 30
click at [79, 516] on button "button" at bounding box center [66, 521] width 38 height 38
click at [32, 515] on button "button" at bounding box center [24, 521] width 38 height 38
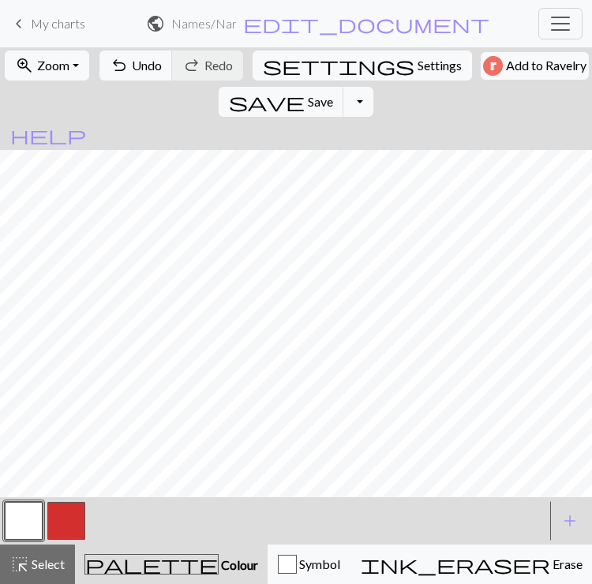
click at [103, 70] on button "undo Undo Undo" at bounding box center [135, 66] width 73 height 30
click at [110, 68] on span "undo" at bounding box center [119, 65] width 19 height 22
click at [70, 58] on button "zoom_in Zoom Zoom" at bounding box center [47, 66] width 84 height 30
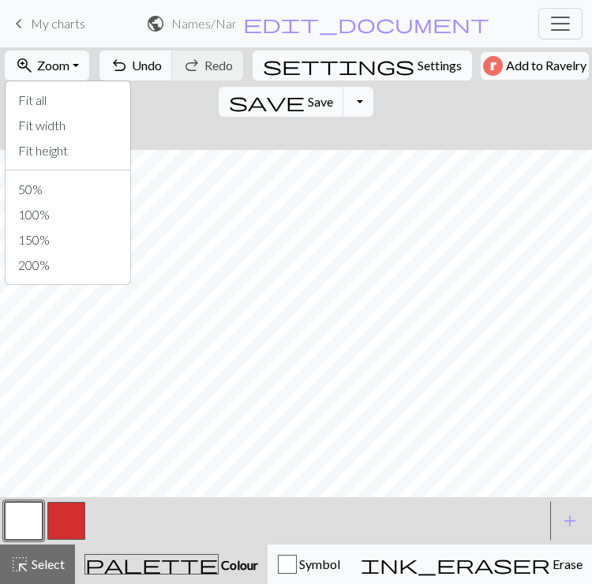
click at [39, 122] on button "Fit width" at bounding box center [68, 125] width 125 height 25
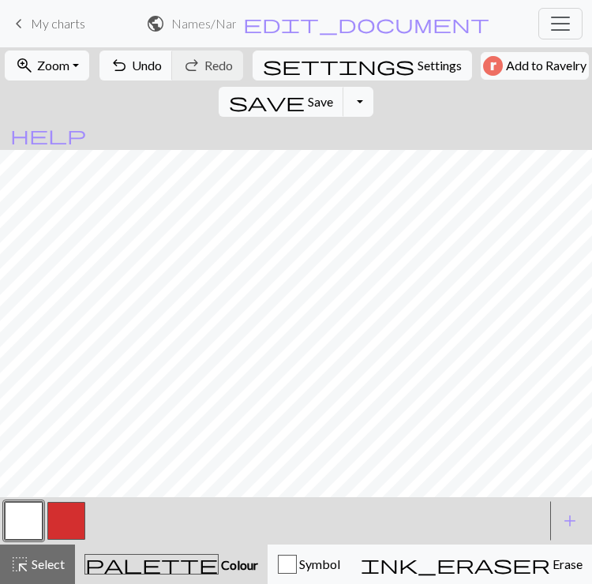
click at [77, 515] on button "button" at bounding box center [66, 521] width 38 height 38
click at [51, 558] on span "Select" at bounding box center [47, 563] width 36 height 15
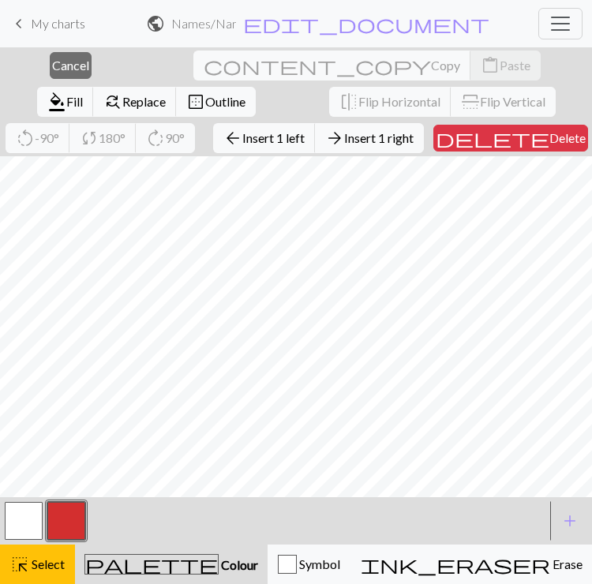
click at [549, 139] on span "Delete" at bounding box center [567, 137] width 36 height 15
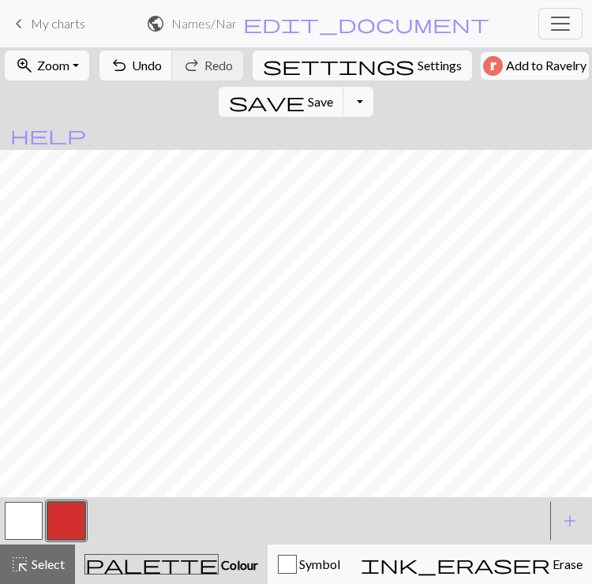
click at [571, 528] on span "add" at bounding box center [569, 521] width 19 height 22
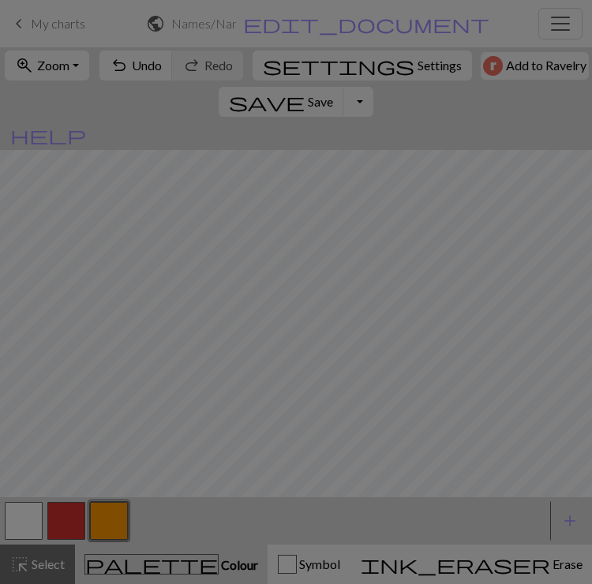
click at [47, 570] on div "Edit colour Name CC2 Use advanced picker workspace_premium Become a Pro user to…" at bounding box center [296, 292] width 592 height 584
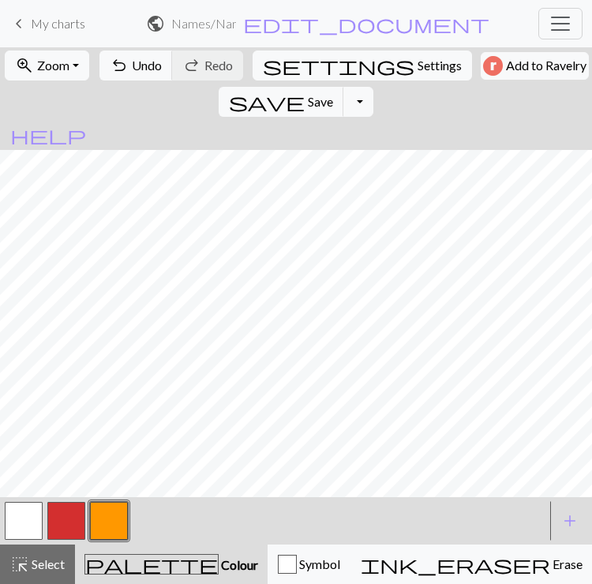
click at [47, 571] on span "Select" at bounding box center [47, 563] width 36 height 15
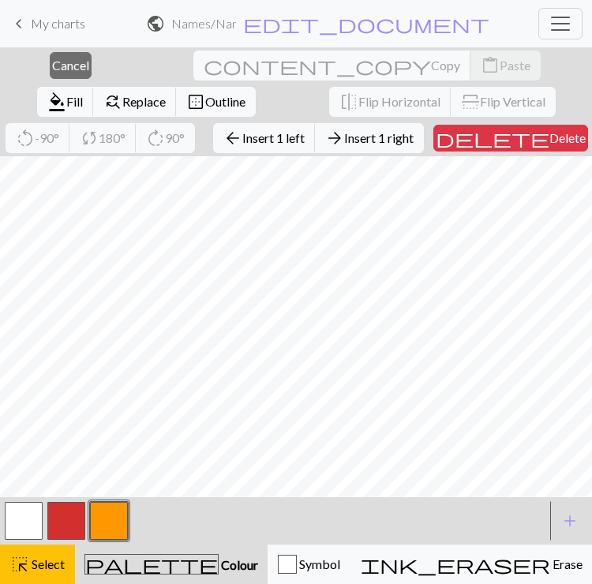
click at [344, 142] on span "Insert 1 right" at bounding box center [378, 137] width 69 height 15
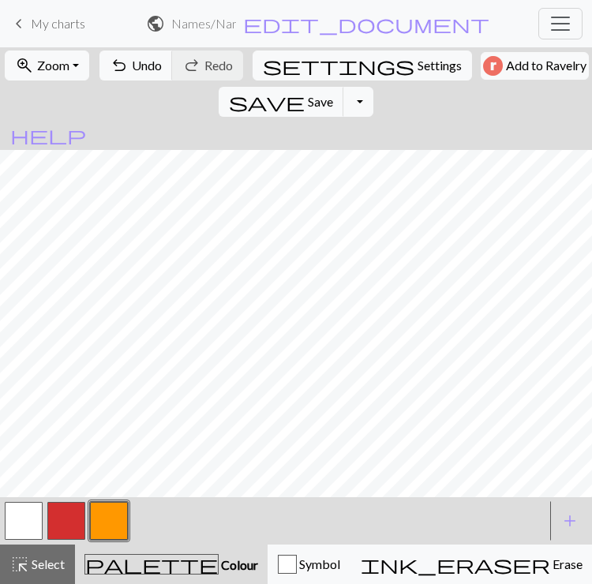
click at [69, 529] on button "button" at bounding box center [66, 521] width 38 height 38
click at [24, 521] on button "button" at bounding box center [24, 521] width 38 height 38
click at [116, 66] on span "undo" at bounding box center [119, 65] width 19 height 22
click at [118, 62] on span "undo" at bounding box center [119, 65] width 19 height 22
click at [110, 62] on span "undo" at bounding box center [119, 65] width 19 height 22
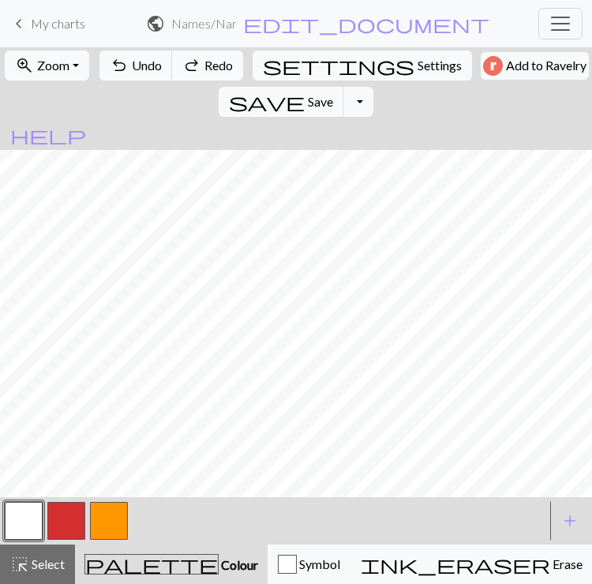
click at [110, 62] on span "undo" at bounding box center [119, 65] width 19 height 22
click at [118, 66] on span "undo" at bounding box center [119, 65] width 19 height 22
click at [124, 61] on button "undo Undo Undo" at bounding box center [135, 66] width 73 height 30
click at [125, 57] on button "undo Undo Undo" at bounding box center [135, 66] width 73 height 30
click at [126, 56] on button "undo Undo Undo" at bounding box center [135, 66] width 73 height 30
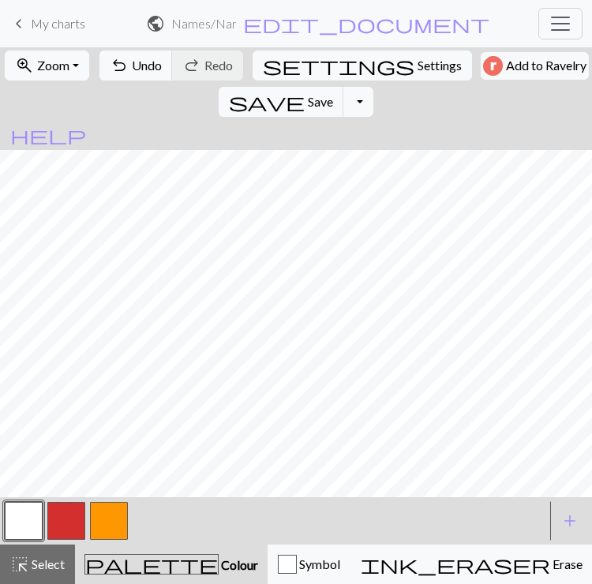
click at [39, 559] on span "Select" at bounding box center [47, 563] width 36 height 15
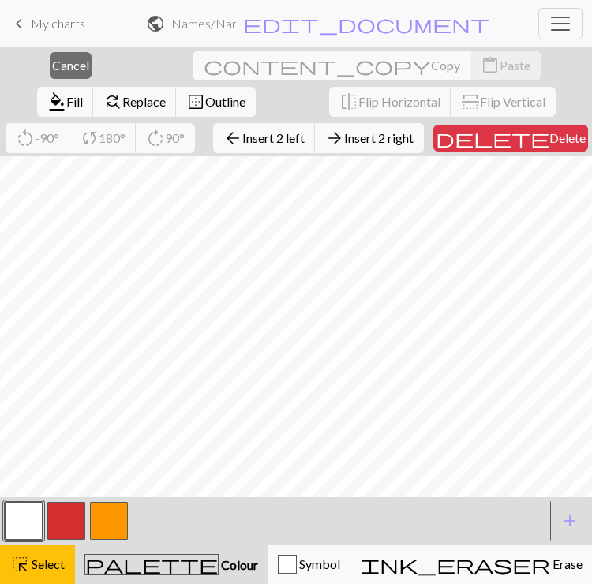
click at [315, 139] on button "arrow_forward Insert 2 right" at bounding box center [369, 138] width 109 height 30
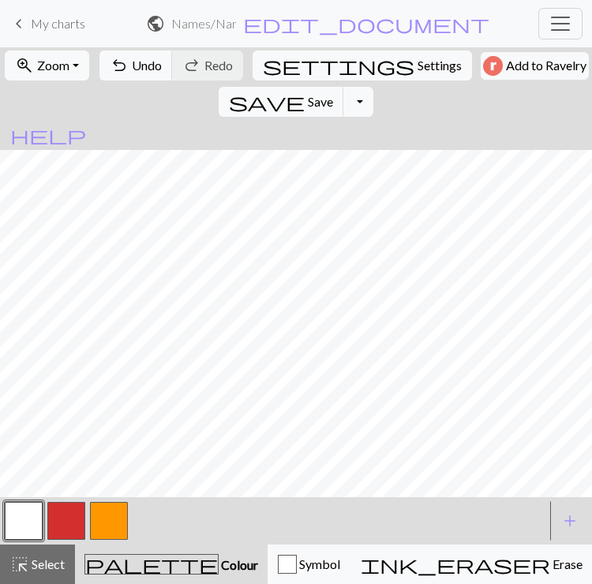
click at [65, 522] on button "button" at bounding box center [66, 521] width 38 height 38
click at [219, 571] on span "Colour" at bounding box center [238, 564] width 39 height 15
click at [43, 566] on span "Select" at bounding box center [47, 563] width 36 height 15
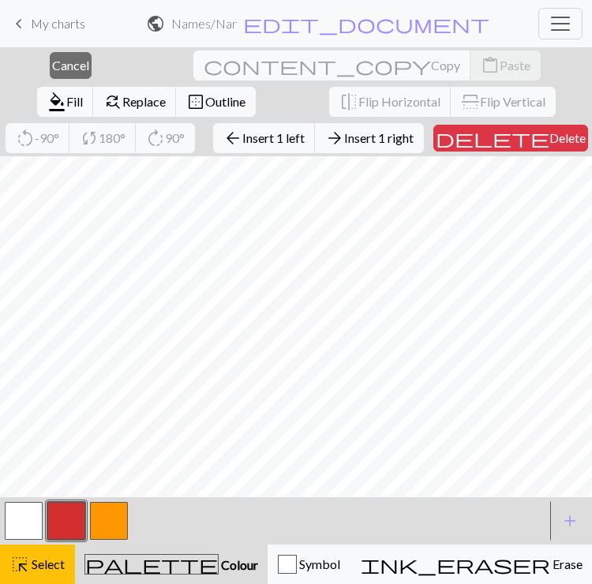
click at [462, 141] on span "delete" at bounding box center [493, 138] width 114 height 22
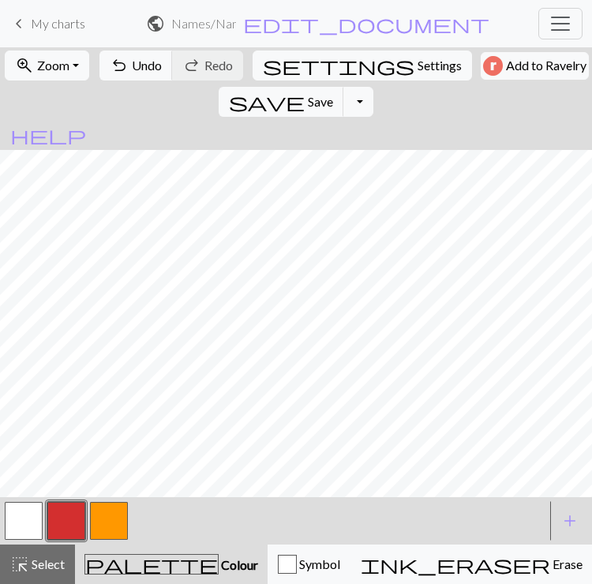
click at [15, 526] on button "button" at bounding box center [24, 521] width 38 height 38
click at [38, 564] on span "Select" at bounding box center [47, 563] width 36 height 15
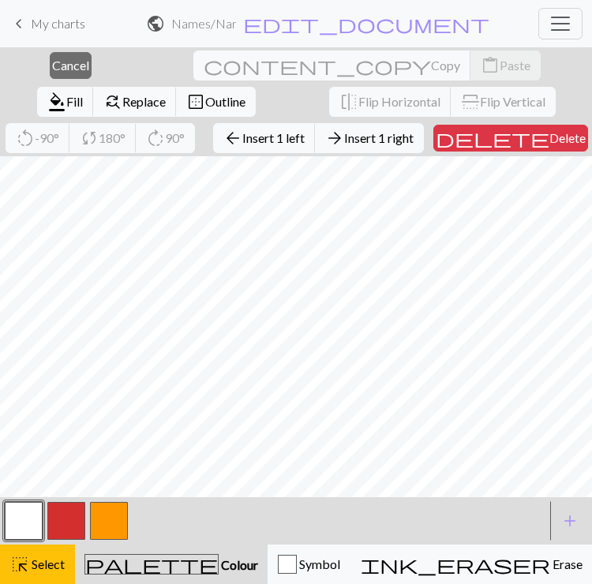
click at [549, 134] on span "Delete" at bounding box center [567, 137] width 36 height 15
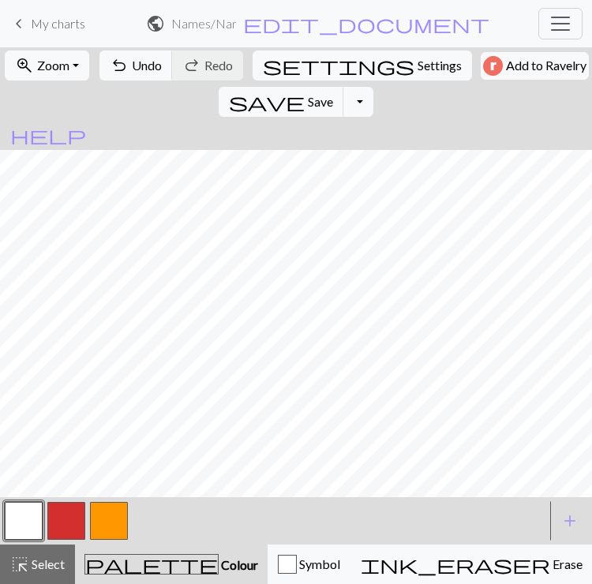
click at [13, 523] on button "button" at bounding box center [24, 521] width 38 height 38
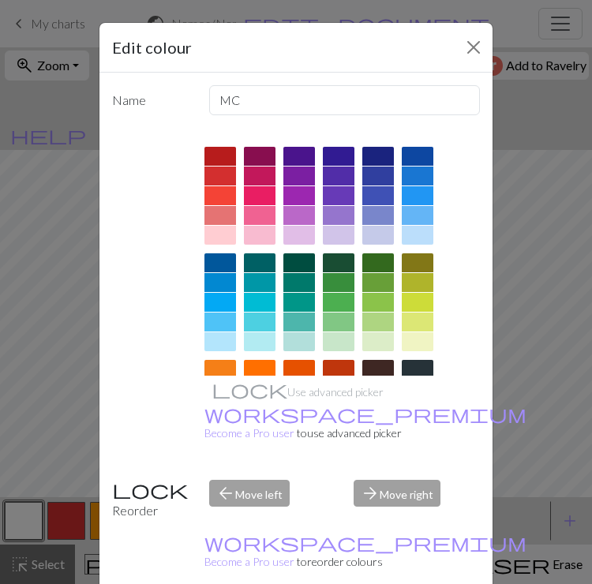
click at [476, 49] on button "Close" at bounding box center [473, 47] width 25 height 25
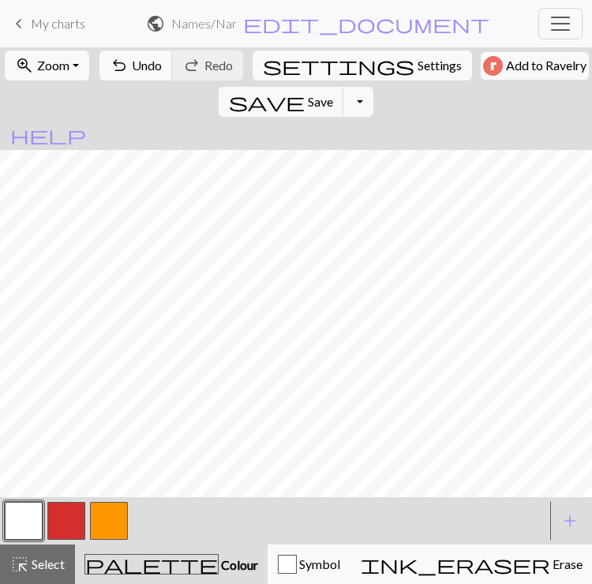
click at [114, 65] on span "undo" at bounding box center [119, 65] width 19 height 22
click at [135, 61] on span "Undo" at bounding box center [147, 65] width 30 height 15
click at [120, 51] on button "undo Undo Undo" at bounding box center [135, 66] width 73 height 30
click at [137, 69] on span "Undo" at bounding box center [147, 65] width 30 height 15
click at [64, 516] on button "button" at bounding box center [66, 521] width 38 height 38
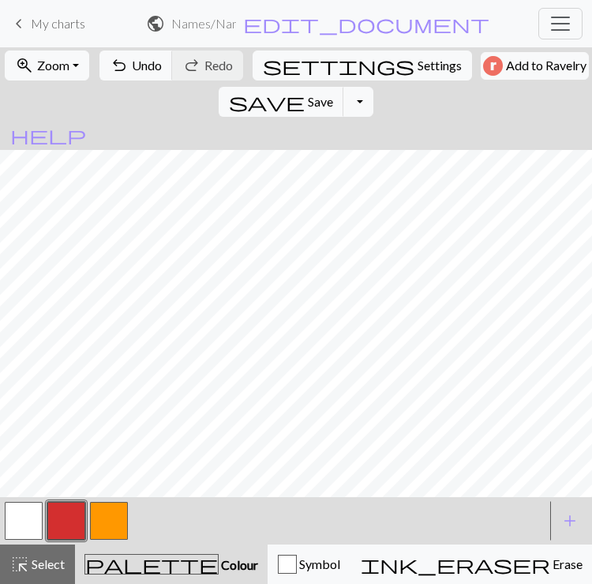
click at [20, 532] on button "button" at bounding box center [24, 521] width 38 height 38
click at [110, 69] on span "undo" at bounding box center [119, 65] width 19 height 22
click at [70, 519] on button "button" at bounding box center [66, 521] width 38 height 38
click at [28, 518] on button "button" at bounding box center [24, 521] width 38 height 38
click at [66, 520] on button "button" at bounding box center [66, 521] width 38 height 38
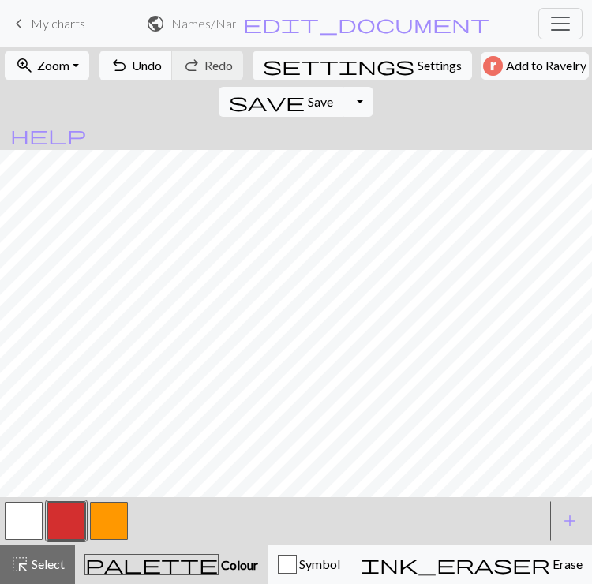
click at [37, 521] on button "button" at bounding box center [24, 521] width 38 height 38
click at [305, 91] on span "save" at bounding box center [267, 102] width 76 height 22
click at [48, 557] on span "Select" at bounding box center [47, 563] width 36 height 15
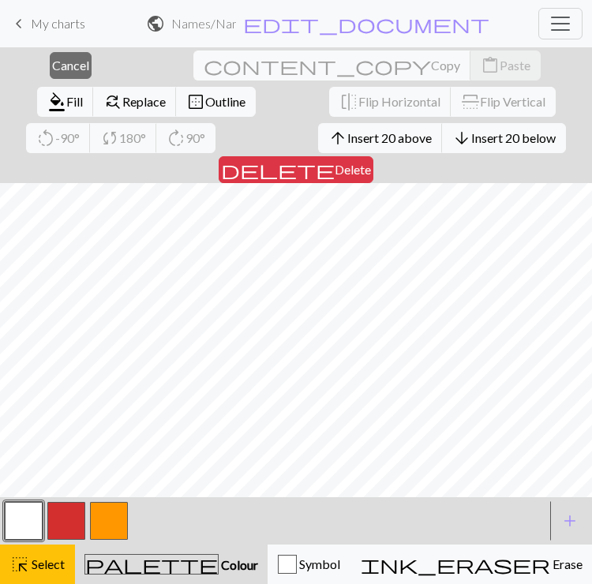
click at [318, 148] on button "arrow_upward Insert 20 above" at bounding box center [380, 138] width 125 height 30
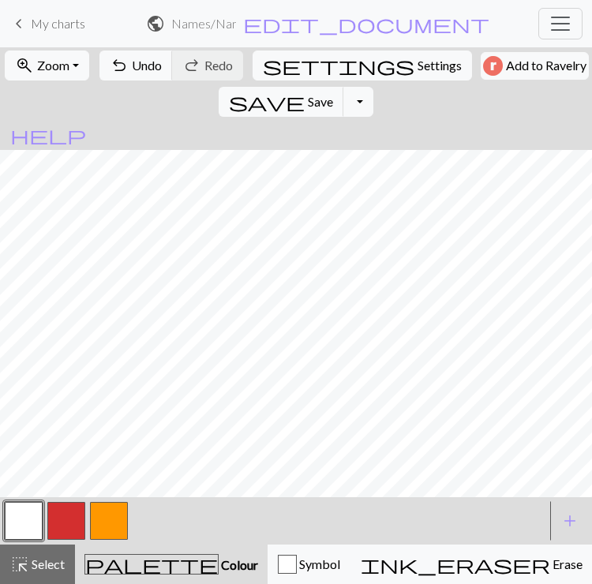
click at [65, 519] on button "button" at bounding box center [66, 521] width 38 height 38
click at [110, 63] on span "undo" at bounding box center [119, 65] width 19 height 22
click at [115, 62] on span "undo" at bounding box center [119, 65] width 19 height 22
click at [111, 530] on button "button" at bounding box center [109, 521] width 38 height 38
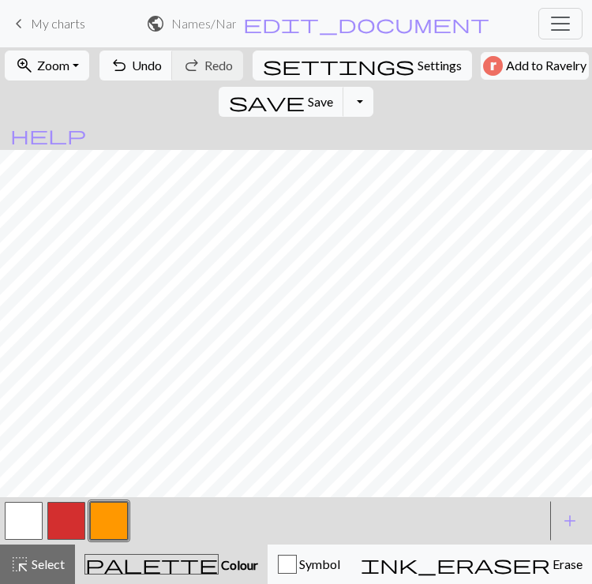
click at [110, 69] on span "undo" at bounding box center [119, 65] width 19 height 22
click at [28, 521] on button "button" at bounding box center [24, 521] width 38 height 38
click at [132, 69] on span "Undo" at bounding box center [147, 65] width 30 height 15
click at [121, 72] on span "undo" at bounding box center [119, 65] width 19 height 22
click at [120, 72] on span "undo" at bounding box center [119, 65] width 19 height 22
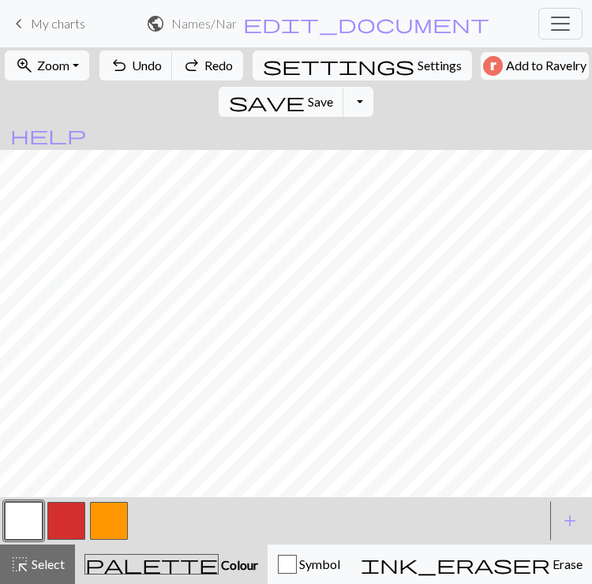
click at [132, 73] on span "Undo" at bounding box center [147, 65] width 30 height 15
click at [132, 72] on span "Undo" at bounding box center [147, 65] width 30 height 15
click at [124, 73] on button "undo Undo Undo" at bounding box center [135, 66] width 73 height 30
click at [204, 69] on span "Redo" at bounding box center [218, 65] width 28 height 15
click at [148, 68] on span "Undo" at bounding box center [147, 65] width 30 height 15
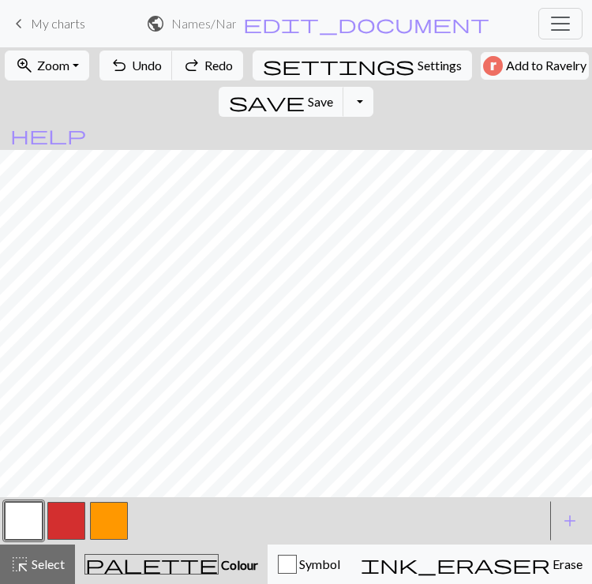
click at [188, 67] on span "redo" at bounding box center [191, 65] width 19 height 22
click at [187, 67] on span "redo" at bounding box center [191, 65] width 19 height 22
click at [204, 65] on span "Redo" at bounding box center [218, 65] width 28 height 15
click at [204, 64] on span "Redo" at bounding box center [218, 65] width 28 height 15
click at [208, 69] on span "Redo" at bounding box center [218, 65] width 28 height 15
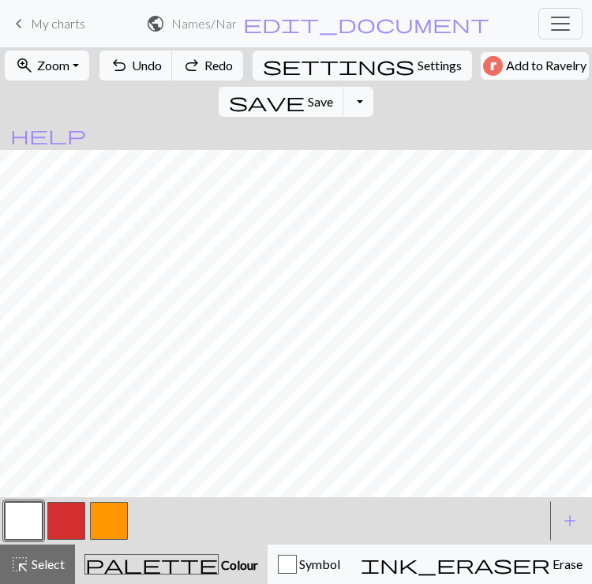
click at [212, 73] on button "redo Redo Redo" at bounding box center [207, 66] width 71 height 30
click at [117, 513] on button "button" at bounding box center [109, 521] width 38 height 38
click at [563, 521] on span "add" at bounding box center [569, 521] width 19 height 22
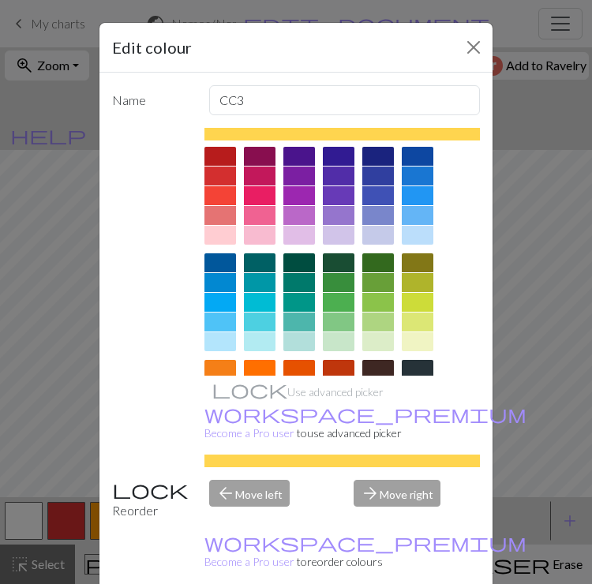
click at [377, 280] on div at bounding box center [378, 282] width 32 height 19
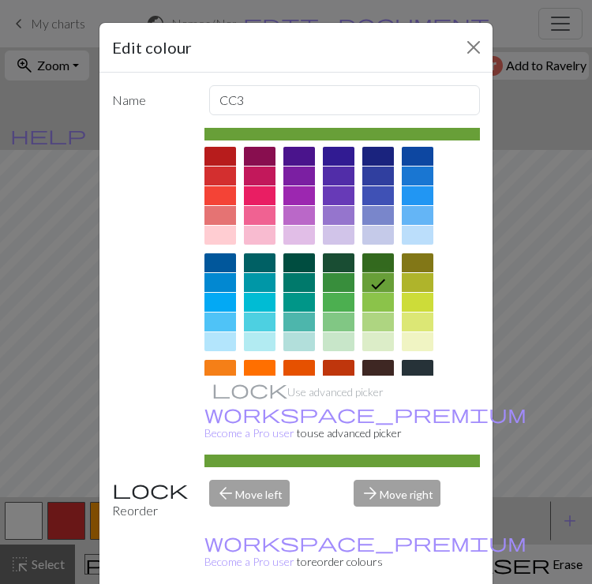
click at [474, 47] on button "Close" at bounding box center [473, 47] width 25 height 25
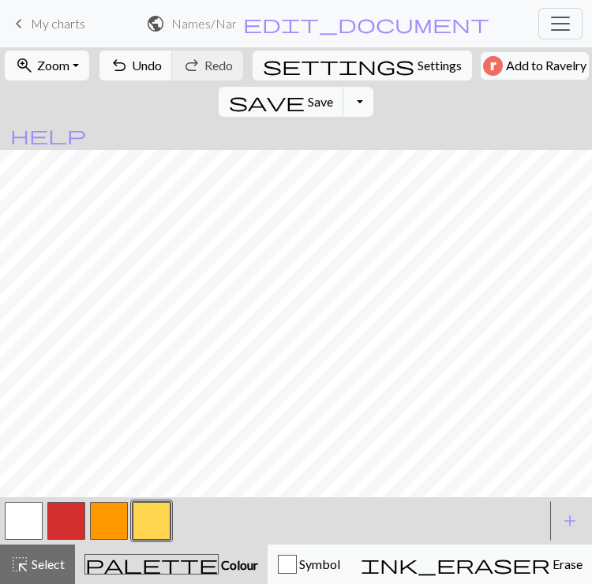
click at [153, 510] on button "button" at bounding box center [152, 521] width 38 height 38
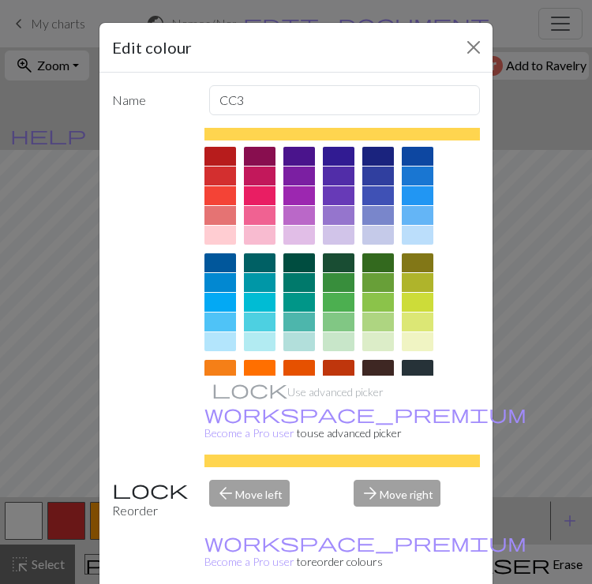
click at [386, 281] on div at bounding box center [378, 282] width 32 height 19
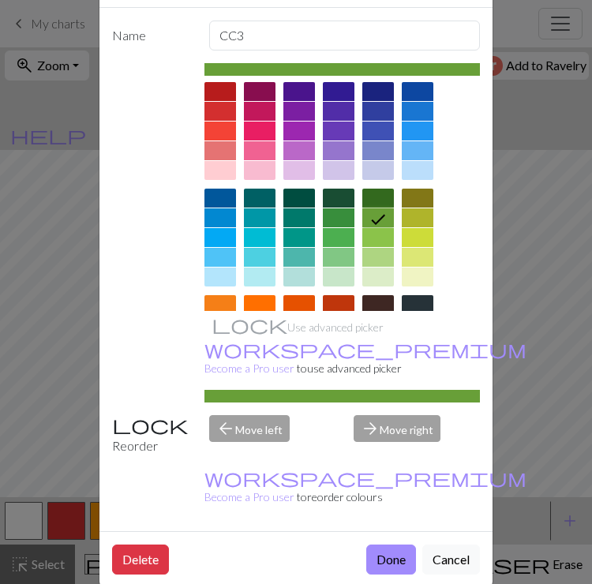
scroll to position [64, 0]
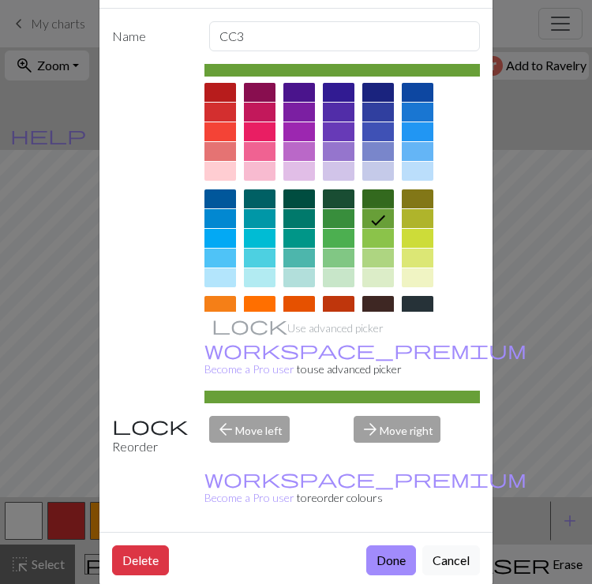
click at [386, 234] on div at bounding box center [378, 238] width 32 height 19
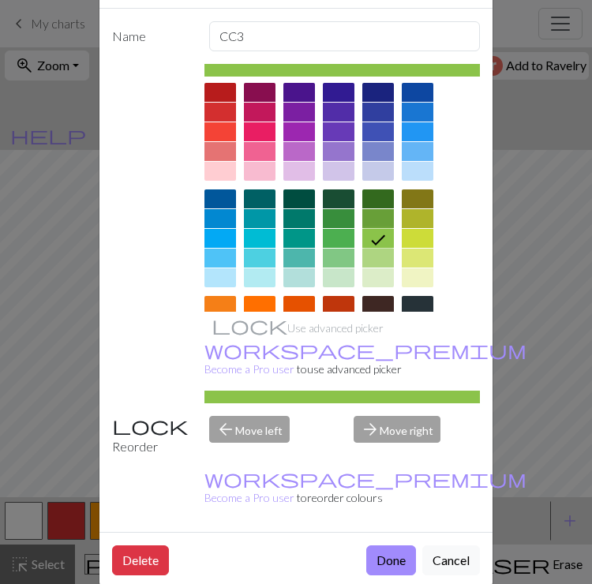
click at [400, 545] on button "Done" at bounding box center [391, 560] width 50 height 30
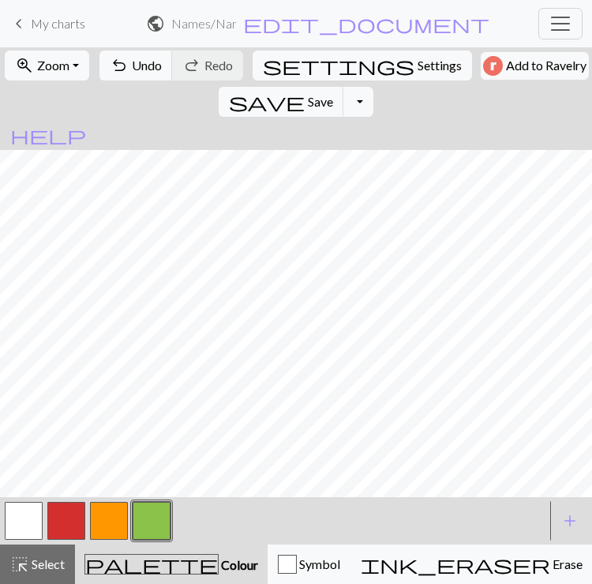
click at [152, 520] on button "button" at bounding box center [152, 521] width 38 height 38
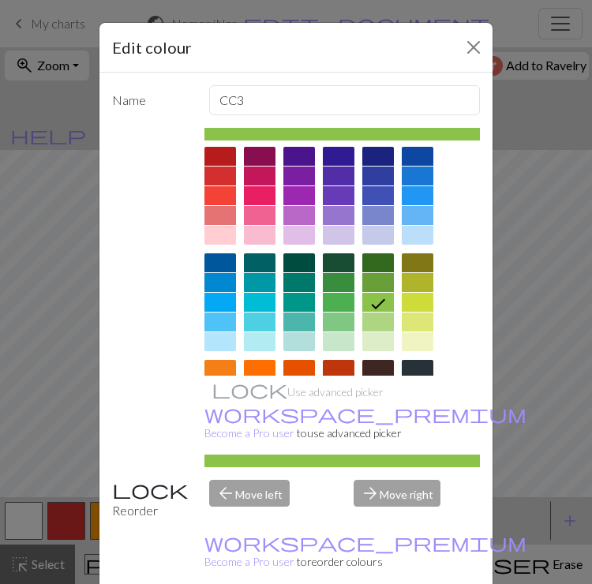
click at [385, 325] on div at bounding box center [378, 322] width 32 height 19
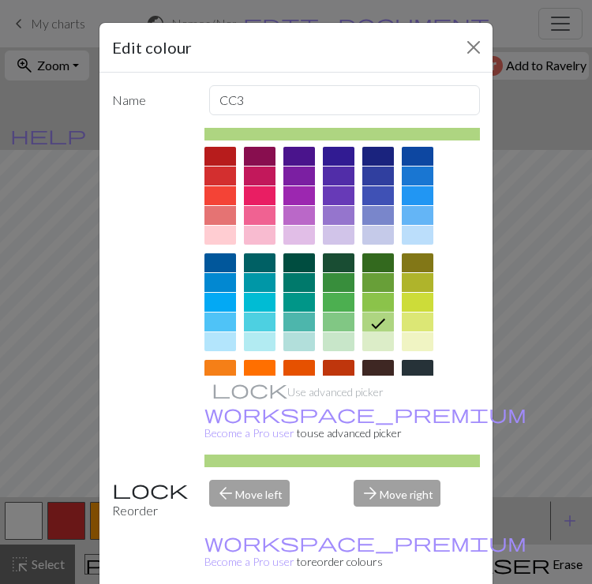
click at [342, 327] on div at bounding box center [339, 322] width 32 height 19
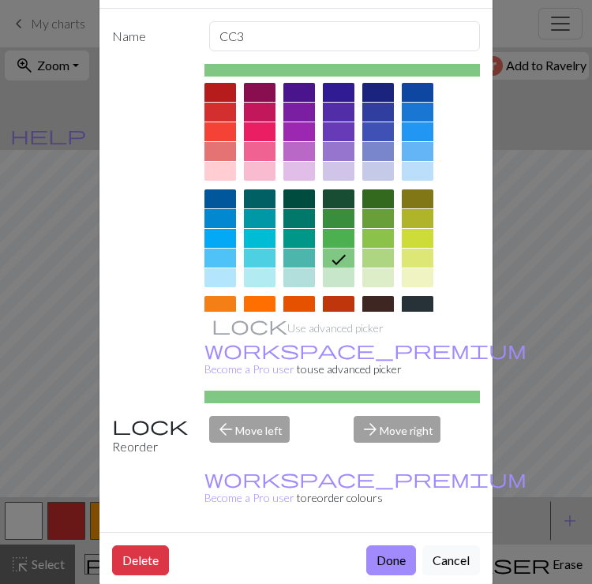
click at [405, 545] on button "Done" at bounding box center [391, 560] width 50 height 30
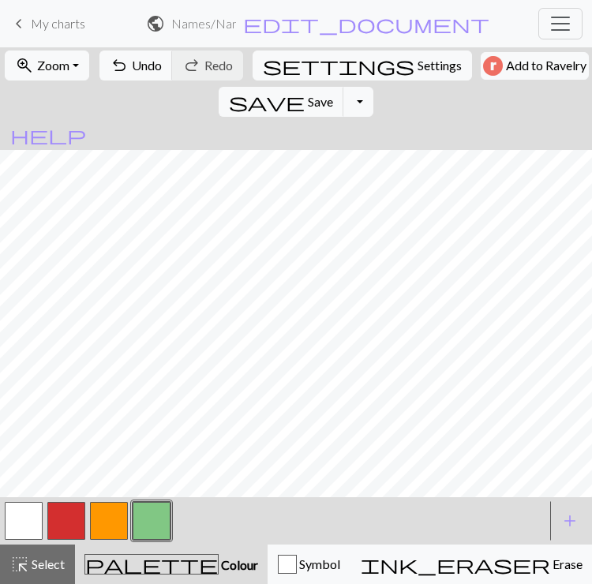
click at [568, 523] on span "add" at bounding box center [569, 521] width 19 height 22
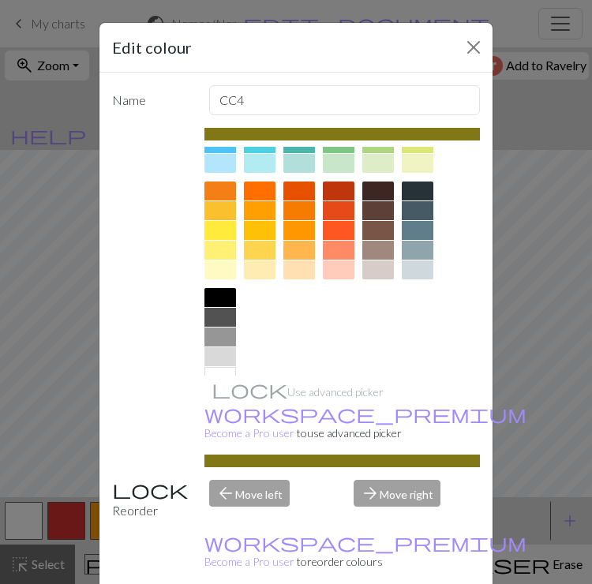
scroll to position [178, 0]
click at [226, 356] on div at bounding box center [220, 357] width 32 height 19
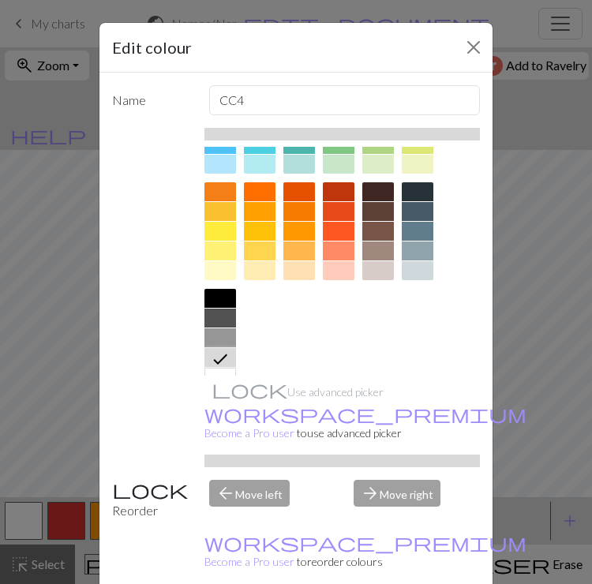
click at [467, 47] on button "Close" at bounding box center [473, 47] width 25 height 25
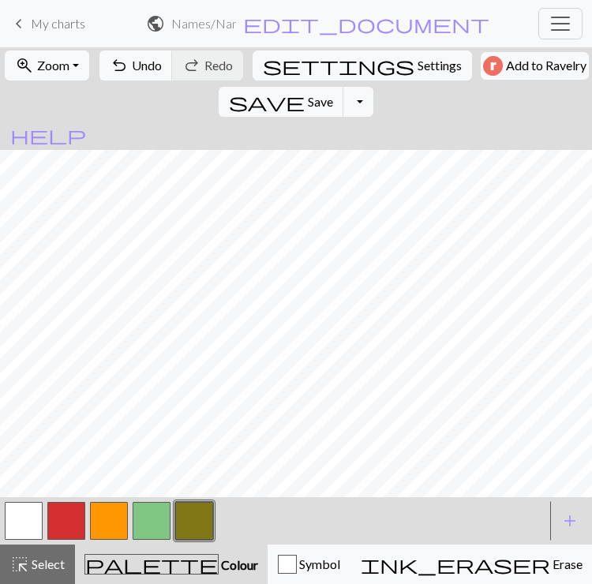
click at [187, 525] on button "button" at bounding box center [194, 521] width 38 height 38
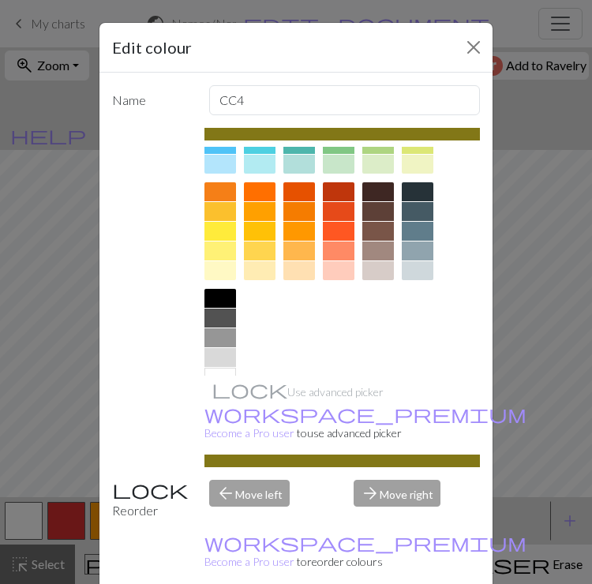
click at [228, 354] on div at bounding box center [220, 357] width 32 height 19
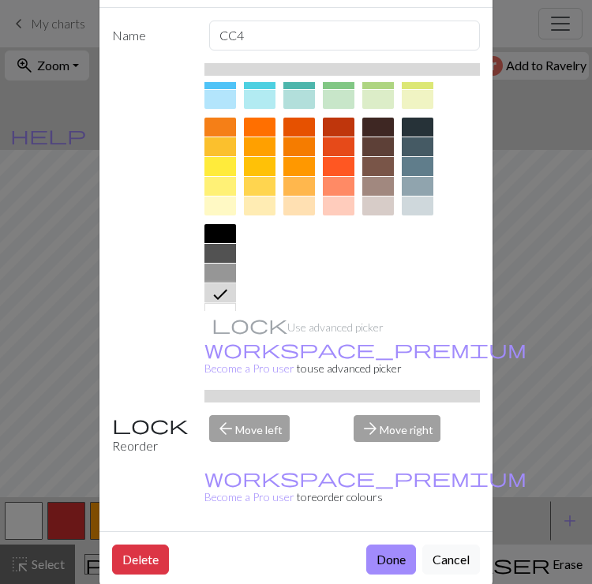
scroll to position [64, 0]
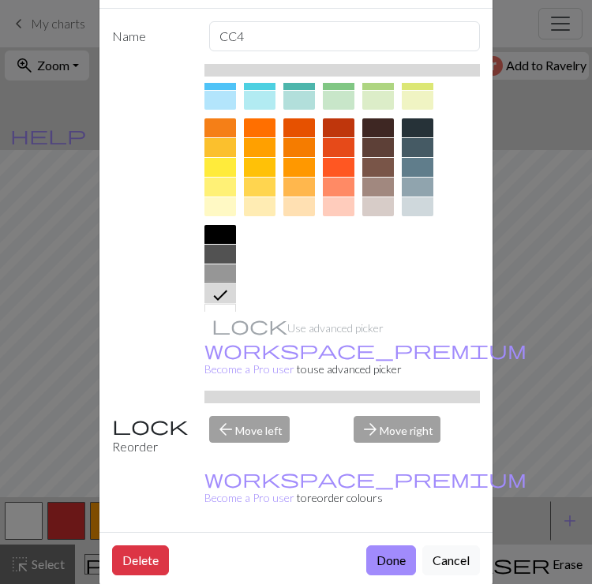
click at [399, 545] on button "Done" at bounding box center [391, 560] width 50 height 30
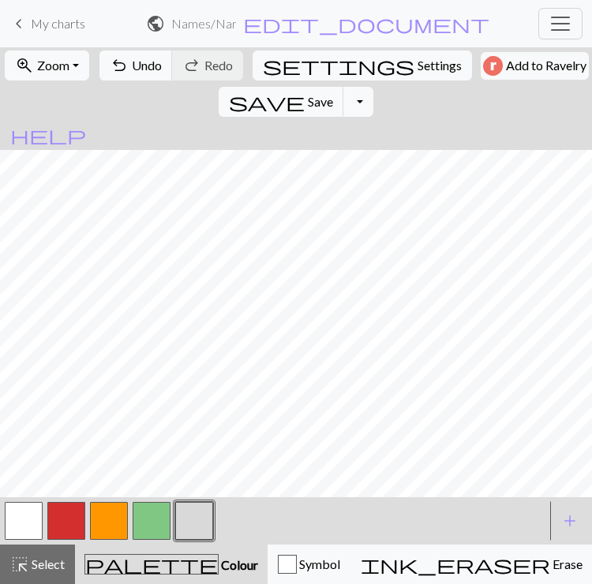
click at [207, 515] on button "button" at bounding box center [194, 521] width 38 height 38
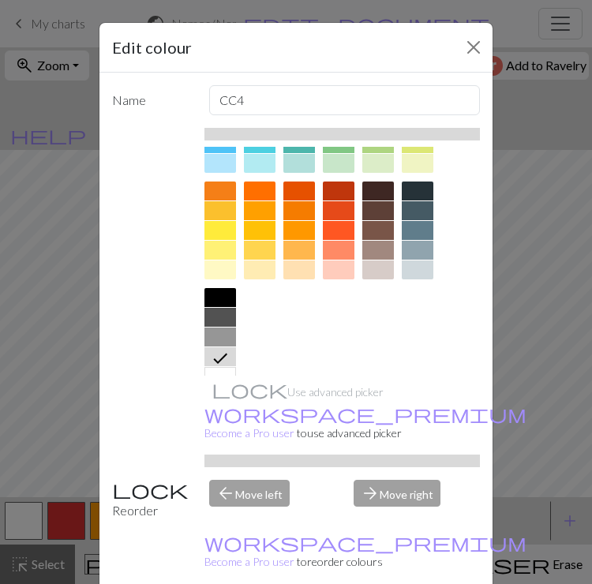
scroll to position [178, 0]
click at [222, 335] on div at bounding box center [220, 337] width 32 height 19
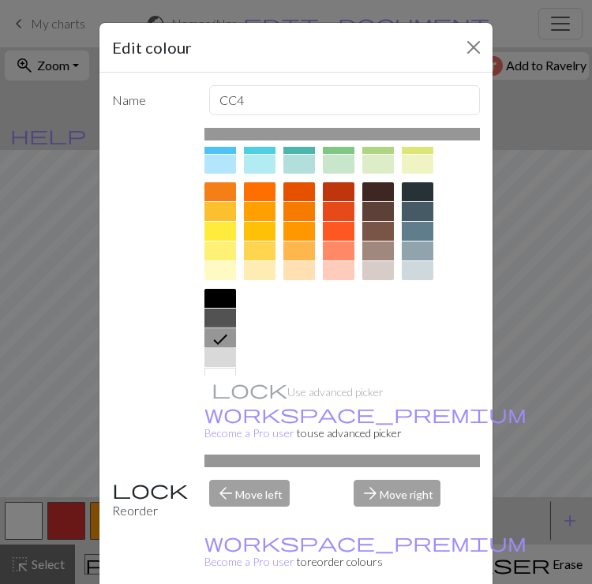
click at [226, 320] on div at bounding box center [220, 318] width 32 height 19
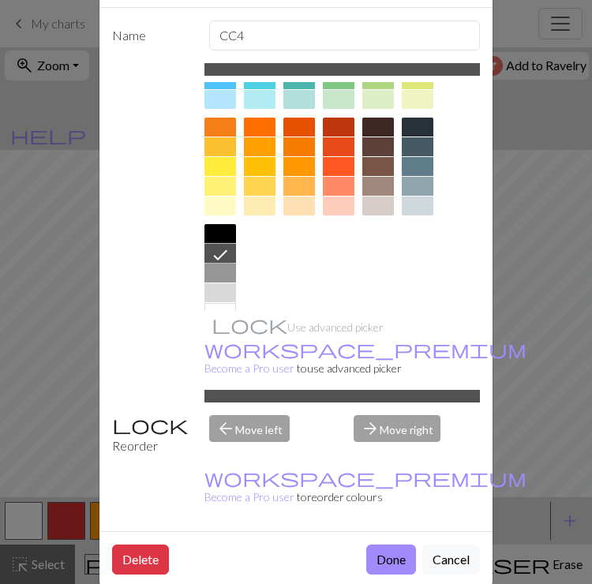
scroll to position [64, 0]
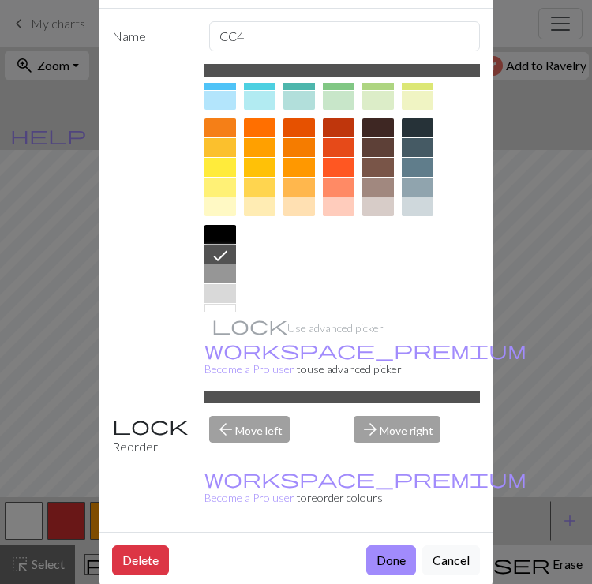
click at [403, 545] on button "Done" at bounding box center [391, 560] width 50 height 30
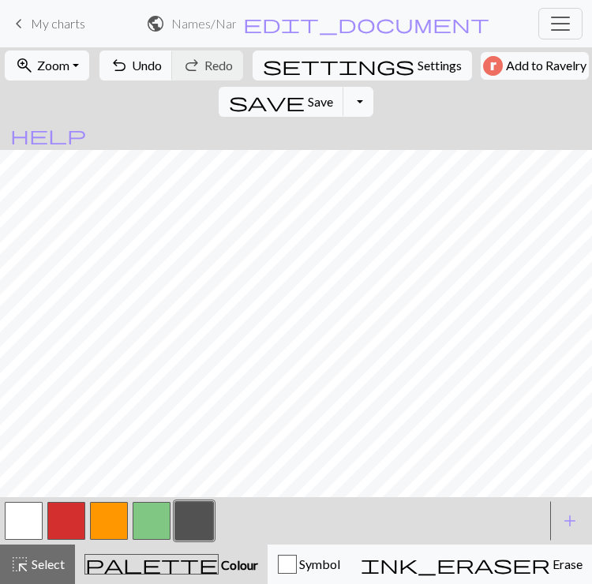
click at [571, 521] on span "add" at bounding box center [569, 521] width 19 height 22
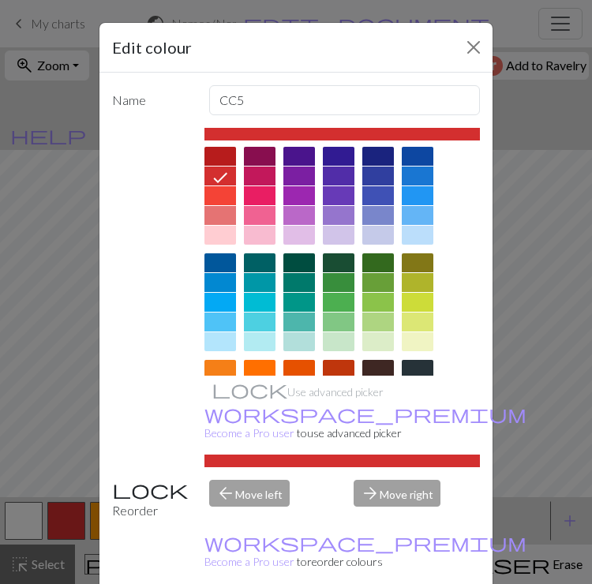
click at [324, 263] on div at bounding box center [339, 262] width 32 height 19
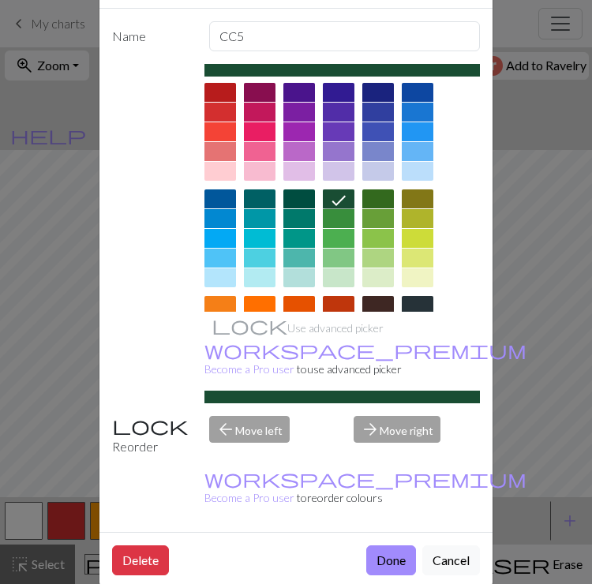
click at [392, 545] on button "Done" at bounding box center [391, 560] width 50 height 30
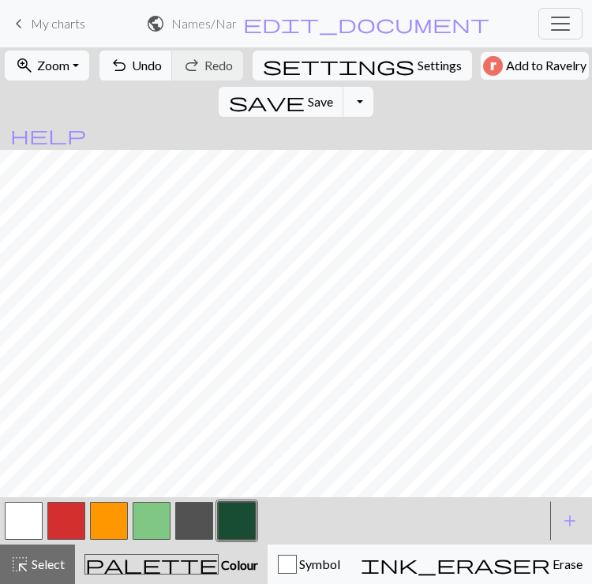
click at [141, 513] on button "button" at bounding box center [152, 521] width 38 height 38
click at [120, 69] on span "undo" at bounding box center [119, 65] width 19 height 22
click at [124, 73] on button "undo Undo Undo" at bounding box center [135, 66] width 73 height 30
click at [235, 525] on button "button" at bounding box center [237, 521] width 38 height 38
click at [152, 513] on button "button" at bounding box center [152, 521] width 38 height 38
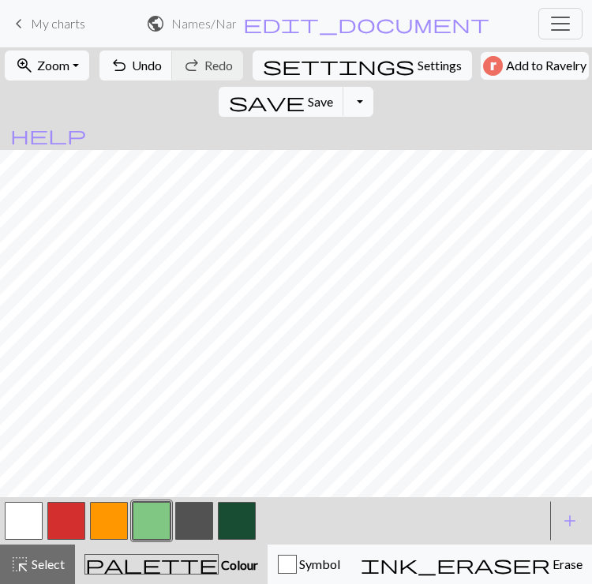
click at [124, 69] on button "undo Undo Undo" at bounding box center [135, 66] width 73 height 30
click at [132, 63] on span "Undo" at bounding box center [147, 65] width 30 height 15
click at [133, 77] on button "undo Undo Undo" at bounding box center [135, 66] width 73 height 30
click at [134, 80] on button "undo Undo Undo" at bounding box center [135, 66] width 73 height 30
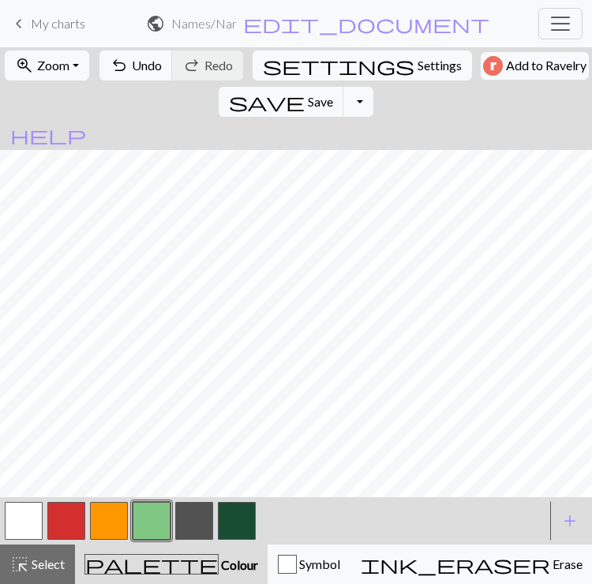
click at [119, 69] on span "undo" at bounding box center [119, 65] width 19 height 22
click at [118, 64] on span "undo" at bounding box center [119, 65] width 19 height 22
click at [193, 518] on button "button" at bounding box center [194, 521] width 38 height 38
click at [63, 512] on button "button" at bounding box center [66, 521] width 38 height 38
click at [122, 63] on span "undo" at bounding box center [119, 65] width 19 height 22
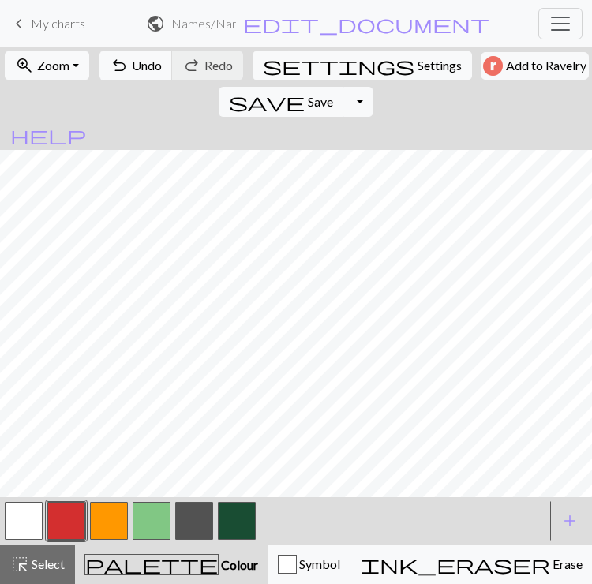
click at [571, 519] on span "add" at bounding box center [569, 521] width 19 height 22
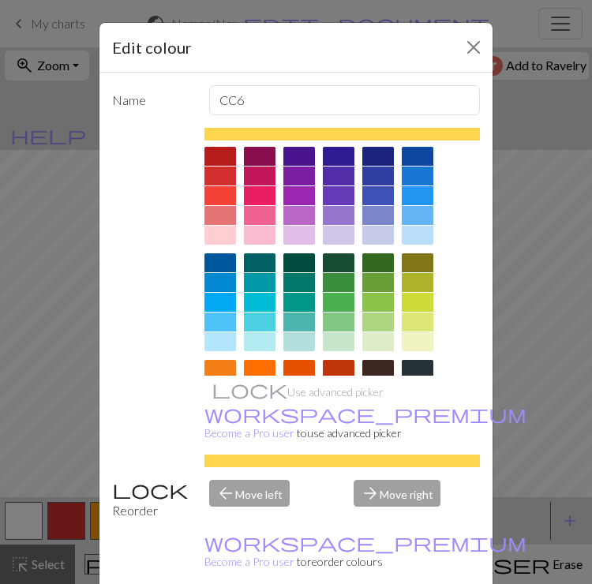
click at [425, 230] on div at bounding box center [418, 235] width 32 height 19
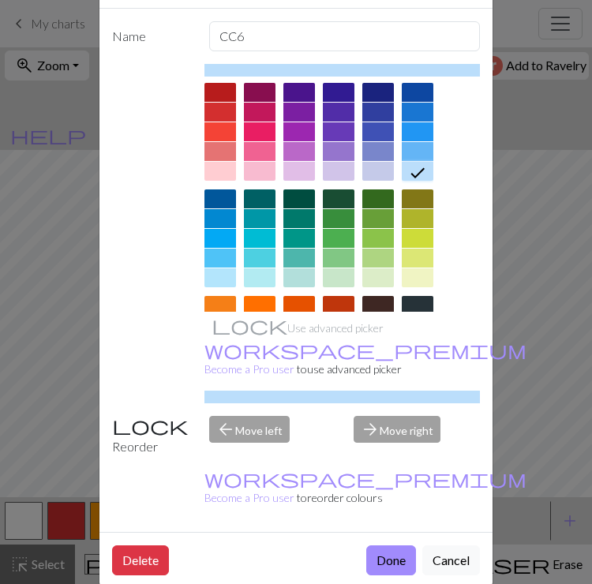
click at [385, 545] on button "Done" at bounding box center [391, 560] width 50 height 30
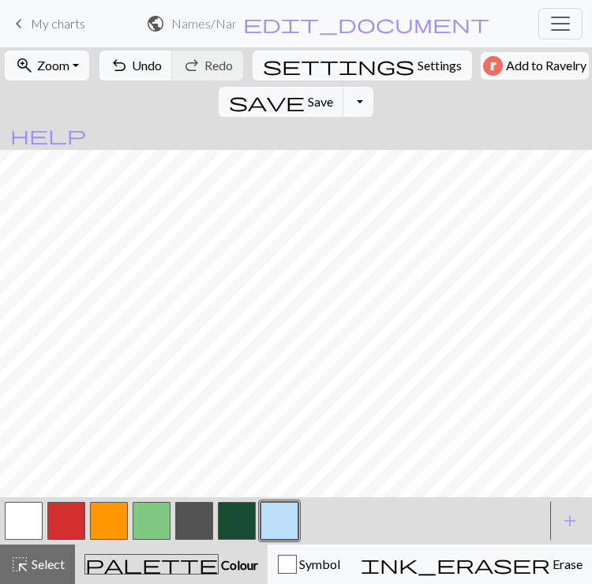
click at [279, 519] on button "button" at bounding box center [279, 521] width 38 height 38
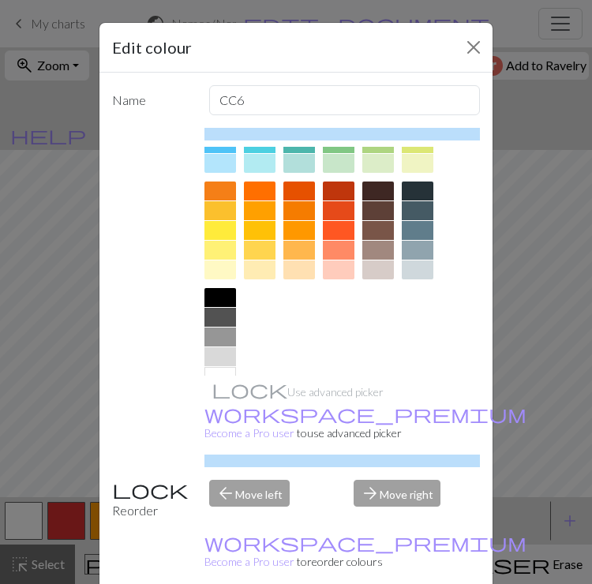
scroll to position [178, 0]
click at [228, 357] on div at bounding box center [220, 357] width 32 height 19
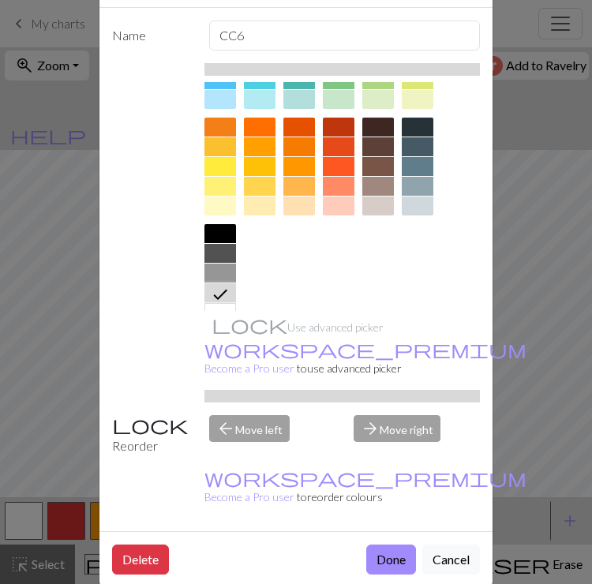
scroll to position [64, 0]
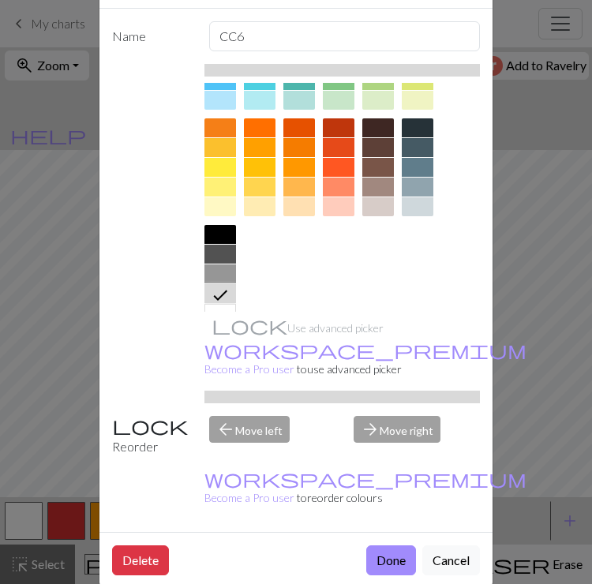
click at [395, 545] on button "Done" at bounding box center [391, 560] width 50 height 30
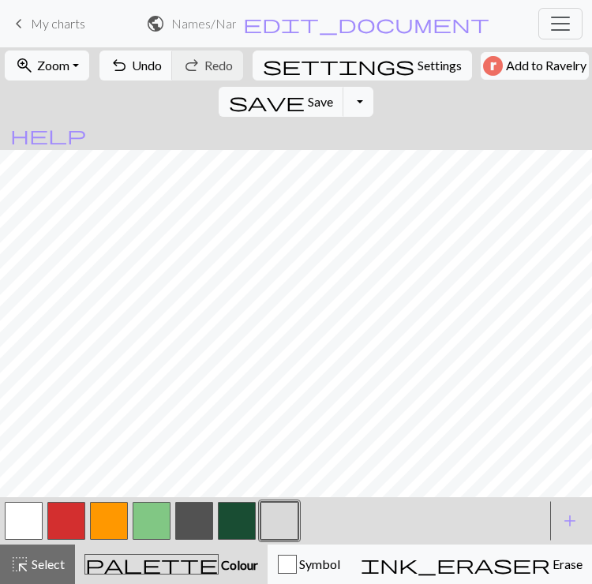
click at [60, 560] on span "Select" at bounding box center [47, 563] width 36 height 15
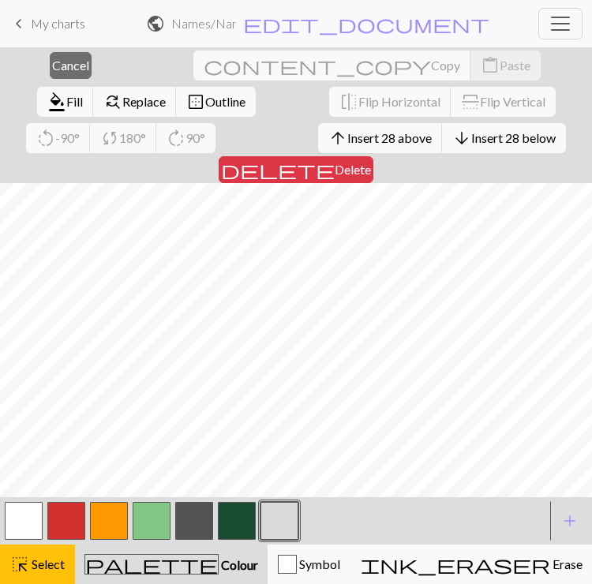
click at [347, 137] on span "Insert 28 above" at bounding box center [389, 137] width 84 height 15
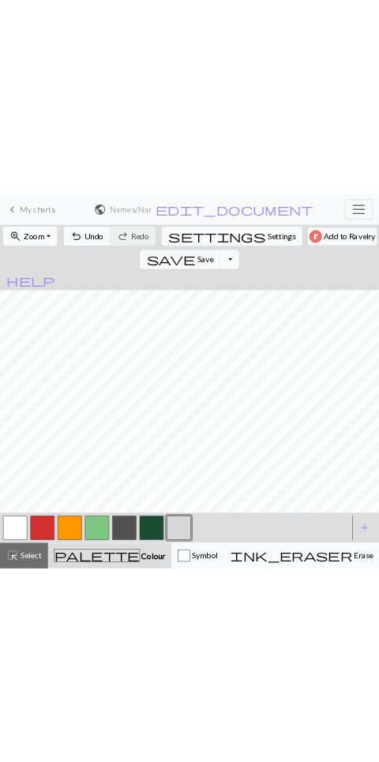
scroll to position [181, 0]
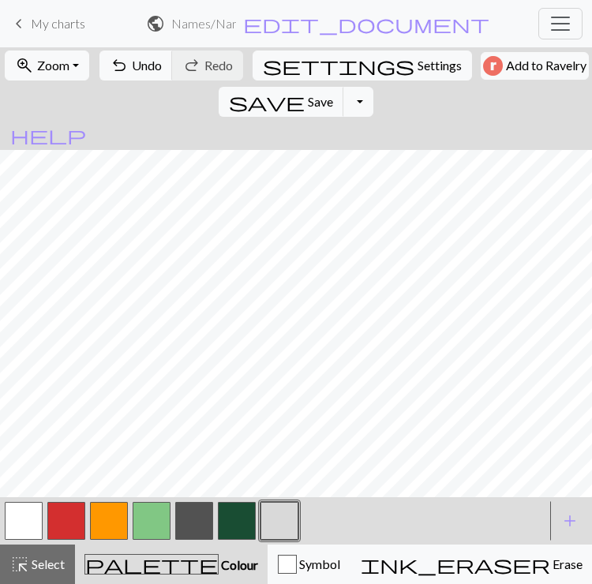
click at [17, 514] on button "button" at bounding box center [24, 521] width 38 height 38
click at [264, 519] on button "button" at bounding box center [279, 521] width 38 height 38
click at [238, 523] on button "button" at bounding box center [237, 521] width 38 height 38
click at [124, 55] on button "undo Undo Undo" at bounding box center [135, 66] width 73 height 30
click at [123, 62] on span "undo" at bounding box center [119, 65] width 19 height 22
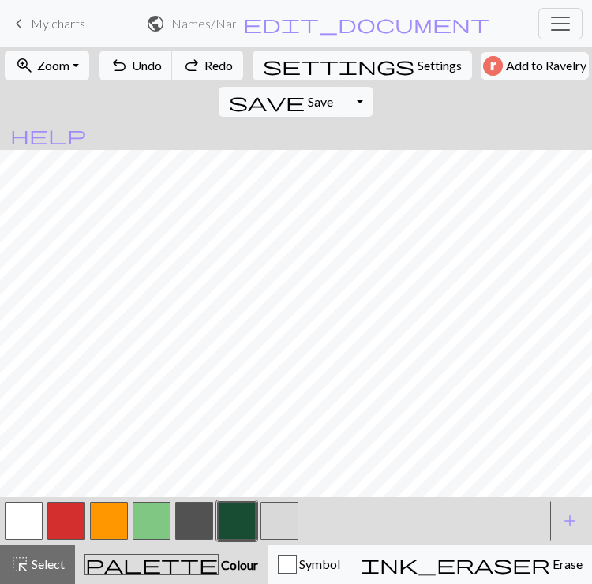
click at [125, 63] on button "undo Undo Undo" at bounding box center [135, 66] width 73 height 30
click at [136, 63] on span "Undo" at bounding box center [147, 65] width 30 height 15
click at [122, 67] on span "undo" at bounding box center [119, 65] width 19 height 22
click at [104, 523] on button "button" at bounding box center [109, 521] width 38 height 38
click at [122, 68] on span "undo" at bounding box center [119, 65] width 19 height 22
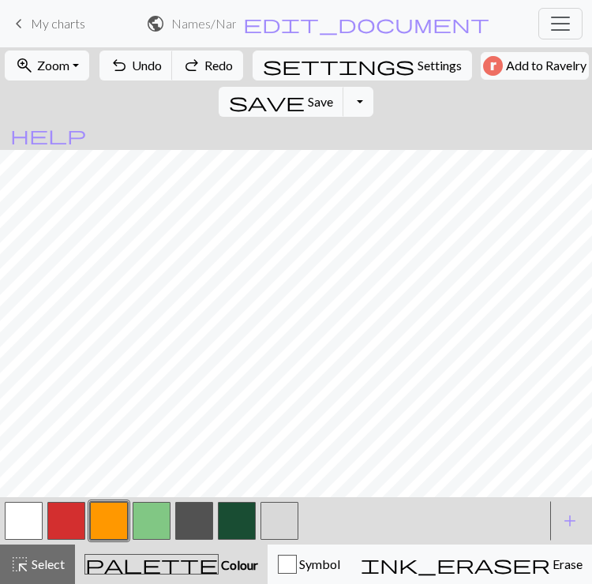
click at [122, 68] on span "undo" at bounding box center [119, 65] width 19 height 22
click at [333, 94] on span "Save" at bounding box center [320, 101] width 25 height 15
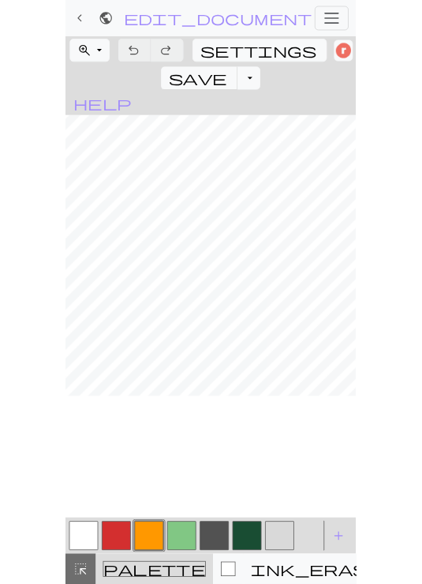
scroll to position [133, 0]
